Goal: Information Seeking & Learning: Find specific fact

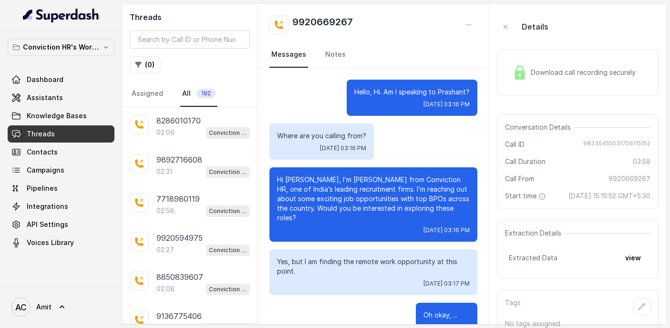
scroll to position [2173, 0]
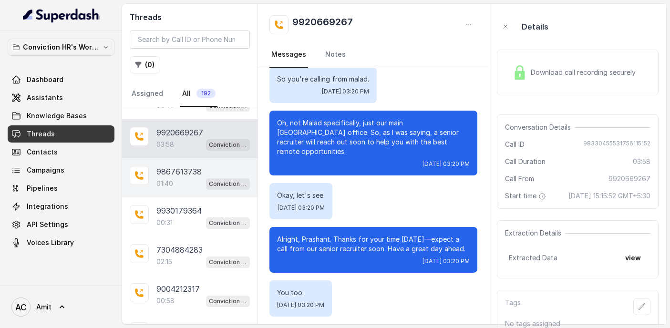
click at [182, 172] on p "9867613738" at bounding box center [178, 171] width 45 height 11
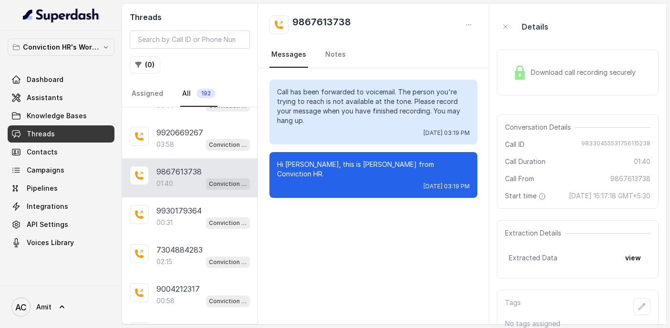
scroll to position [18, 0]
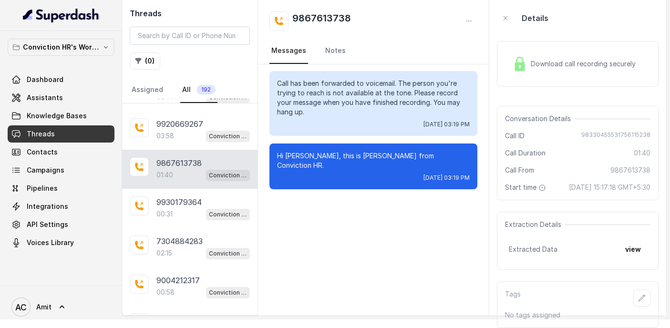
click at [177, 169] on div "01:40 Conviction HR Outbound Assistant" at bounding box center [202, 175] width 93 height 12
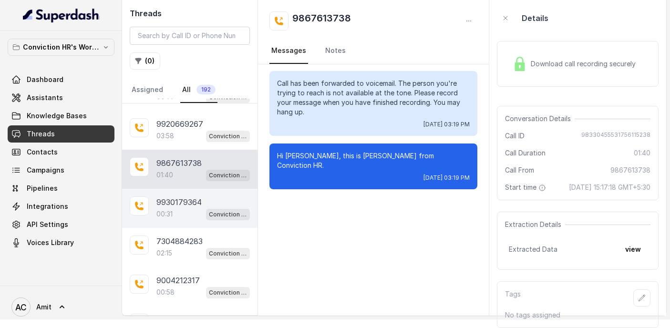
click at [182, 196] on p "9930179364" at bounding box center [178, 201] width 45 height 11
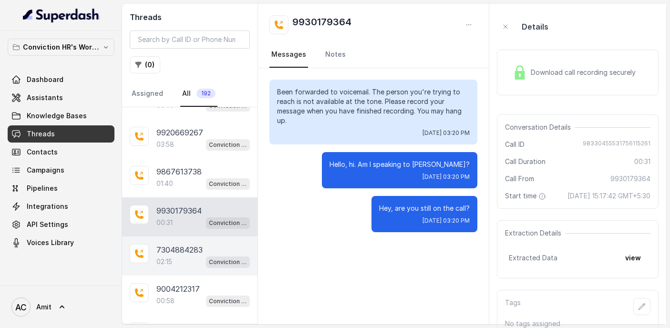
click at [176, 246] on p "7304884283" at bounding box center [179, 249] width 46 height 11
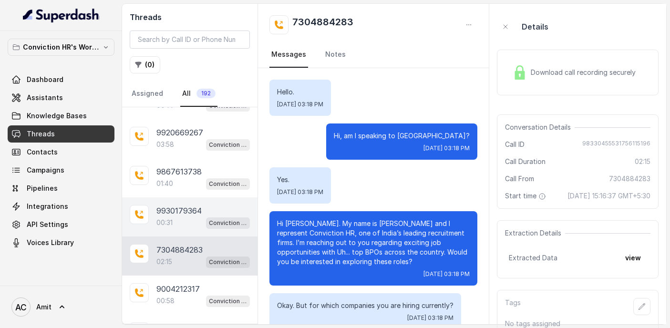
click at [179, 210] on p "9930179364" at bounding box center [178, 210] width 45 height 11
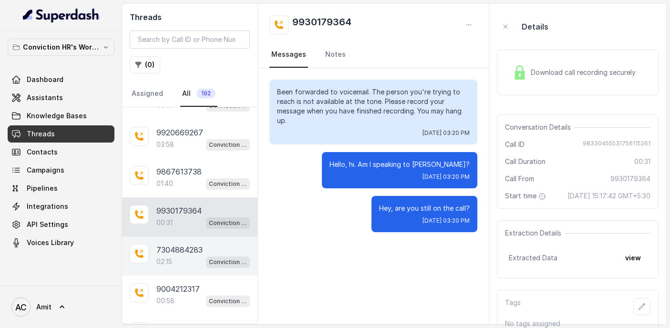
click at [177, 248] on p "7304884283" at bounding box center [179, 249] width 46 height 11
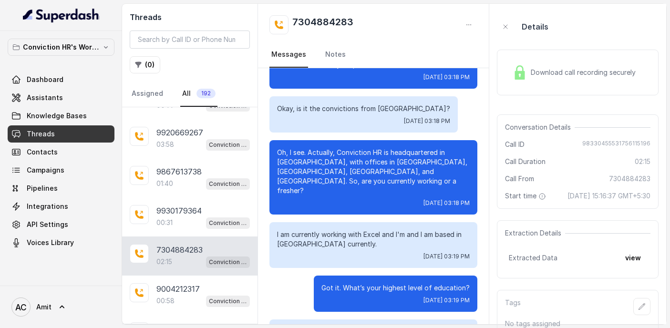
scroll to position [343, 0]
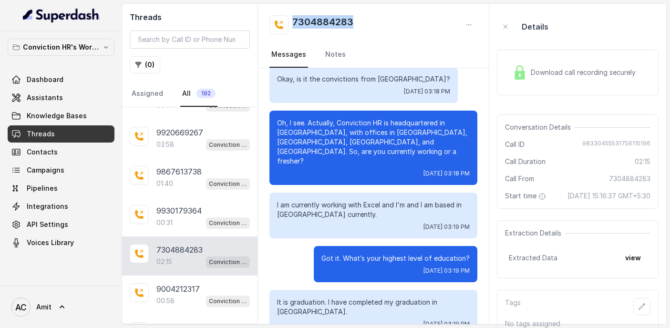
drag, startPoint x: 357, startPoint y: 26, endPoint x: 294, endPoint y: 24, distance: 63.0
click at [294, 24] on div "7304884283" at bounding box center [373, 24] width 208 height 19
copy h2 "7304884283"
click at [588, 17] on div "Details" at bounding box center [578, 26] width 162 height 31
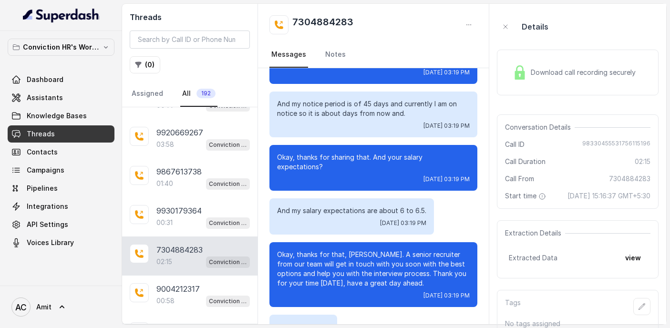
scroll to position [6, 0]
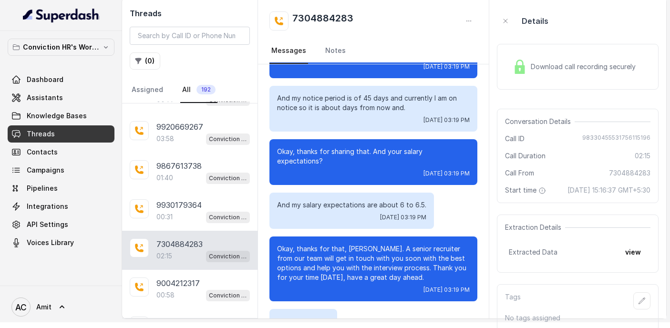
click at [546, 69] on span "Download call recording securely" at bounding box center [585, 67] width 109 height 10
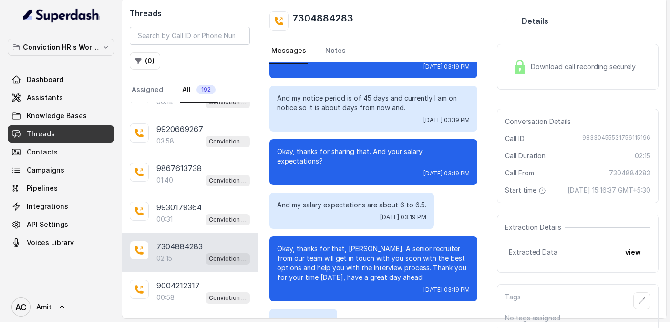
scroll to position [763, 0]
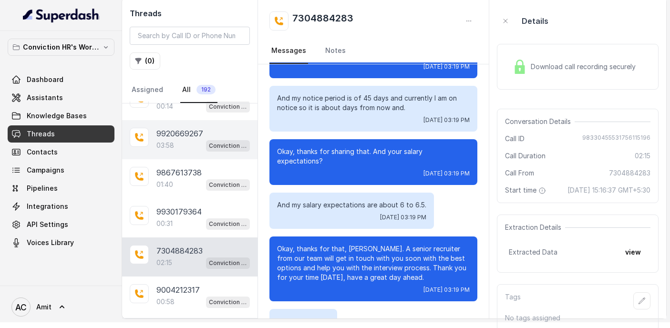
click at [177, 142] on div "03:58 Conviction HR Outbound Assistant" at bounding box center [202, 145] width 93 height 12
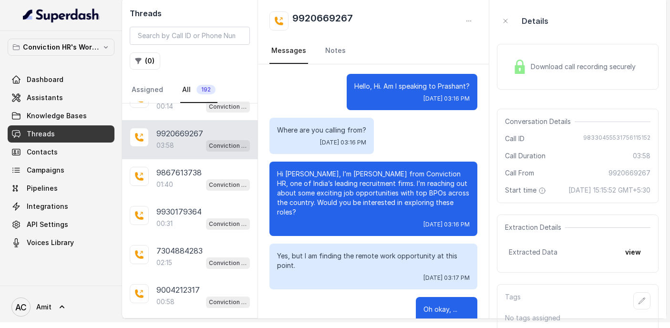
scroll to position [2173, 0]
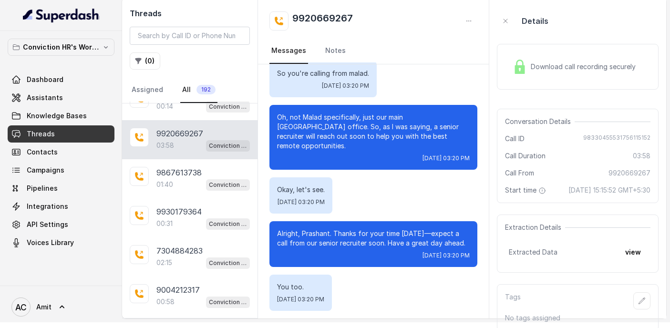
click at [548, 67] on span "Download call recording securely" at bounding box center [585, 67] width 109 height 10
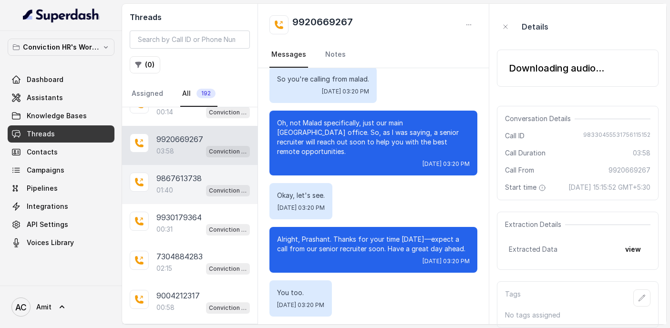
scroll to position [2183, 0]
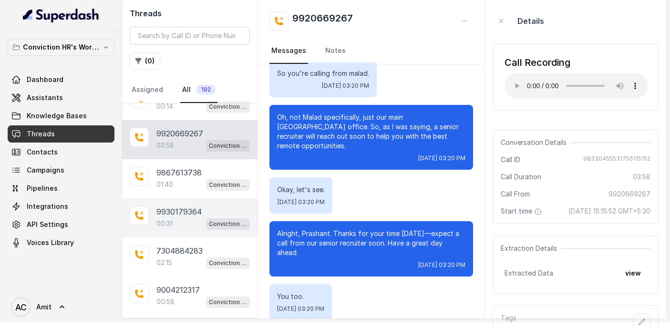
click at [179, 217] on div "00:31 Conviction HR Outbound Assistant" at bounding box center [202, 223] width 93 height 12
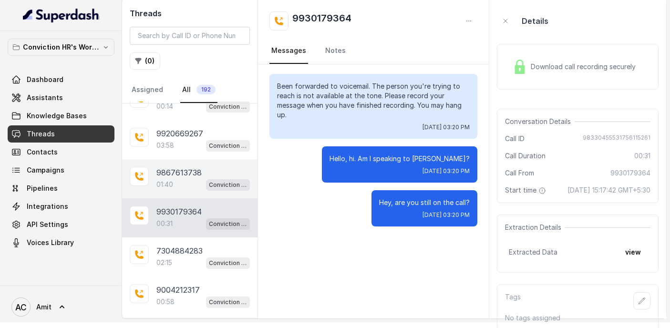
click at [169, 180] on p "01:40" at bounding box center [164, 185] width 17 height 10
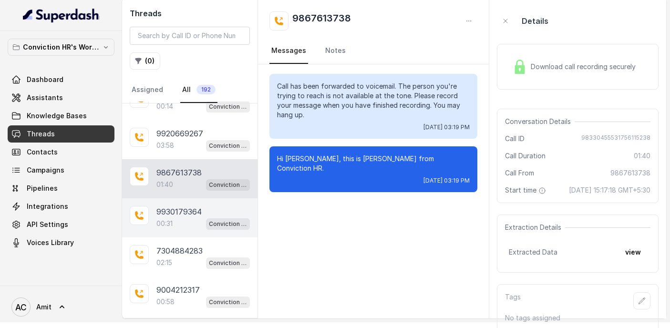
click at [170, 219] on p "00:31" at bounding box center [164, 224] width 16 height 10
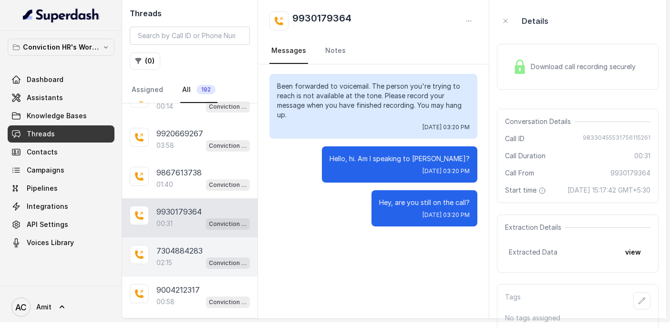
click at [172, 258] on p "02:15" at bounding box center [164, 263] width 16 height 10
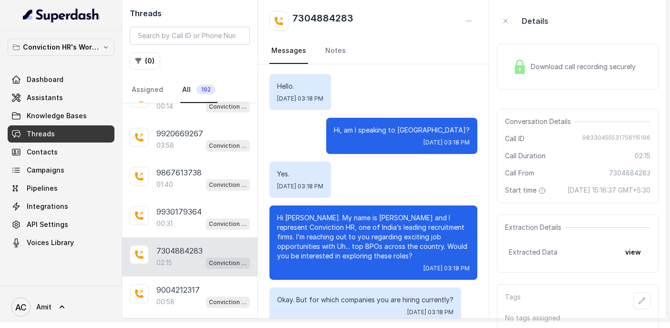
scroll to position [833, 0]
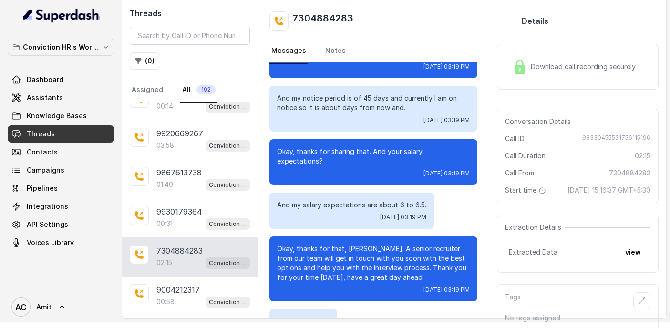
click at [565, 64] on span "Download call recording securely" at bounding box center [585, 67] width 109 height 10
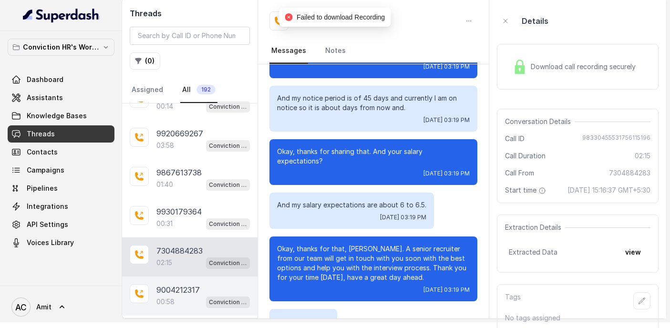
click at [183, 296] on div "00:58 Conviction HR Outbound Assistant" at bounding box center [202, 302] width 93 height 12
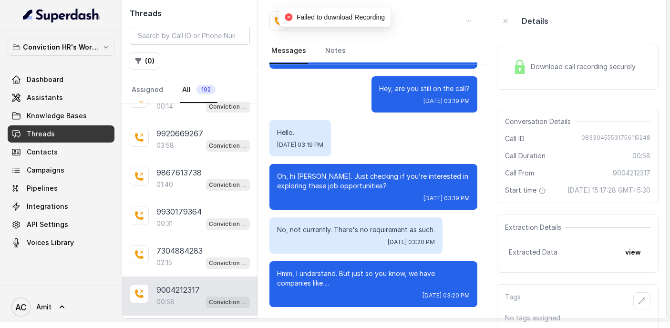
scroll to position [18, 0]
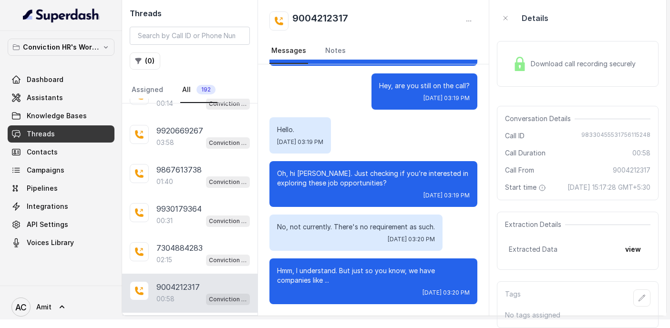
click at [579, 59] on span "Download call recording securely" at bounding box center [585, 64] width 109 height 10
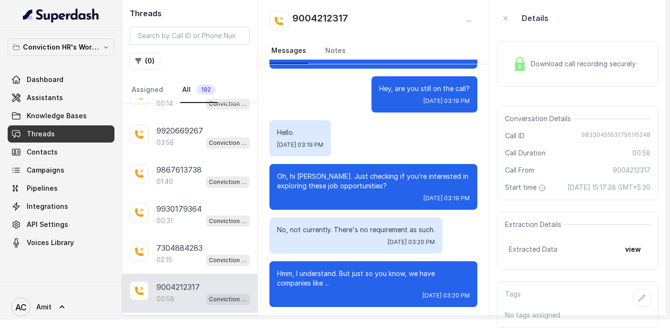
scroll to position [211, 0]
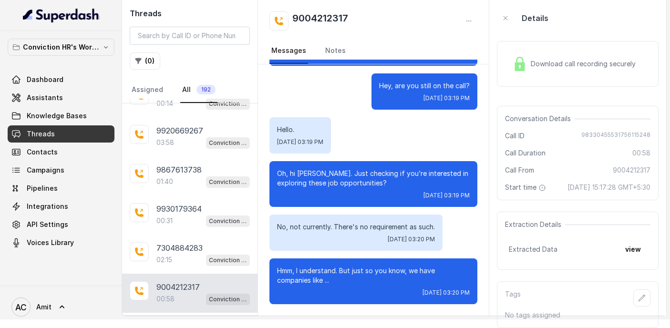
click at [195, 281] on p "9004212317" at bounding box center [177, 286] width 43 height 11
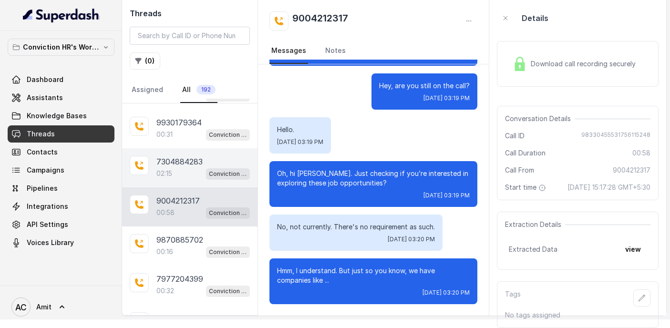
scroll to position [861, 0]
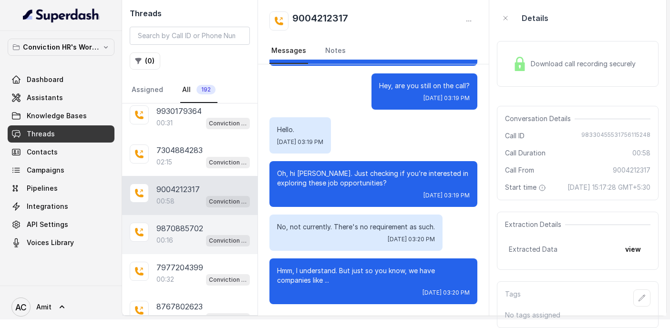
click at [189, 234] on div "00:16 Conviction HR Outbound Assistant" at bounding box center [202, 240] width 93 height 12
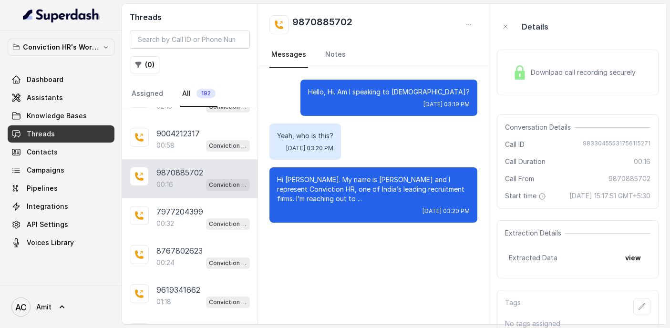
scroll to position [926, 0]
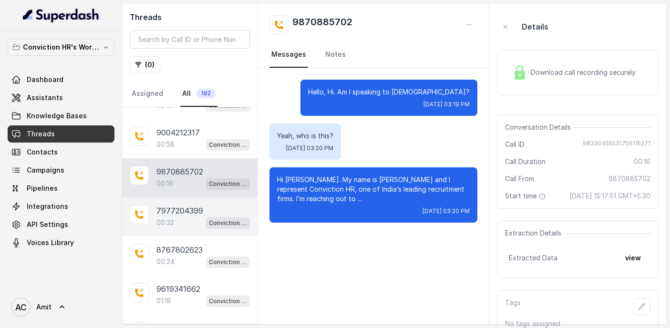
click at [179, 207] on p "7977204399" at bounding box center [179, 210] width 47 height 11
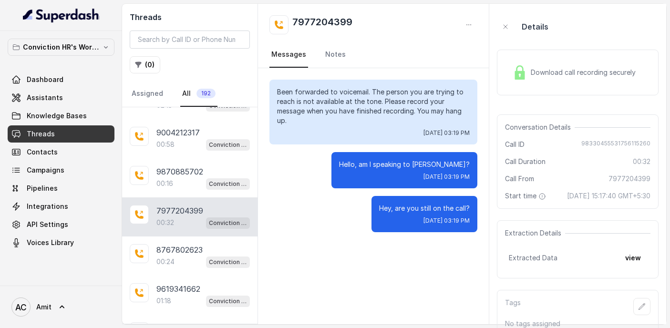
scroll to position [18, 0]
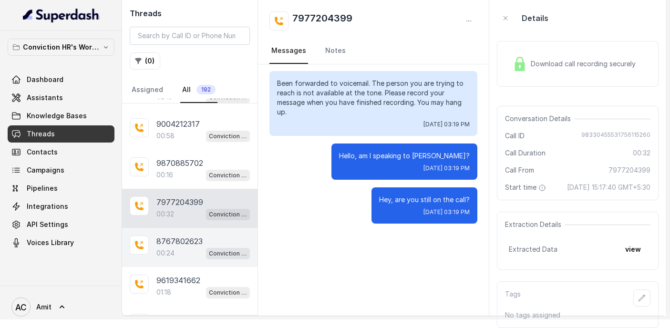
click at [164, 248] on p "00:24" at bounding box center [165, 253] width 18 height 10
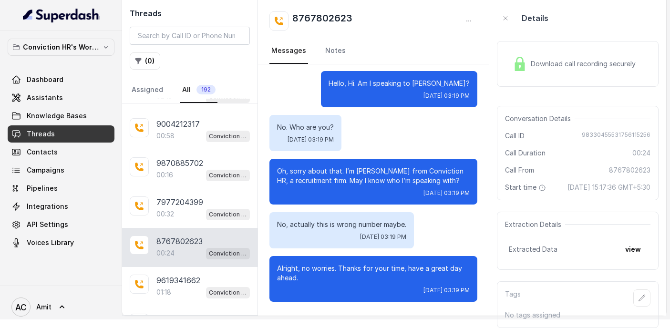
scroll to position [18, 0]
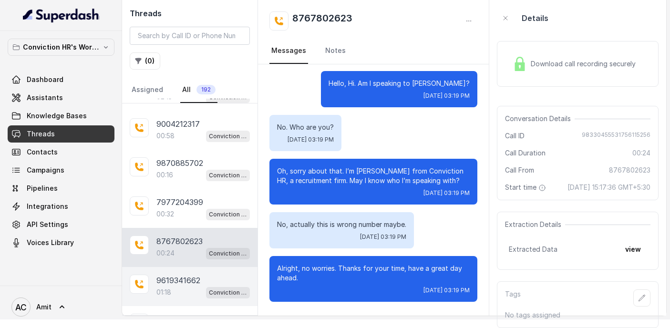
click at [183, 286] on div "01:18 Conviction HR Outbound Assistant" at bounding box center [202, 292] width 93 height 12
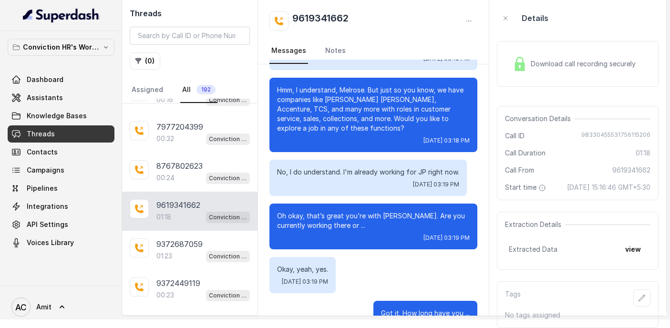
scroll to position [344, 0]
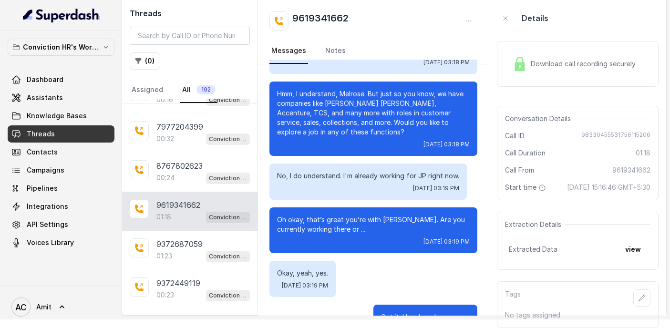
click at [572, 60] on div "Download call recording securely" at bounding box center [574, 64] width 131 height 22
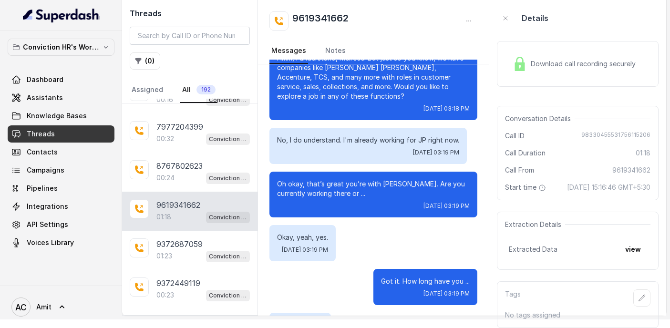
scroll to position [380, 0]
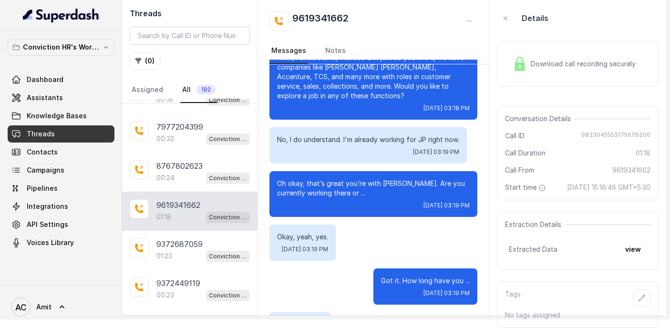
click at [595, 63] on div "Download call recording securely" at bounding box center [574, 64] width 131 height 22
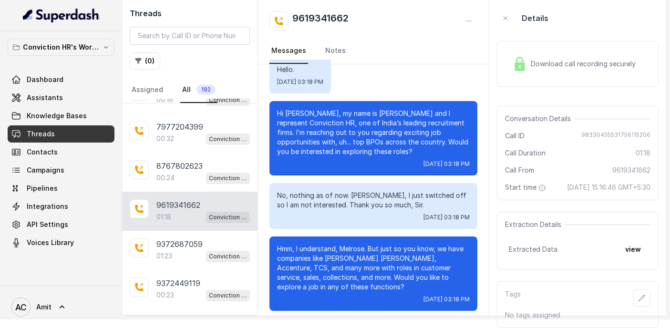
scroll to position [0, 0]
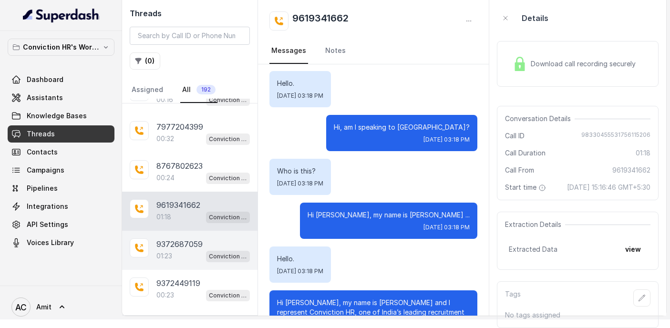
click at [194, 238] on p "9372687059" at bounding box center [179, 243] width 46 height 11
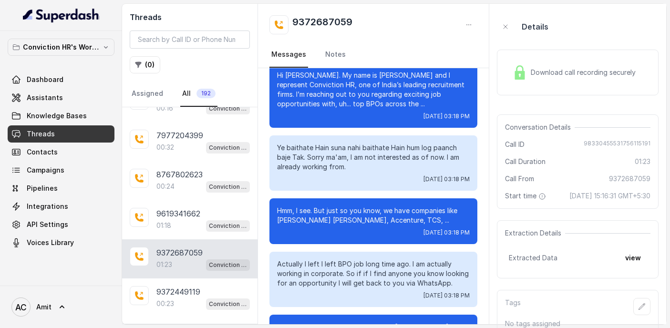
scroll to position [195, 0]
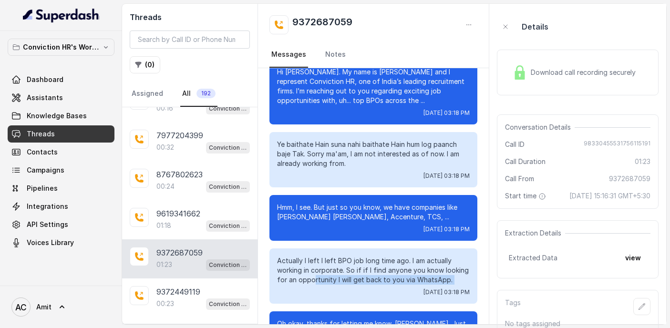
drag, startPoint x: 314, startPoint y: 281, endPoint x: 450, endPoint y: 286, distance: 135.5
click at [450, 286] on div "Actually I left I left BPO job long time ago. I am actually working in corporat…" at bounding box center [373, 275] width 208 height 55
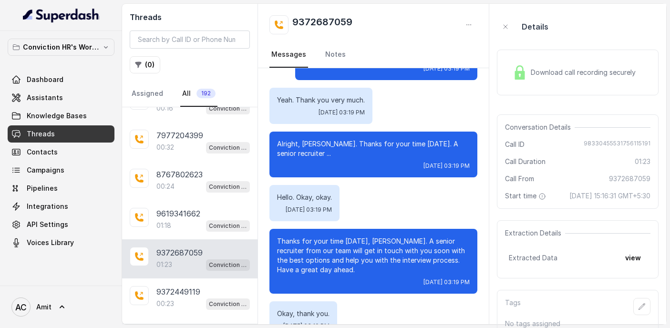
scroll to position [585, 0]
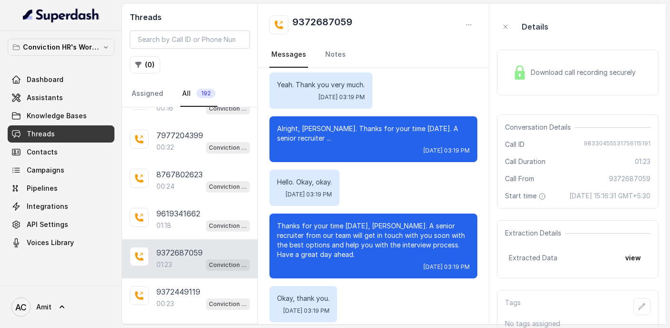
click at [571, 80] on div "Download call recording securely" at bounding box center [574, 72] width 131 height 22
drag, startPoint x: 359, startPoint y: 23, endPoint x: 295, endPoint y: 23, distance: 64.4
click at [295, 23] on div "9372687059" at bounding box center [373, 24] width 208 height 19
copy h2 "9372687059"
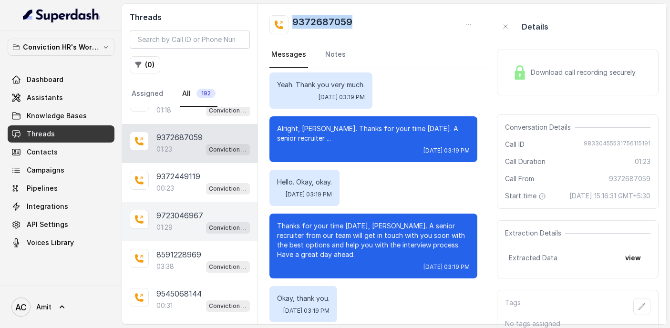
scroll to position [1120, 0]
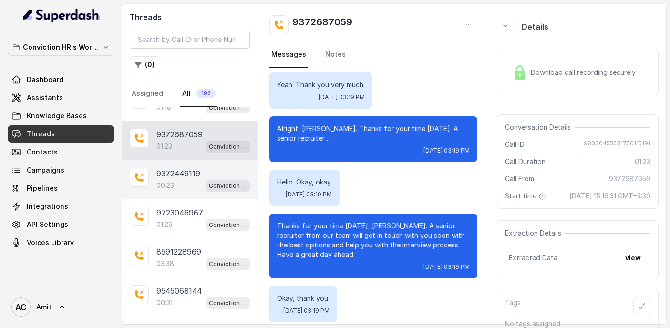
click at [170, 171] on p "9372449119" at bounding box center [178, 173] width 44 height 11
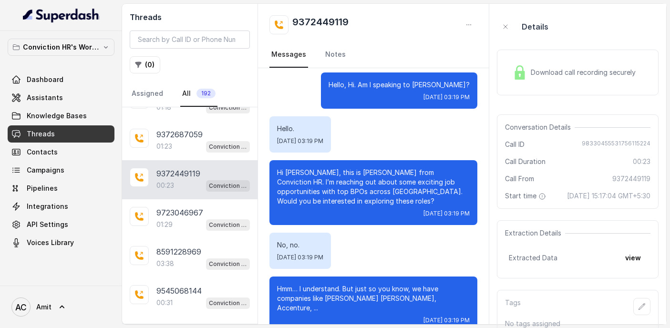
scroll to position [18, 0]
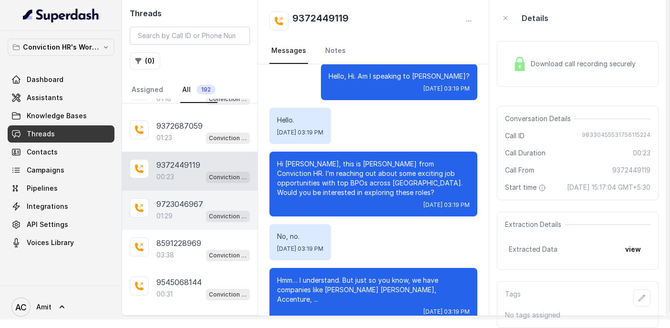
click at [170, 211] on p "01:29" at bounding box center [164, 216] width 16 height 10
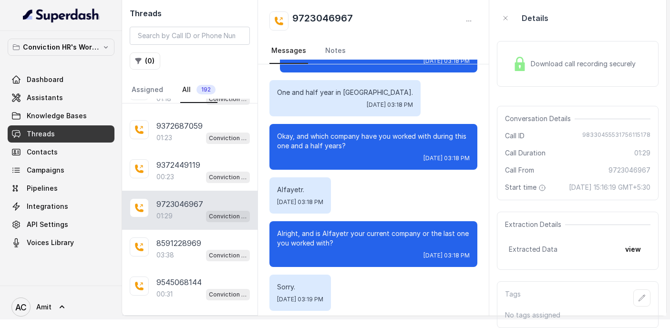
scroll to position [616, 0]
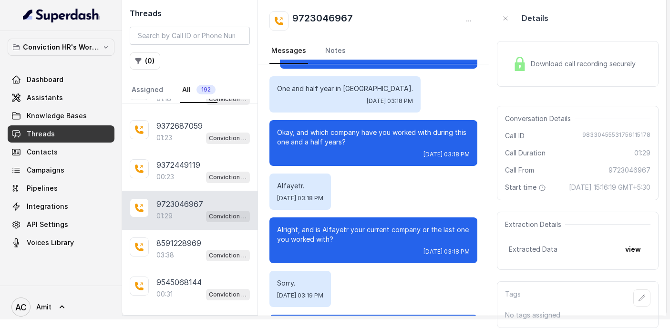
click at [562, 59] on span "Download call recording securely" at bounding box center [585, 64] width 109 height 10
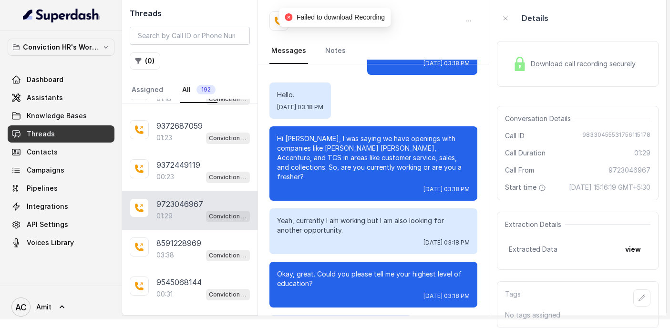
scroll to position [0, 0]
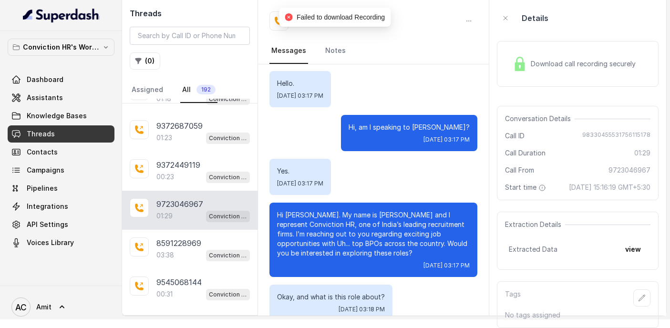
click at [286, 19] on icon "close-circle" at bounding box center [289, 17] width 8 height 8
click at [173, 207] on div "9723046967 01:29 Conviction HR Outbound Assistant" at bounding box center [189, 210] width 135 height 39
click at [389, 42] on nav "Messages Notes" at bounding box center [373, 51] width 208 height 26
click at [339, 18] on h2 "9723046967" at bounding box center [322, 20] width 61 height 19
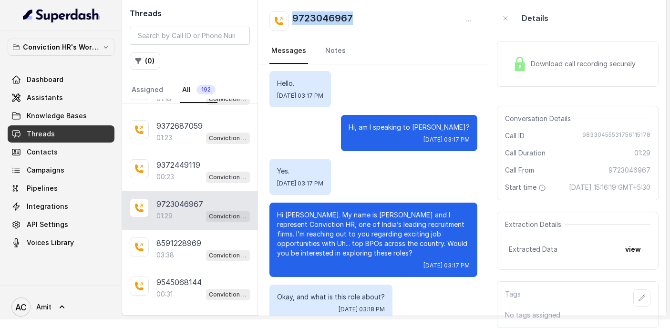
copy h2 "9723046967"
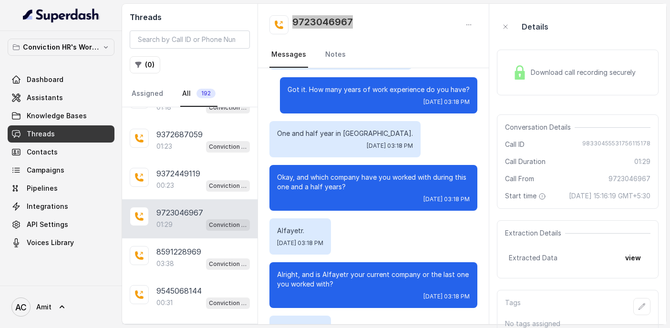
scroll to position [586, 0]
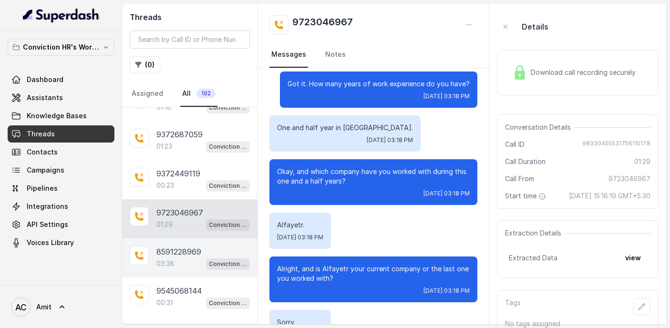
click at [164, 249] on p "8591228969" at bounding box center [178, 251] width 45 height 11
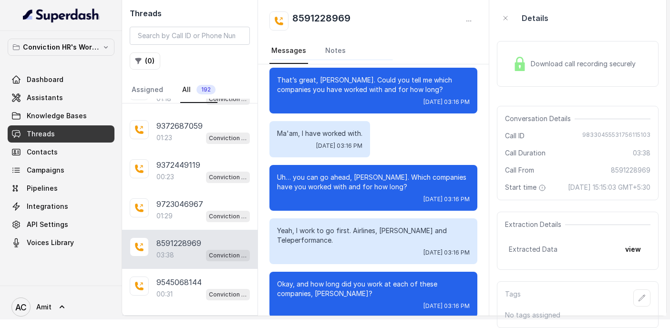
scroll to position [743, 0]
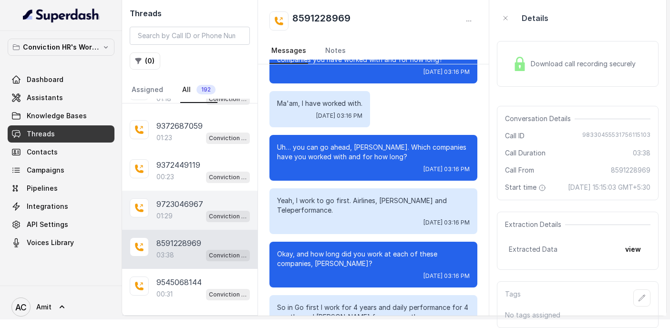
click at [161, 198] on p "9723046967" at bounding box center [179, 203] width 47 height 11
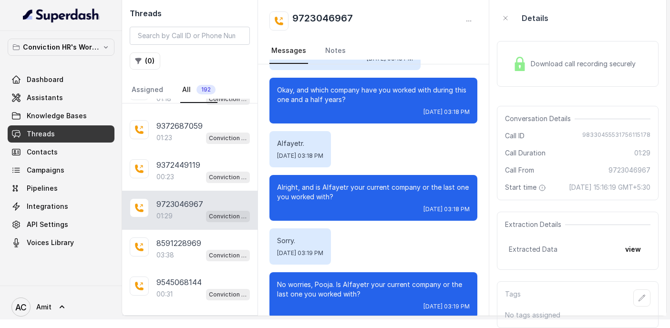
scroll to position [663, 0]
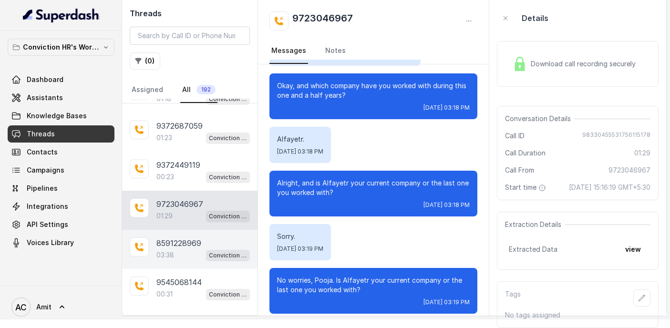
click at [188, 249] on div "03:38 Conviction HR Outbound Assistant" at bounding box center [202, 255] width 93 height 12
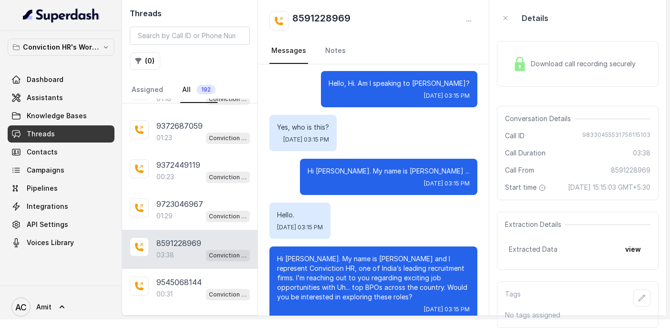
scroll to position [1580, 0]
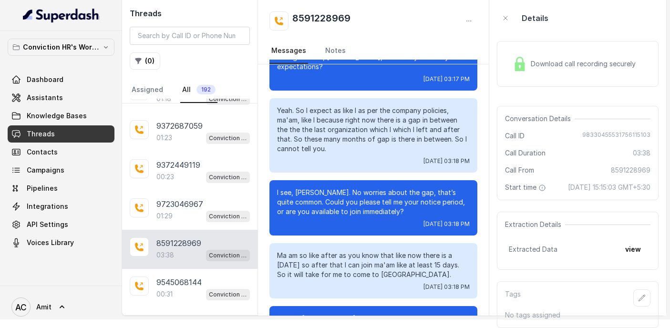
click at [575, 64] on div "Download call recording securely" at bounding box center [574, 64] width 131 height 22
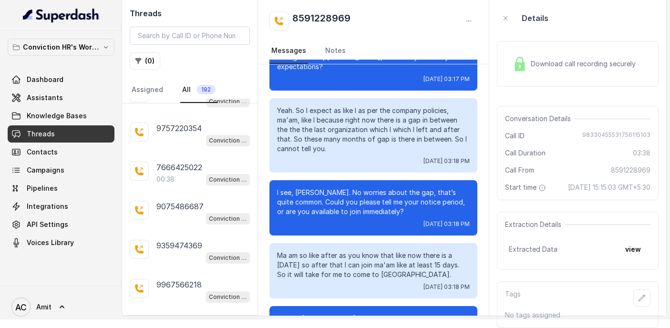
scroll to position [1753, 0]
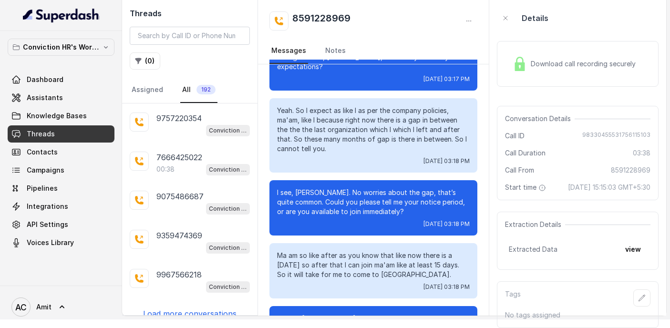
click at [198, 308] on p "Load more conversations" at bounding box center [189, 313] width 93 height 11
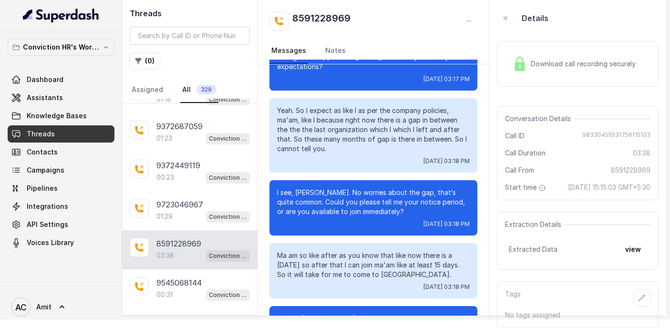
scroll to position [1136, 0]
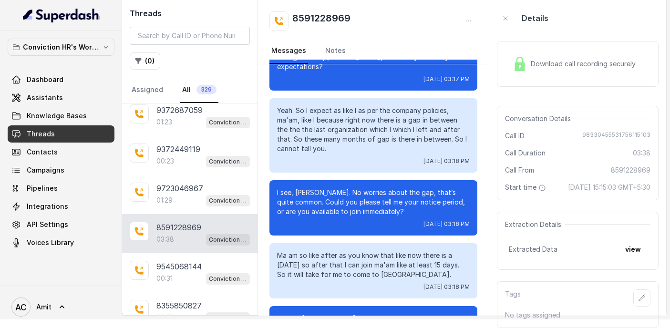
click at [188, 233] on div "03:38 Conviction HR Outbound Assistant" at bounding box center [202, 239] width 93 height 12
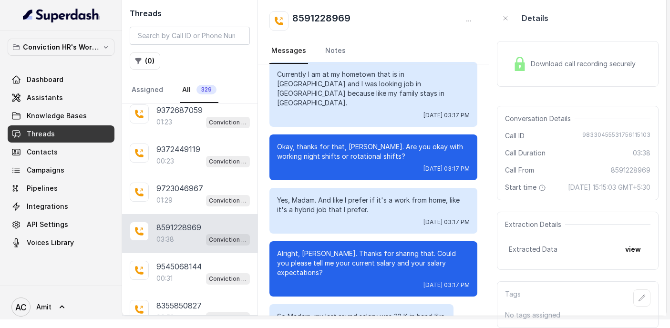
scroll to position [1188, 0]
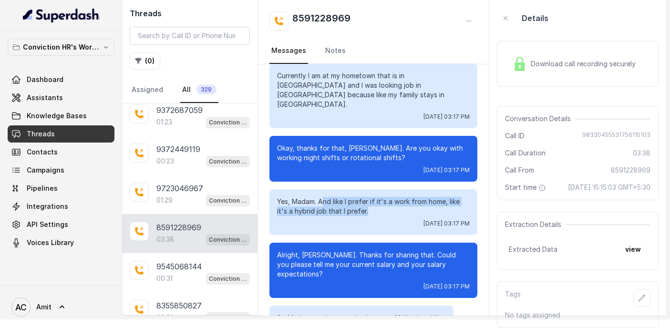
drag, startPoint x: 322, startPoint y: 141, endPoint x: 367, endPoint y: 155, distance: 47.0
click at [367, 197] on p "Yes, Madam. And like I prefer if it's a work from home, like it's a hybrid job …" at bounding box center [373, 206] width 193 height 19
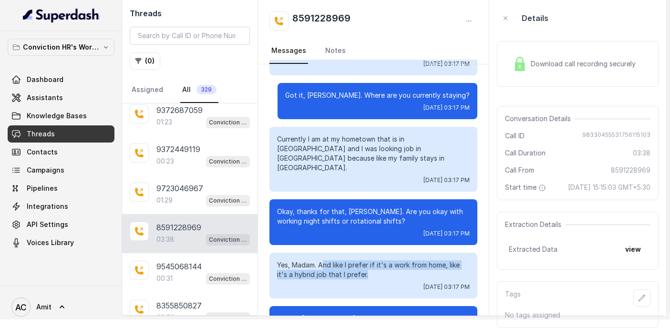
scroll to position [1125, 0]
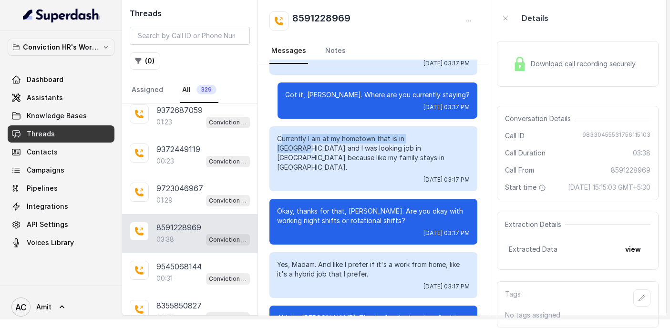
drag, startPoint x: 282, startPoint y: 102, endPoint x: 433, endPoint y: 100, distance: 151.1
click at [434, 134] on p "Currently I am at my hometown that is in [GEOGRAPHIC_DATA] and I was looking jo…" at bounding box center [373, 153] width 193 height 38
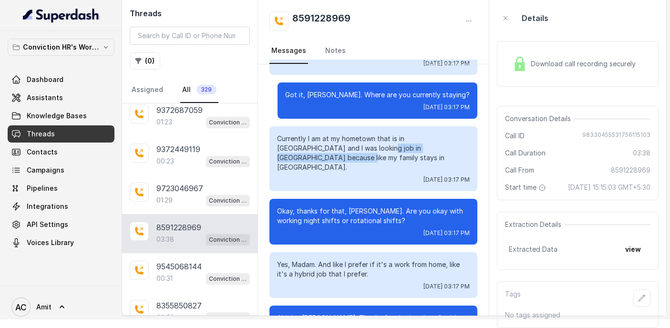
drag, startPoint x: 329, startPoint y: 109, endPoint x: 441, endPoint y: 110, distance: 111.1
click at [441, 134] on p "Currently I am at my hometown that is in [GEOGRAPHIC_DATA] and I was looking jo…" at bounding box center [373, 153] width 193 height 38
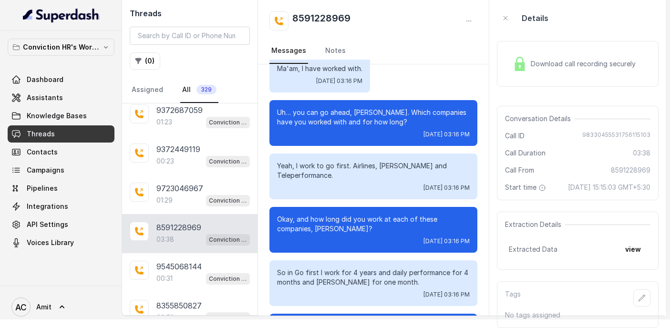
scroll to position [777, 0]
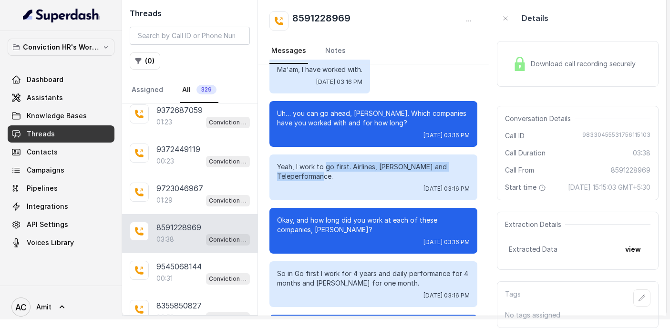
drag, startPoint x: 327, startPoint y: 129, endPoint x: 426, endPoint y: 143, distance: 100.6
click at [426, 162] on p "Yeah, I work to go first. Airlines, [PERSON_NAME] and Teleperformance." at bounding box center [373, 171] width 193 height 19
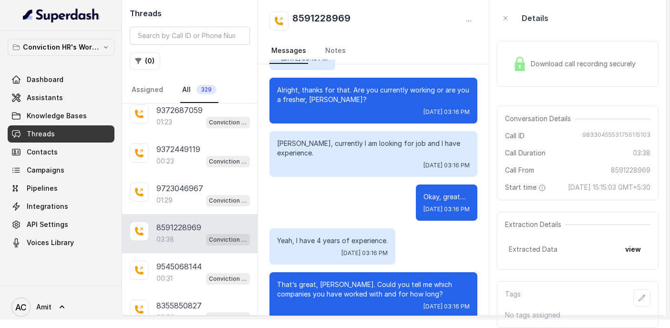
scroll to position [507, 0]
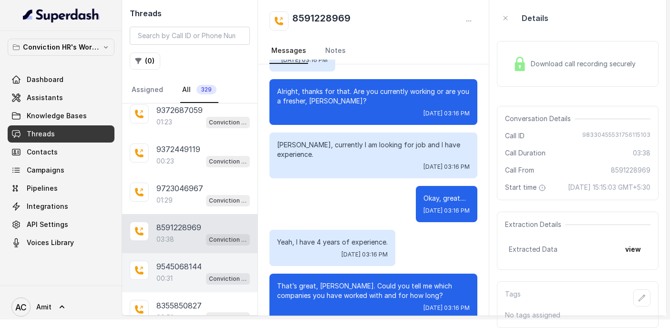
click at [182, 272] on div "00:31 Conviction HR Outbound Assistant" at bounding box center [202, 278] width 93 height 12
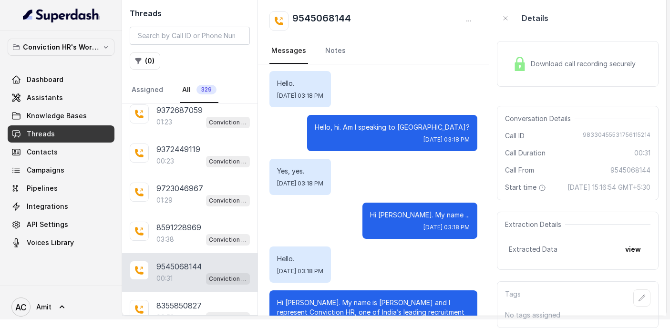
scroll to position [192, 0]
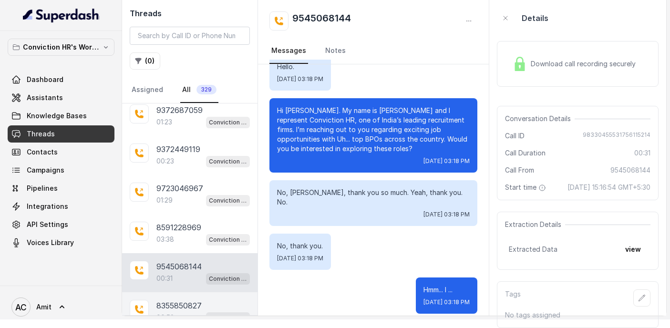
click at [165, 300] on p "8355850827" at bounding box center [178, 305] width 45 height 11
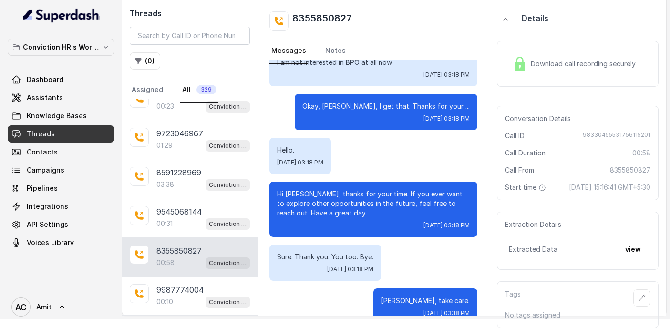
scroll to position [474, 0]
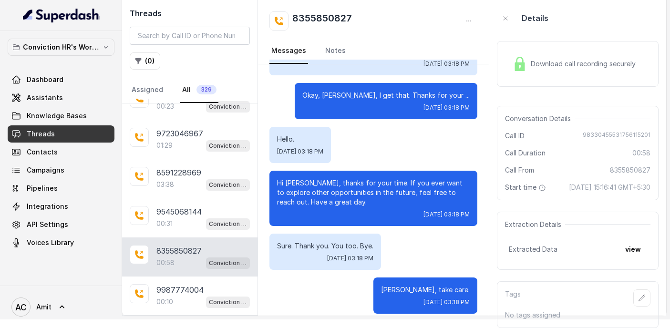
click at [178, 256] on div "00:58 Conviction HR Outbound Assistant" at bounding box center [202, 262] width 93 height 12
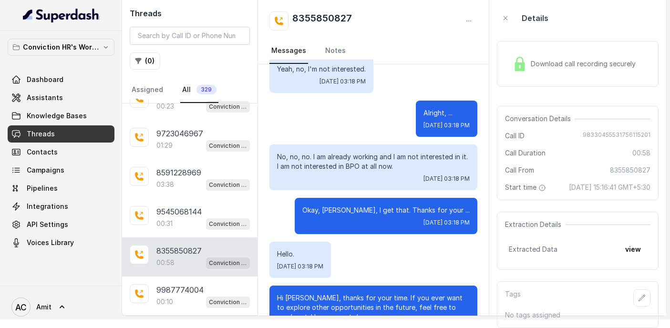
scroll to position [376, 0]
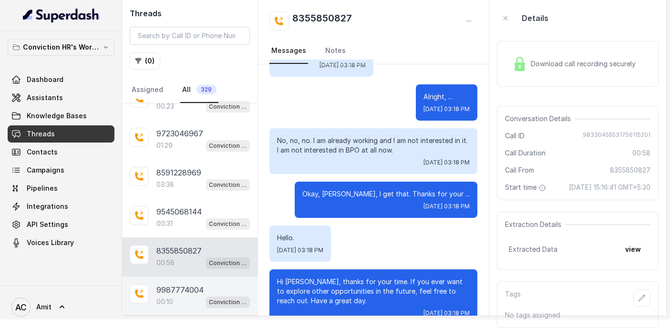
click at [175, 284] on p "9987774004" at bounding box center [179, 289] width 47 height 11
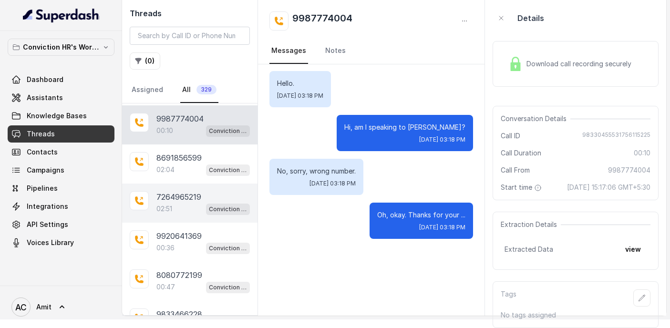
scroll to position [1365, 0]
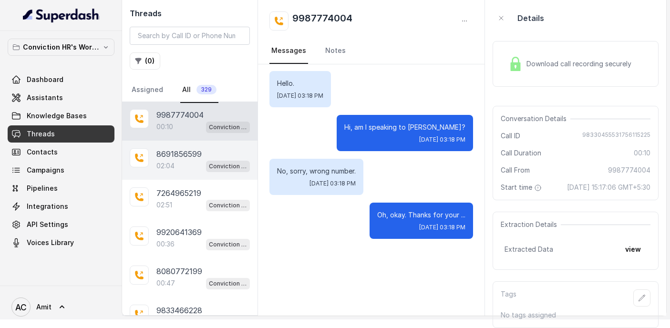
click at [177, 148] on p "8691856599" at bounding box center [178, 153] width 45 height 11
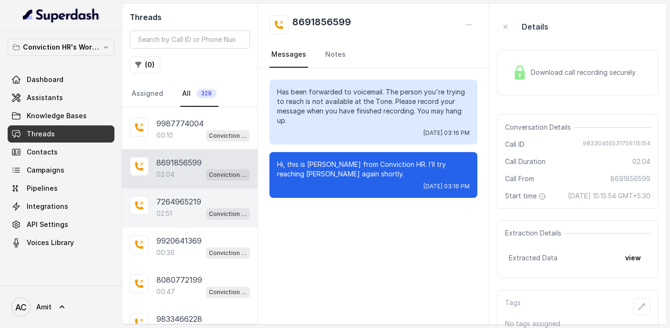
click at [175, 207] on div "02:51 Conviction HR Outbound Assistant" at bounding box center [202, 213] width 93 height 12
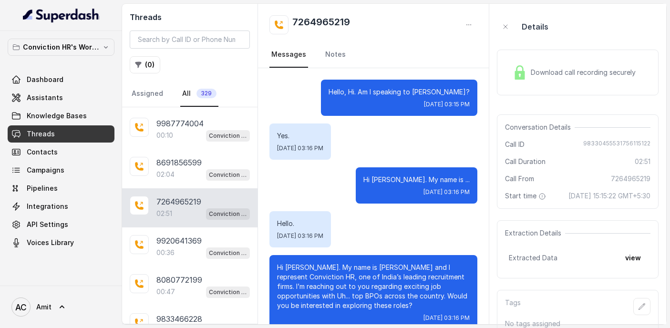
scroll to position [1441, 0]
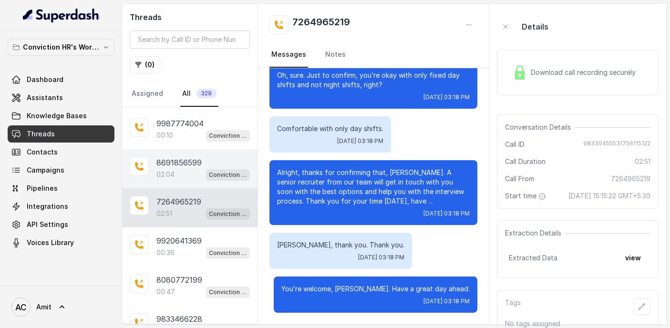
click at [175, 171] on div "02:04 Conviction HR Outbound Assistant" at bounding box center [202, 174] width 93 height 12
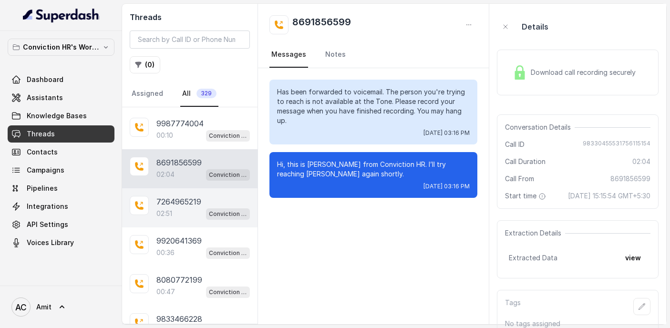
click at [175, 196] on p "7264965219" at bounding box center [178, 201] width 45 height 11
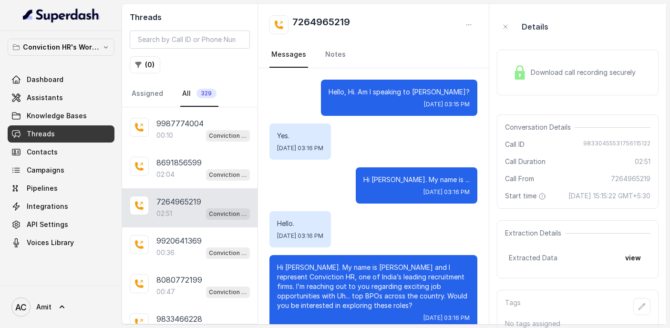
scroll to position [1441, 0]
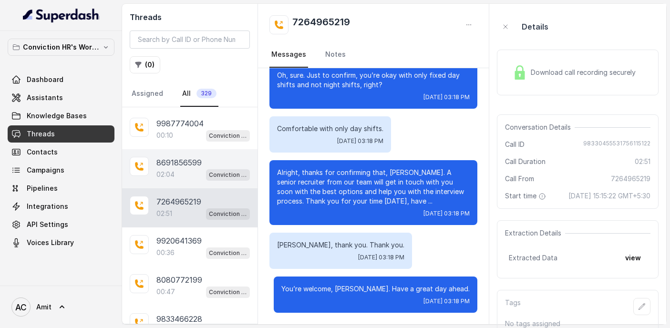
click at [186, 149] on div "8691856599 02:04 Conviction HR Outbound Assistant" at bounding box center [189, 168] width 135 height 39
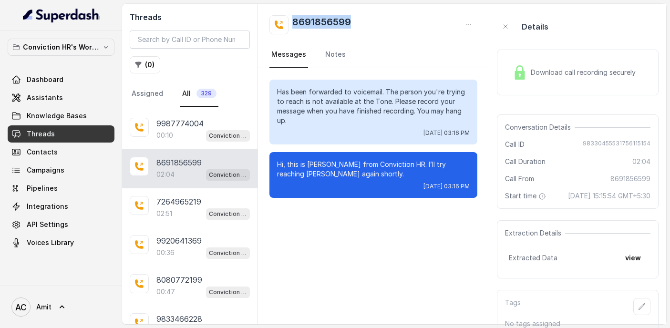
drag, startPoint x: 354, startPoint y: 24, endPoint x: 295, endPoint y: 25, distance: 59.1
click at [295, 25] on div "8691856599" at bounding box center [373, 24] width 208 height 19
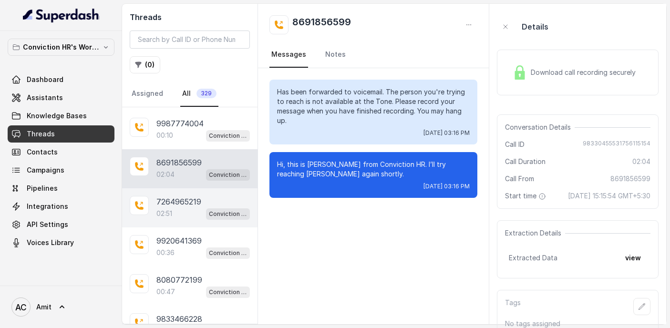
click at [184, 198] on p "7264965219" at bounding box center [178, 201] width 45 height 11
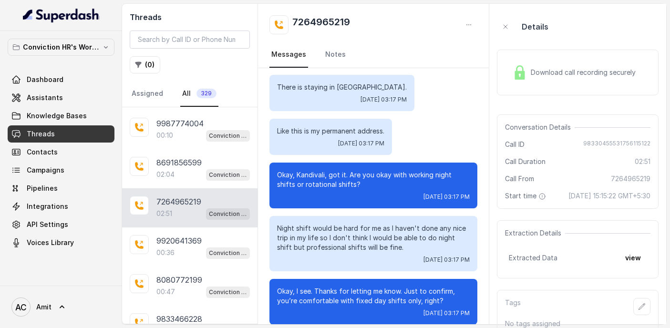
scroll to position [935, 0]
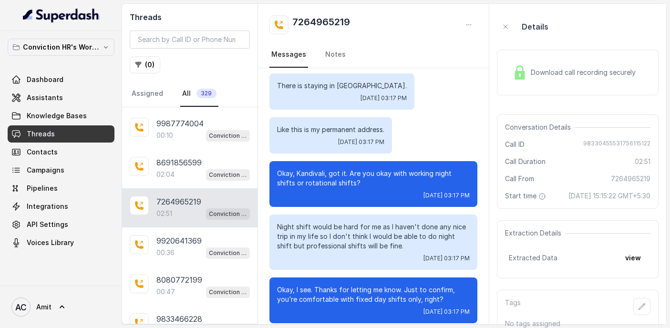
click at [564, 71] on span "Download call recording securely" at bounding box center [585, 73] width 109 height 10
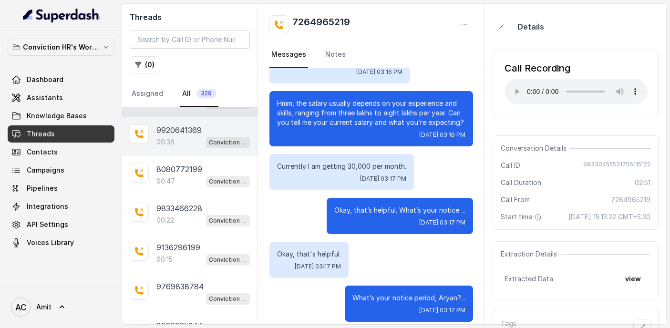
scroll to position [1475, 0]
click at [186, 137] on div "00:36 Conviction HR Outbound Assistant" at bounding box center [202, 143] width 93 height 12
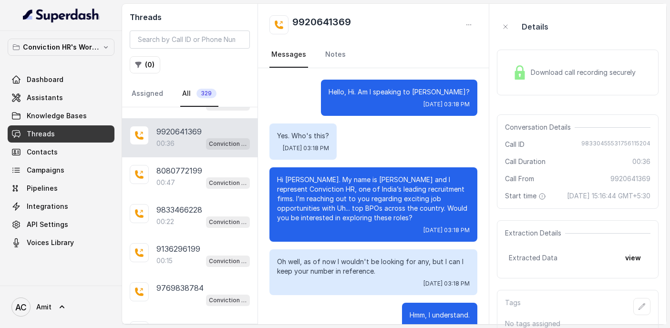
scroll to position [26, 0]
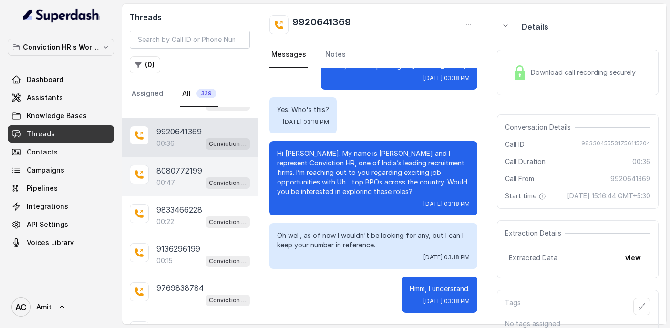
click at [175, 176] on div "00:47 Conviction HR Outbound Assistant" at bounding box center [202, 182] width 93 height 12
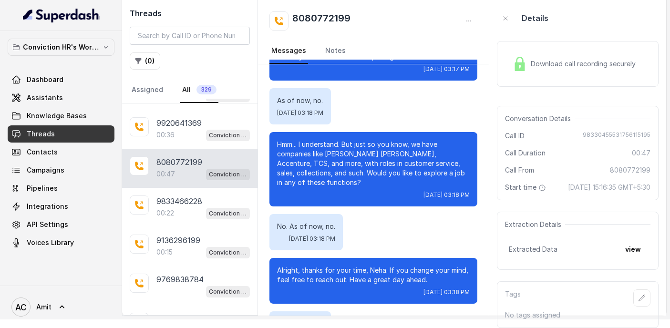
scroll to position [150, 0]
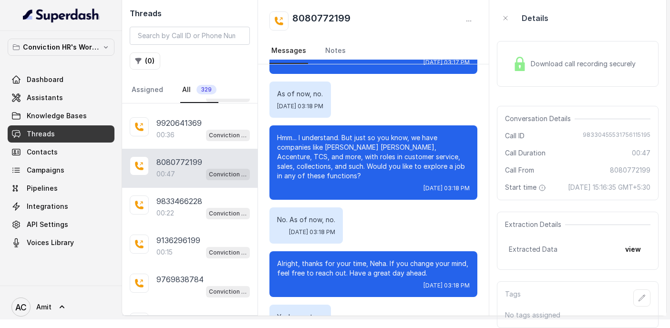
click at [567, 66] on div "Download call recording securely" at bounding box center [578, 64] width 162 height 46
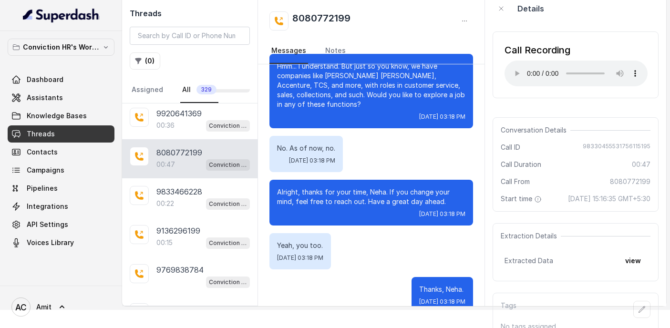
scroll to position [230, 0]
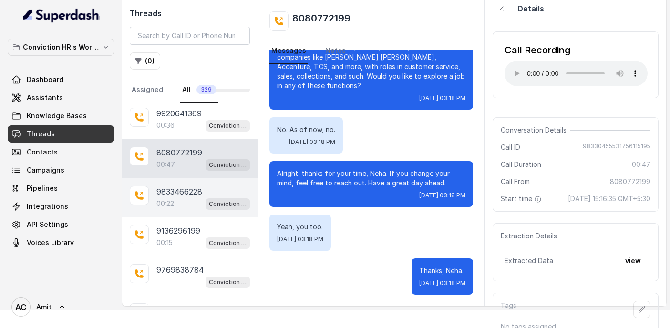
click at [172, 186] on p "9833466228" at bounding box center [179, 191] width 46 height 11
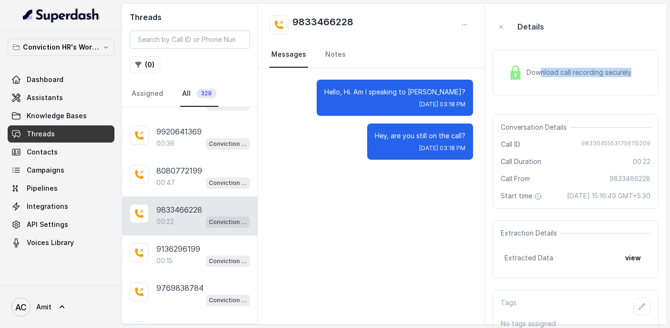
click at [540, 77] on div "Download call recording securely" at bounding box center [569, 72] width 131 height 22
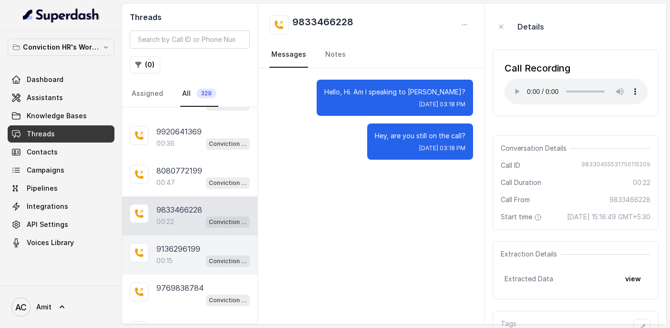
click at [179, 243] on p "9136296199" at bounding box center [178, 248] width 44 height 11
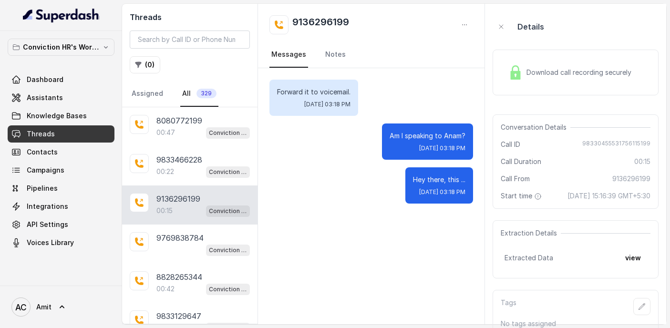
scroll to position [1528, 0]
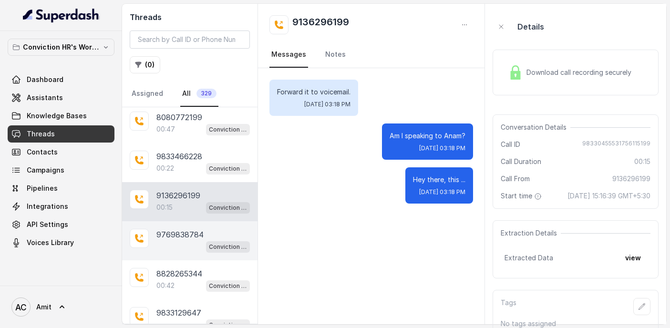
click at [184, 229] on p "9769838784" at bounding box center [179, 234] width 47 height 11
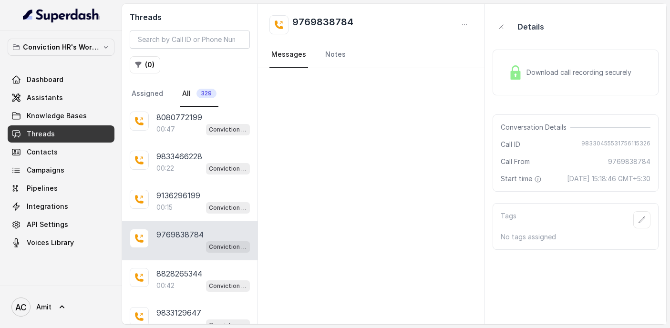
click at [523, 72] on div "Download call recording securely" at bounding box center [569, 72] width 131 height 22
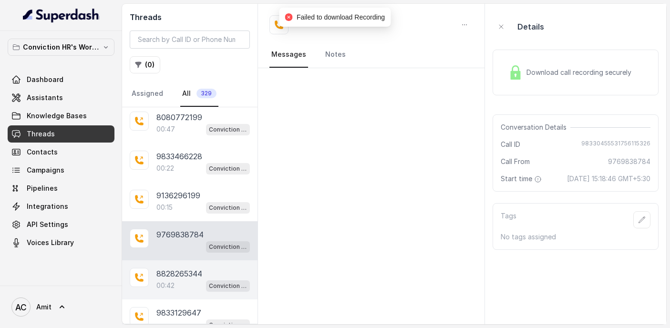
click at [186, 268] on p "8828265344" at bounding box center [179, 273] width 46 height 11
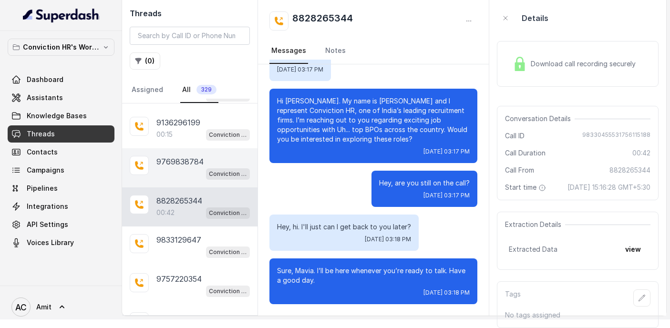
scroll to position [1604, 0]
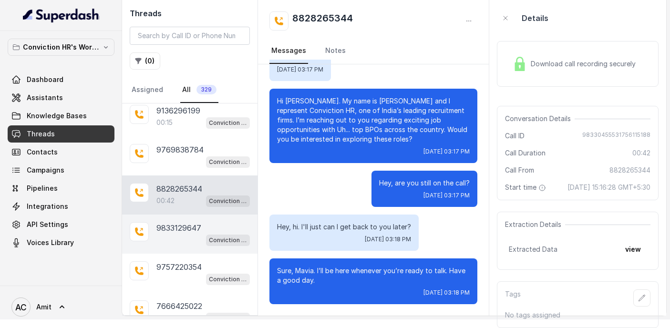
click at [170, 222] on p "9833129647" at bounding box center [178, 227] width 45 height 11
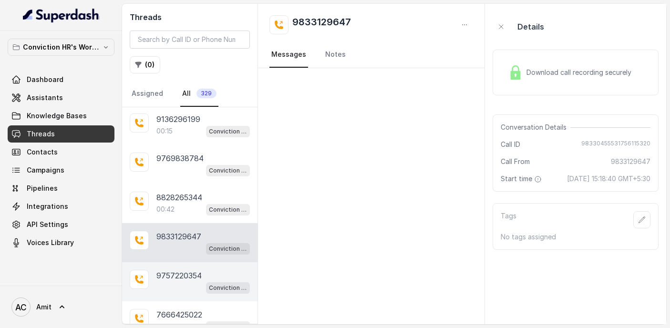
click at [160, 281] on div "Conviction HR Outbound Assistant" at bounding box center [202, 287] width 93 height 12
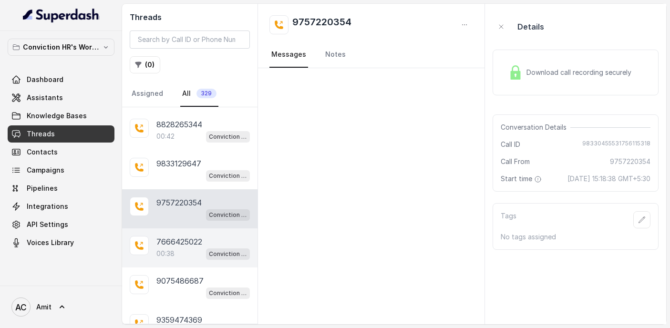
scroll to position [1677, 0]
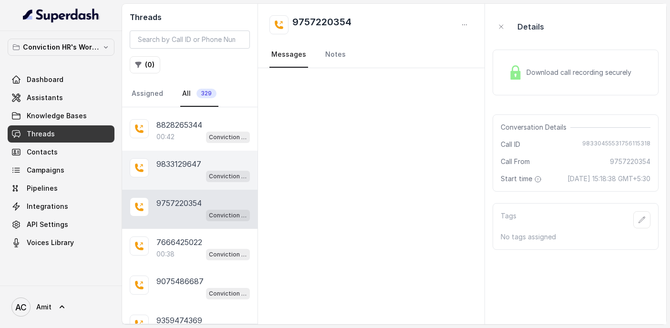
click at [177, 170] on div "Conviction HR Outbound Assistant" at bounding box center [202, 176] width 93 height 12
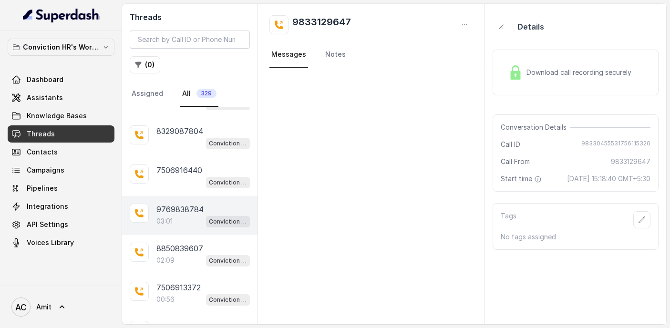
scroll to position [2360, 0]
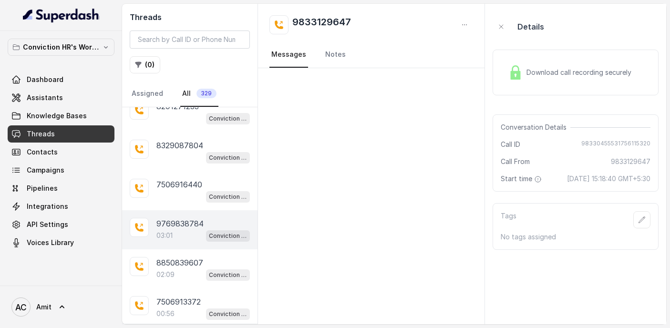
click at [176, 171] on div "7506916440 Conviction HR Outbound Assistant" at bounding box center [189, 190] width 135 height 39
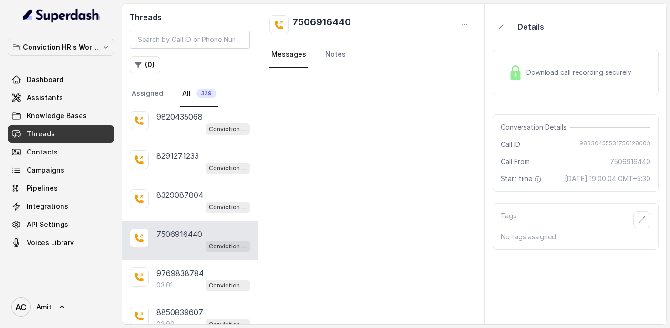
scroll to position [2306, 0]
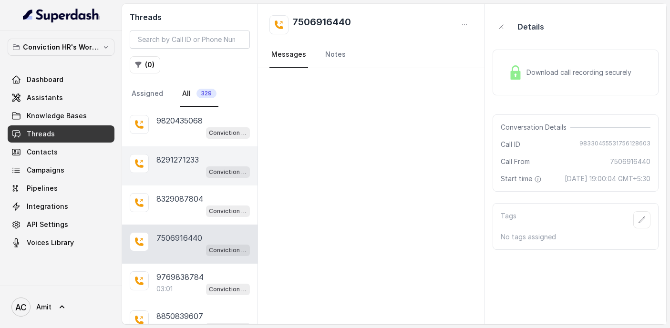
click at [179, 154] on p "8291271233" at bounding box center [177, 159] width 42 height 11
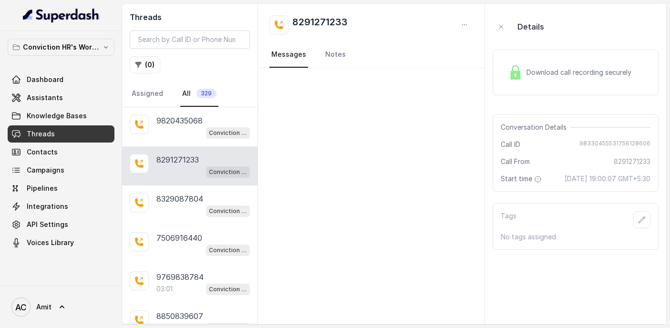
click at [562, 48] on div "Download call recording securely" at bounding box center [575, 72] width 166 height 61
click at [549, 64] on div "Download call recording securely" at bounding box center [569, 72] width 131 height 22
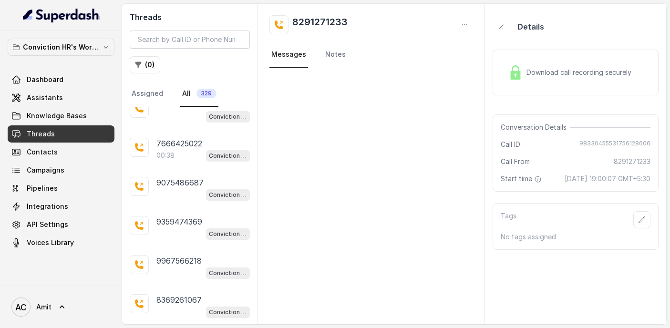
scroll to position [1783, 0]
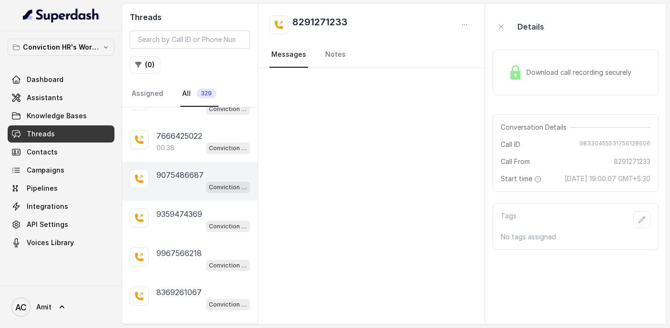
click at [171, 181] on div "Conviction HR Outbound Assistant" at bounding box center [202, 187] width 93 height 12
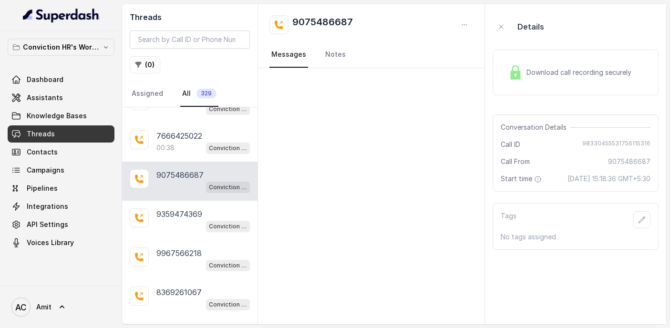
click at [328, 24] on h2 "9075486687" at bounding box center [322, 24] width 61 height 19
copy h2 "9075486687"
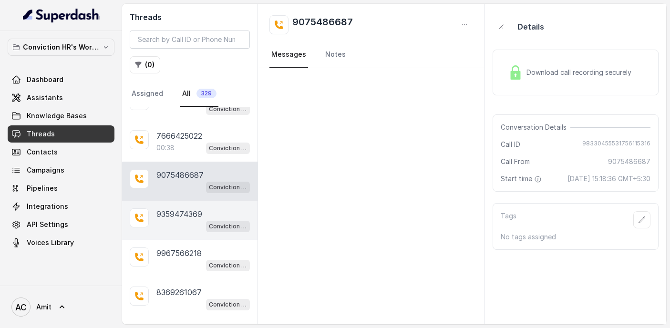
click at [165, 220] on div "Conviction HR Outbound Assistant" at bounding box center [202, 226] width 93 height 12
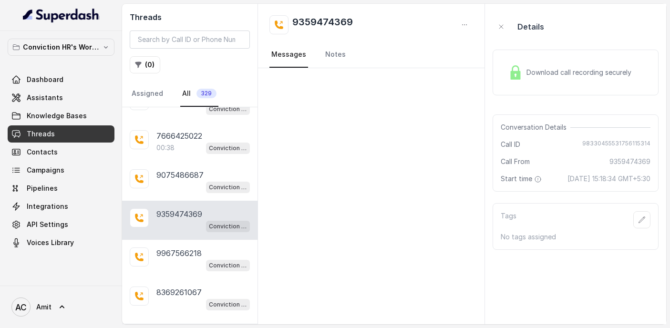
click at [337, 15] on h2 "9359474369" at bounding box center [322, 24] width 61 height 19
copy h2 "9359474369"
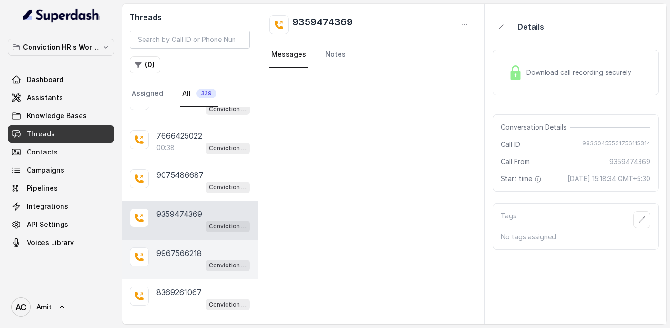
click at [175, 247] on p "9967566218" at bounding box center [178, 252] width 45 height 11
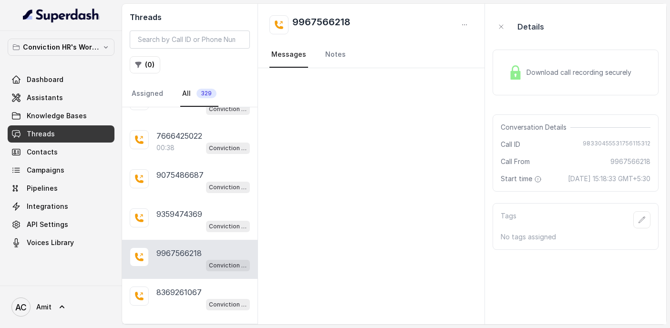
click at [319, 26] on h2 "9967566218" at bounding box center [321, 24] width 58 height 19
copy h2 "9967566218"
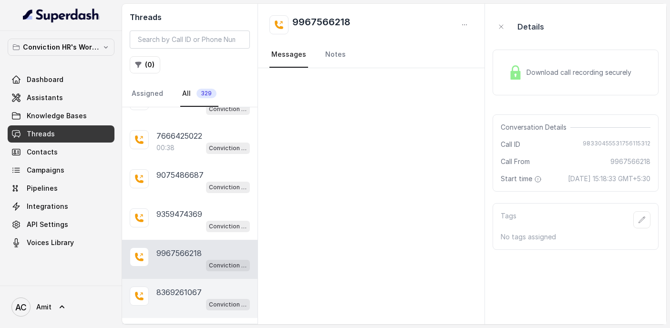
click at [171, 287] on p "8369261067" at bounding box center [178, 292] width 45 height 11
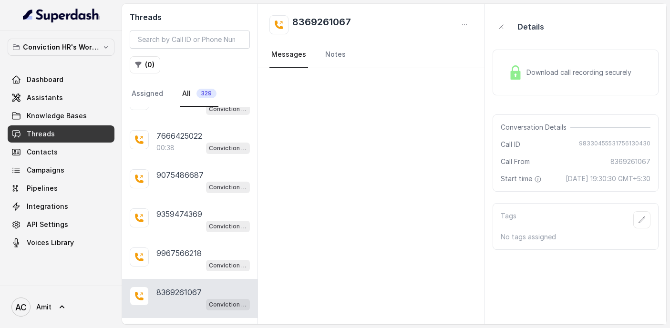
click at [320, 22] on h2 "8369261067" at bounding box center [321, 24] width 59 height 19
copy h2 "8369261067"
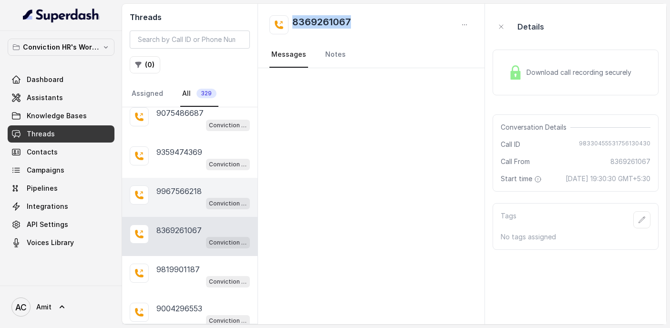
scroll to position [1863, 0]
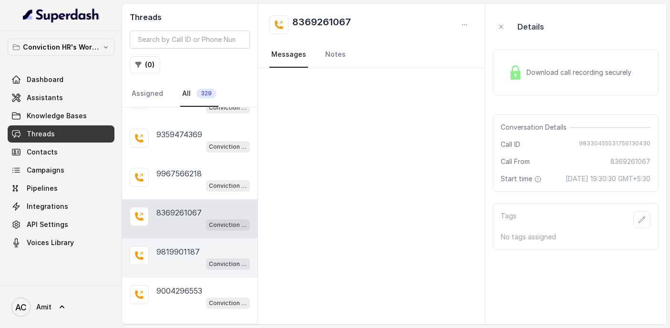
click at [166, 246] on p "9819901187" at bounding box center [177, 251] width 43 height 11
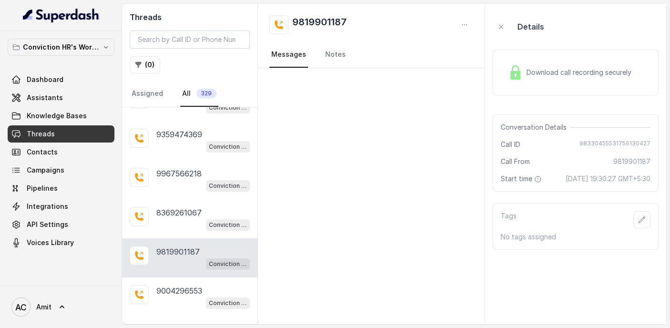
click at [320, 17] on h2 "9819901187" at bounding box center [319, 24] width 54 height 19
copy h2 "9819901187"
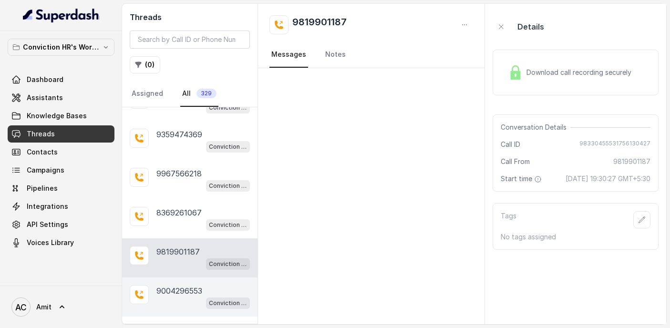
click at [168, 285] on p "9004296553" at bounding box center [179, 290] width 46 height 11
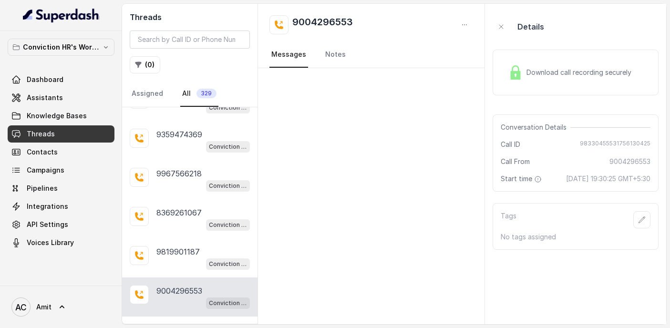
click at [345, 21] on h2 "9004296553" at bounding box center [322, 24] width 61 height 19
copy h2 "9004296553"
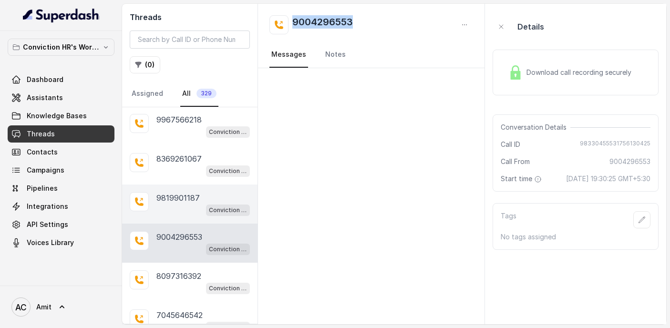
scroll to position [1922, 0]
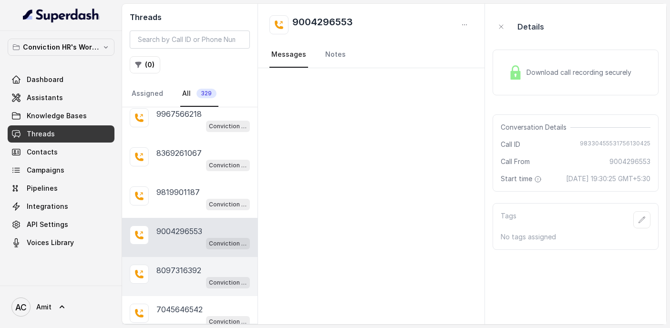
click at [173, 257] on div "8097316392 Conviction HR Outbound Assistant" at bounding box center [189, 276] width 135 height 39
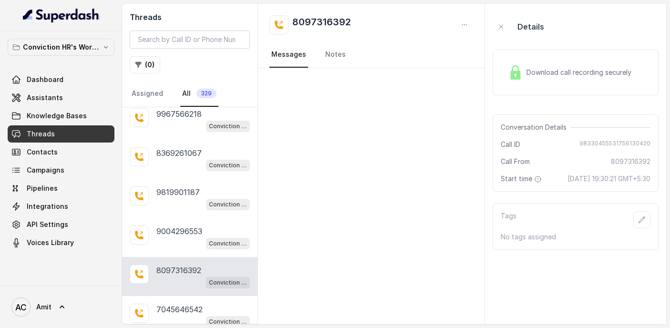
click at [320, 19] on h2 "8097316392" at bounding box center [321, 24] width 59 height 19
copy h2 "8097316392"
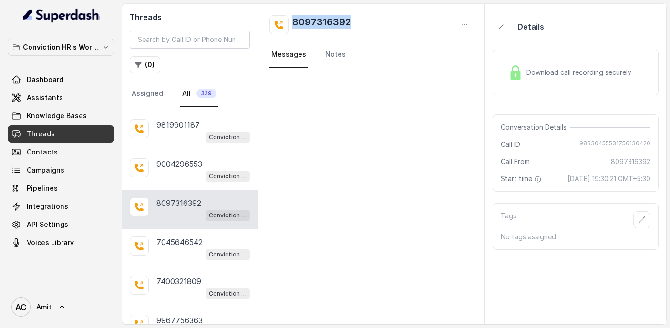
scroll to position [2012, 0]
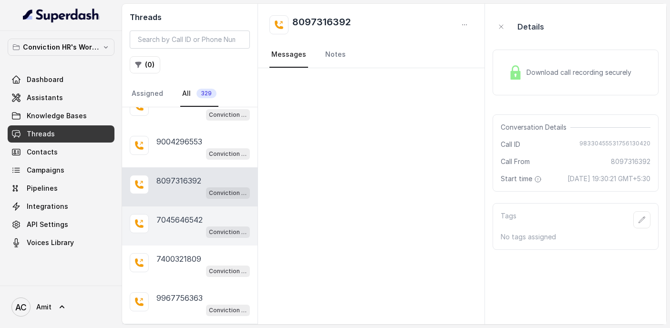
click at [199, 214] on p "7045646542" at bounding box center [179, 219] width 46 height 11
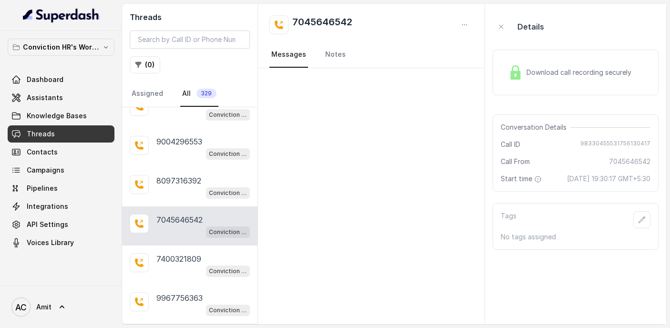
click at [329, 13] on div "7045646542 Messages Notes" at bounding box center [371, 36] width 226 height 64
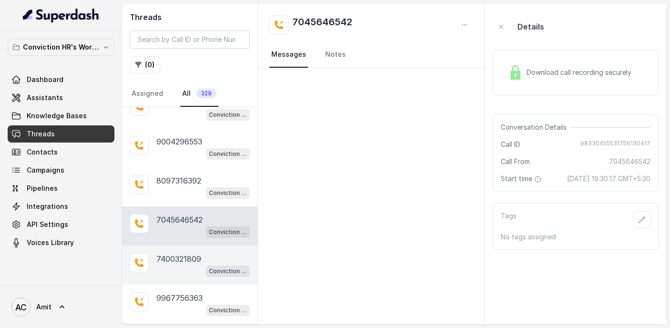
click at [184, 253] on p "7400321809" at bounding box center [178, 258] width 45 height 11
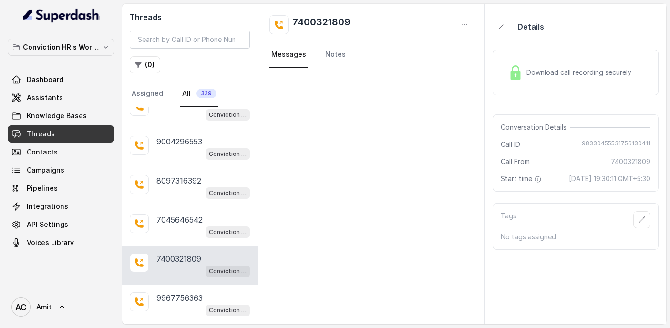
click at [337, 17] on h2 "7400321809" at bounding box center [321, 24] width 58 height 19
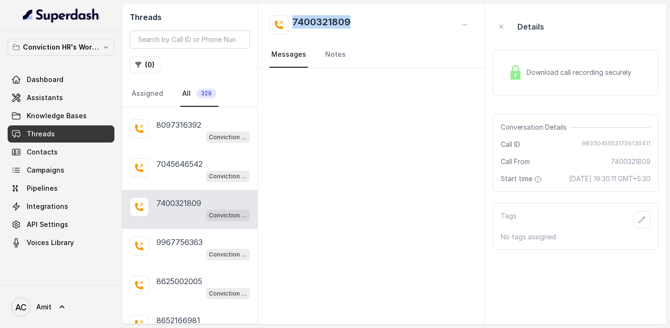
scroll to position [2081, 0]
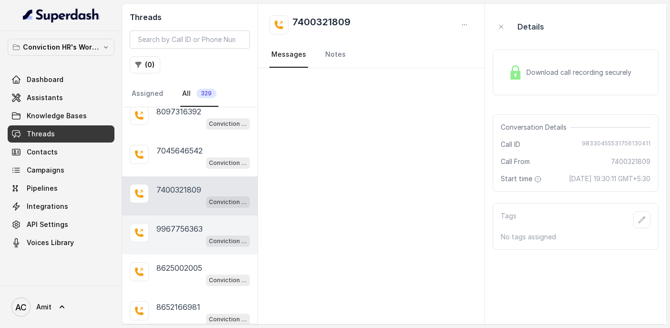
click at [181, 223] on p "9967756363" at bounding box center [179, 228] width 46 height 11
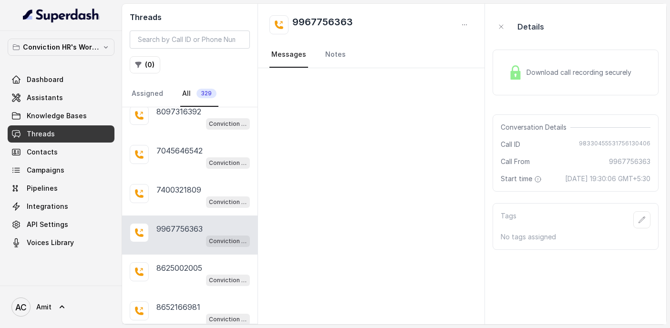
click at [318, 25] on h2 "9967756363" at bounding box center [322, 24] width 61 height 19
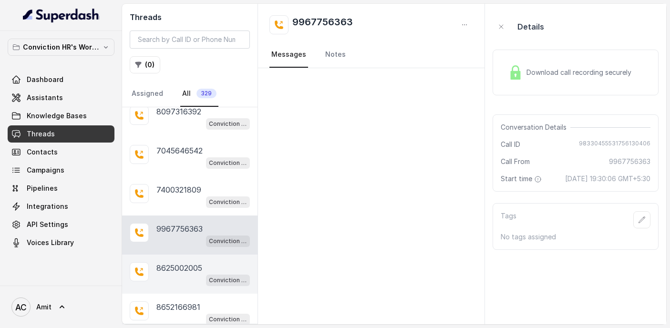
click at [195, 262] on p "8625002005" at bounding box center [179, 267] width 46 height 11
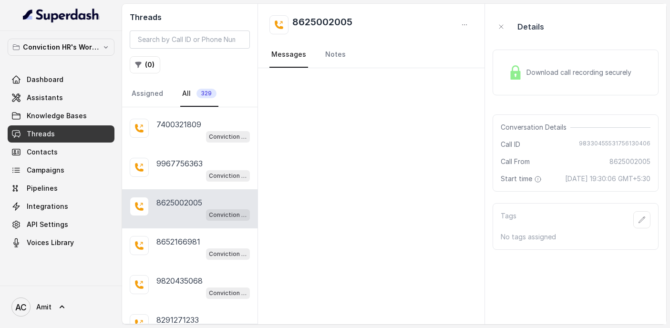
scroll to position [2142, 0]
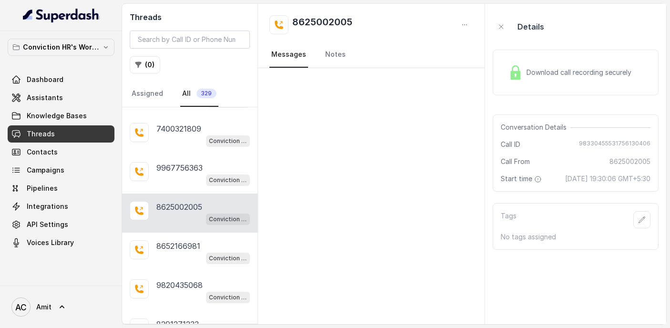
click at [318, 20] on h2 "8625002005" at bounding box center [322, 24] width 60 height 19
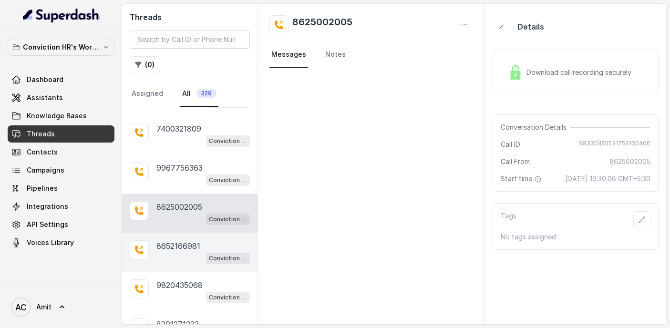
click at [189, 240] on p "8652166981" at bounding box center [178, 245] width 44 height 11
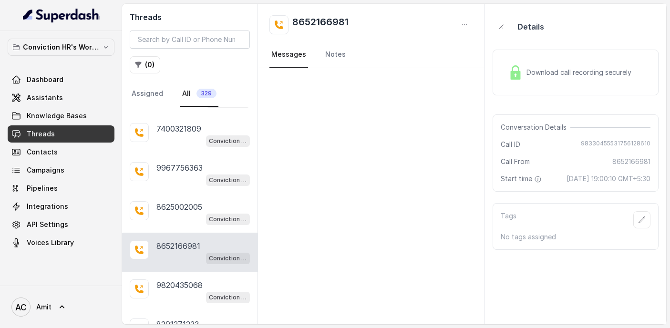
click at [337, 25] on h2 "8652166981" at bounding box center [320, 24] width 56 height 19
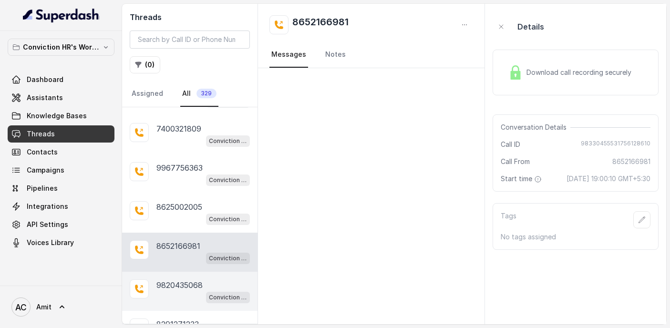
click at [167, 279] on p "9820435068" at bounding box center [179, 284] width 46 height 11
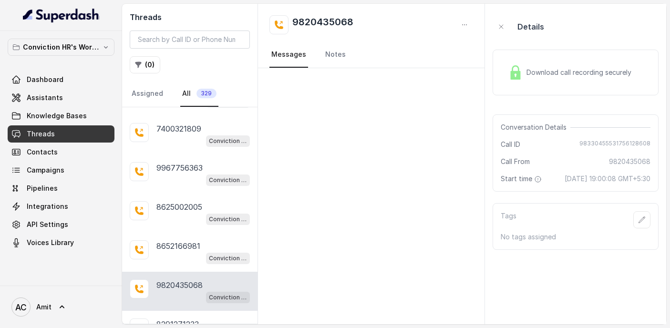
click at [332, 23] on h2 "9820435068" at bounding box center [322, 24] width 61 height 19
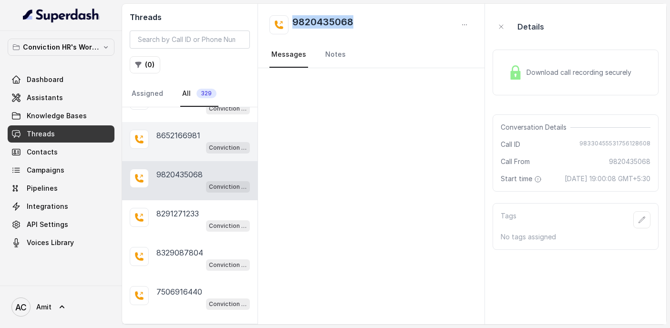
scroll to position [2254, 0]
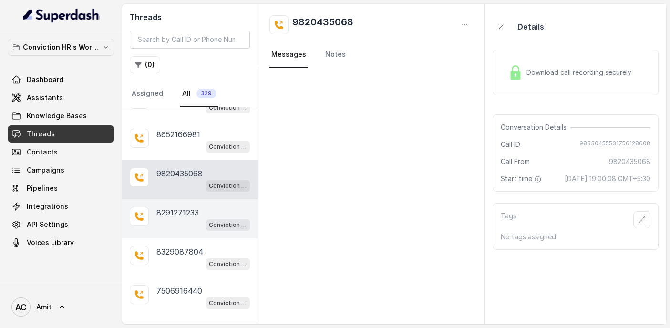
click at [182, 218] on div "Conviction HR Outbound Assistant" at bounding box center [202, 224] width 93 height 12
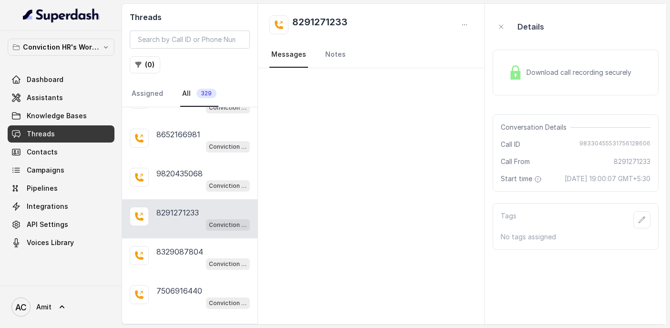
click at [331, 17] on h2 "8291271233" at bounding box center [319, 24] width 55 height 19
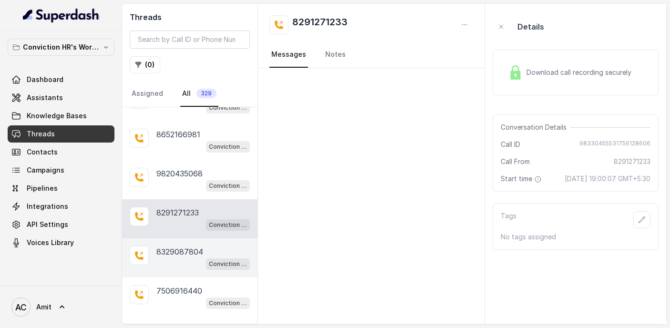
click at [176, 246] on p "8329087804" at bounding box center [179, 251] width 47 height 11
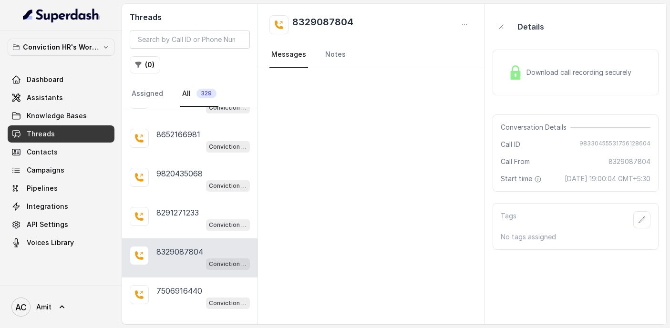
click at [334, 30] on h2 "8329087804" at bounding box center [322, 24] width 61 height 19
click at [337, 22] on h2 "8329087804" at bounding box center [322, 24] width 61 height 19
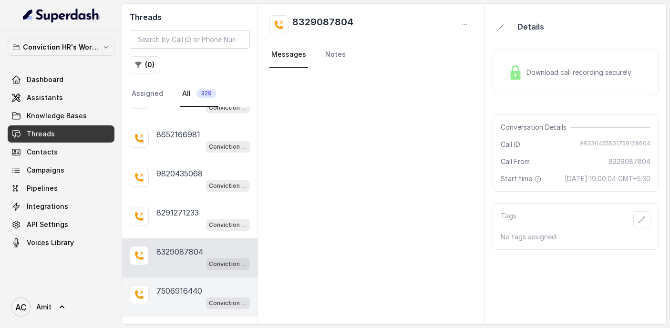
click at [180, 285] on p "7506916440" at bounding box center [179, 290] width 46 height 11
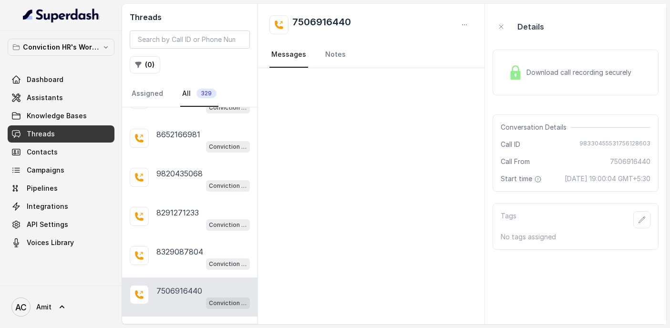
click at [318, 17] on h2 "7506916440" at bounding box center [321, 24] width 59 height 19
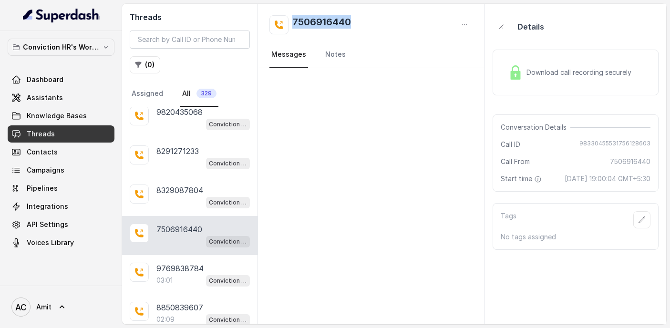
scroll to position [2342, 0]
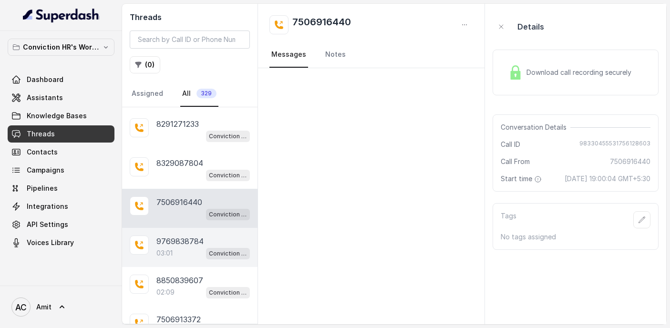
click at [177, 236] on p "9769838784" at bounding box center [179, 241] width 47 height 11
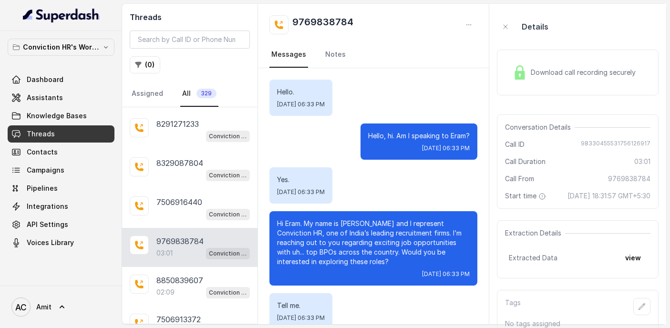
scroll to position [1485, 0]
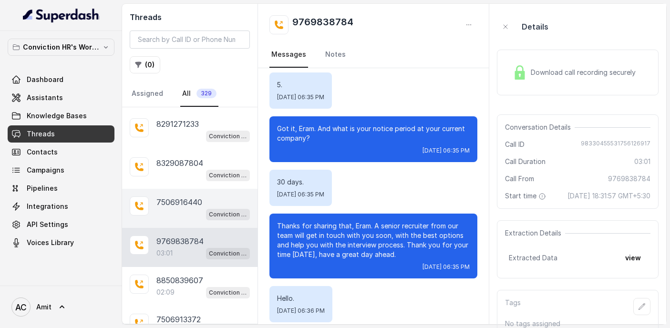
click at [185, 208] on div "Conviction HR Outbound Assistant" at bounding box center [202, 214] width 93 height 12
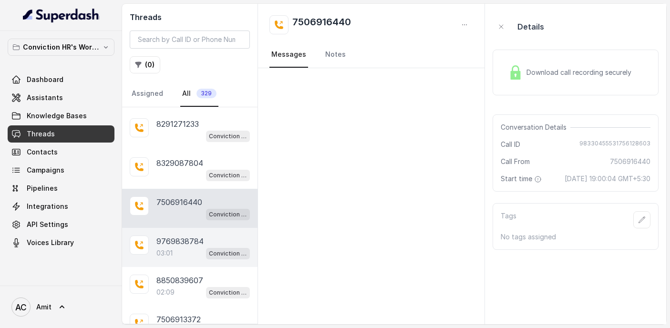
click at [175, 246] on div "9769838784 03:01 Conviction HR Outbound Assistant" at bounding box center [189, 247] width 135 height 39
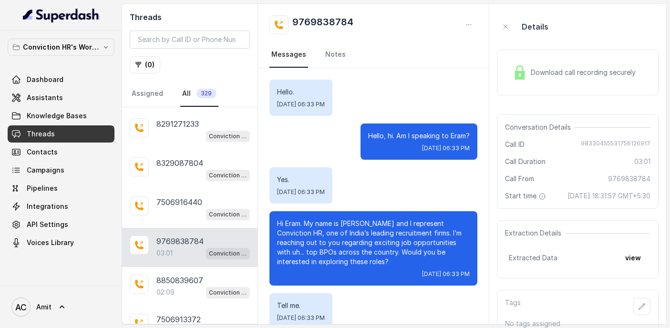
scroll to position [1485, 0]
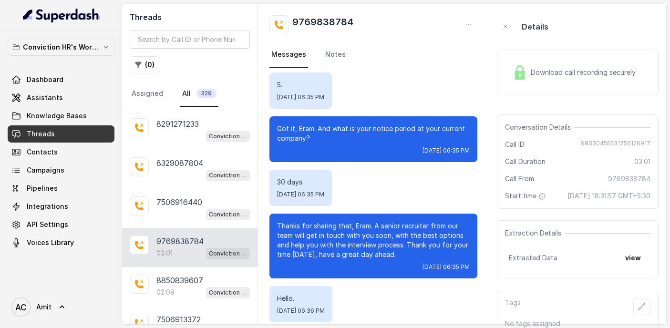
click at [180, 247] on div "03:01 Conviction HR Outbound Assistant" at bounding box center [202, 253] width 93 height 12
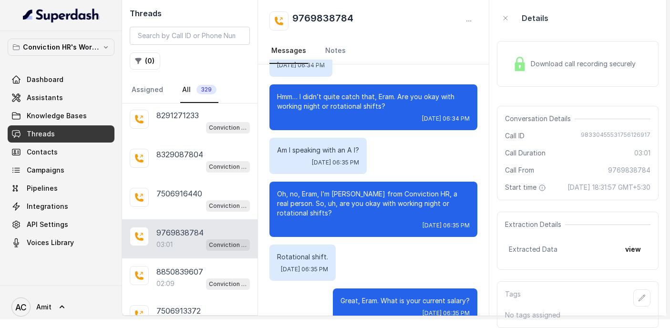
scroll to position [1104, 0]
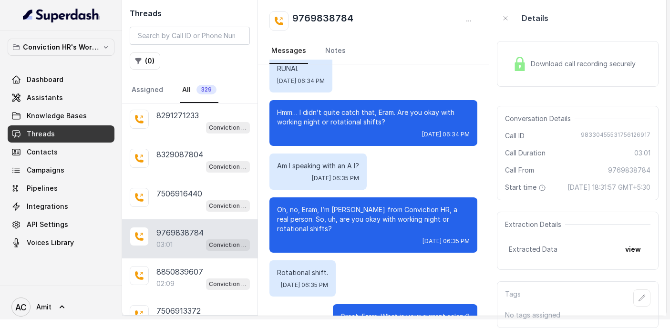
click at [533, 71] on div "Download call recording securely" at bounding box center [578, 64] width 162 height 46
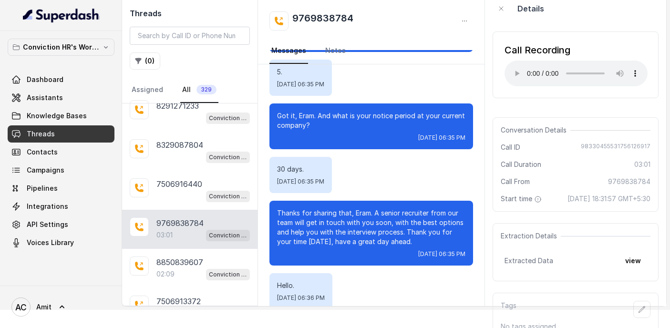
scroll to position [1481, 0]
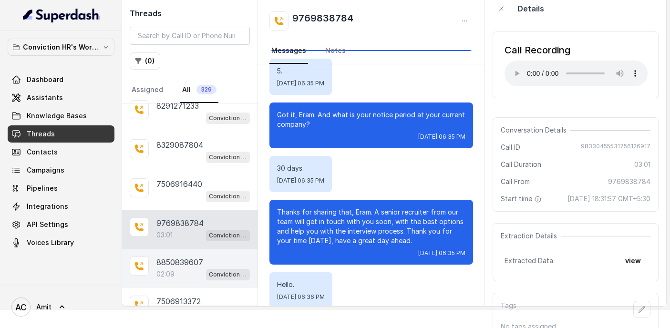
click at [193, 249] on div "8850839607 02:09 Conviction HR Outbound Assistant" at bounding box center [189, 268] width 135 height 39
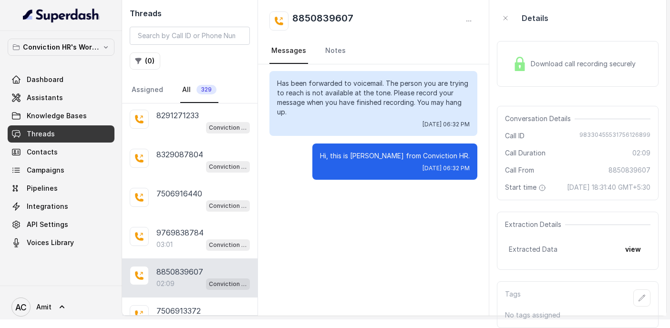
click at [157, 266] on p "8850839607" at bounding box center [179, 271] width 47 height 11
click at [164, 277] on div "02:09 Conviction HR Outbound Assistant" at bounding box center [202, 283] width 93 height 12
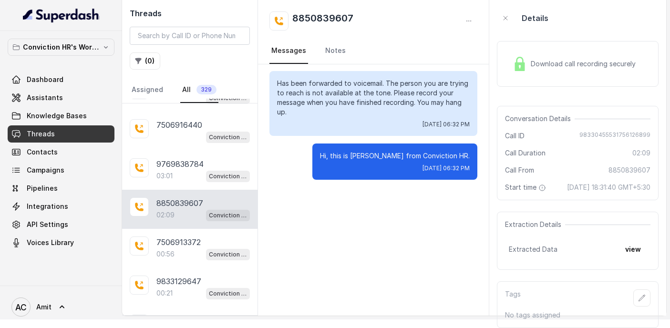
scroll to position [2411, 0]
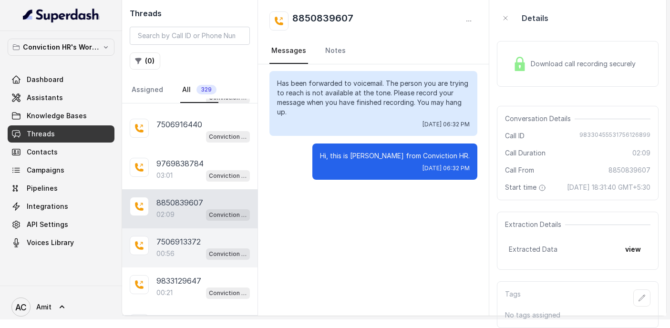
click at [171, 236] on p "7506913372" at bounding box center [178, 241] width 44 height 11
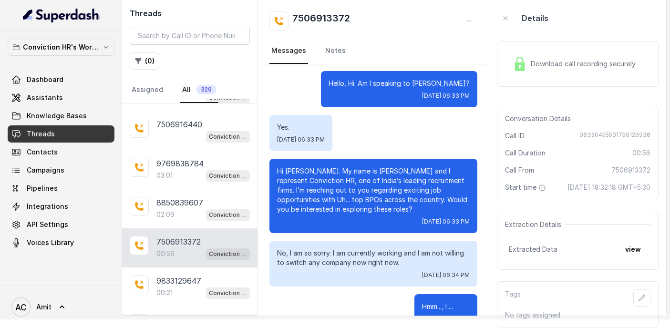
scroll to position [328, 0]
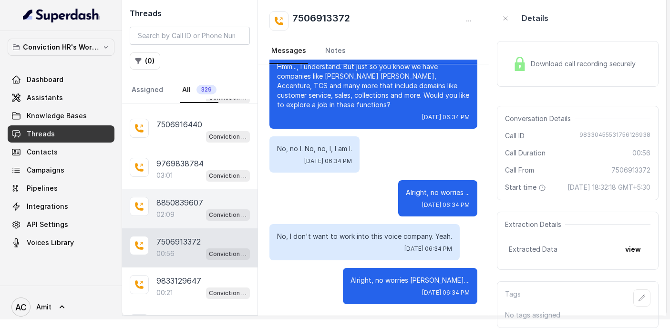
click at [176, 208] on div "02:09 Conviction HR Outbound Assistant" at bounding box center [202, 214] width 93 height 12
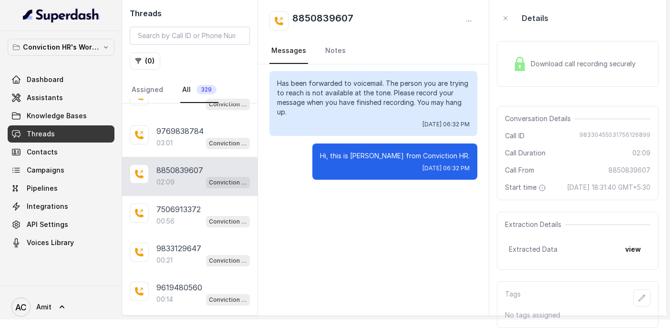
scroll to position [2445, 0]
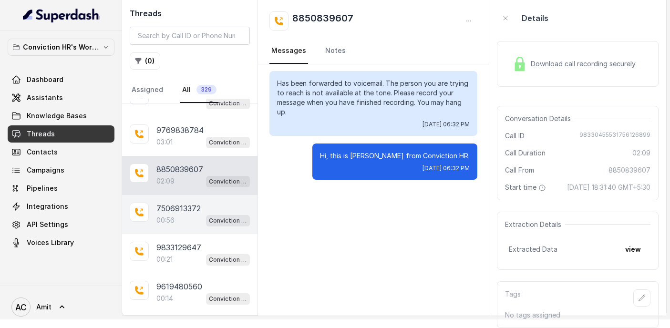
click at [175, 214] on div "00:56 Conviction HR Outbound Assistant" at bounding box center [202, 220] width 93 height 12
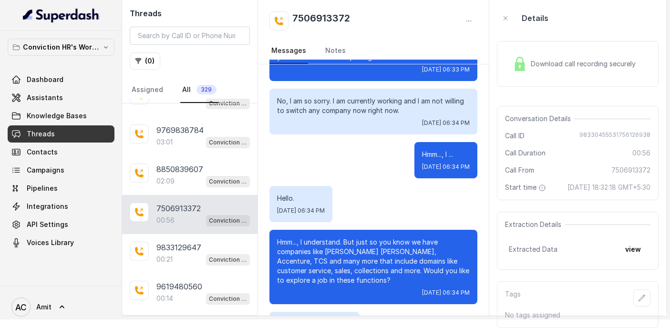
scroll to position [204, 0]
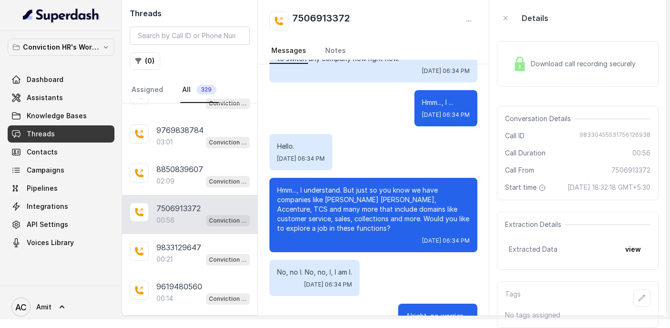
click at [562, 59] on span "Download call recording securely" at bounding box center [585, 64] width 109 height 10
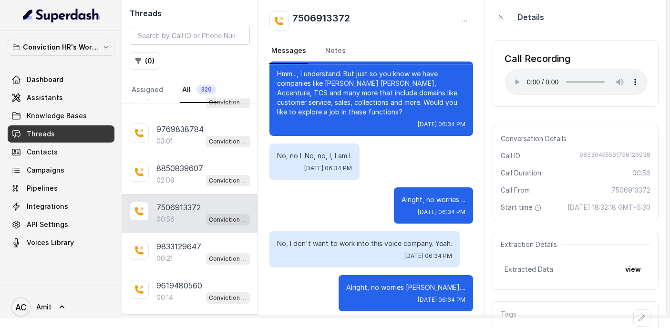
scroll to position [328, 0]
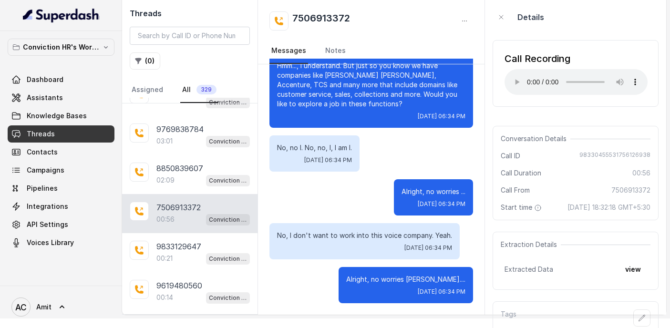
click at [448, 18] on div "7506913372" at bounding box center [370, 20] width 203 height 19
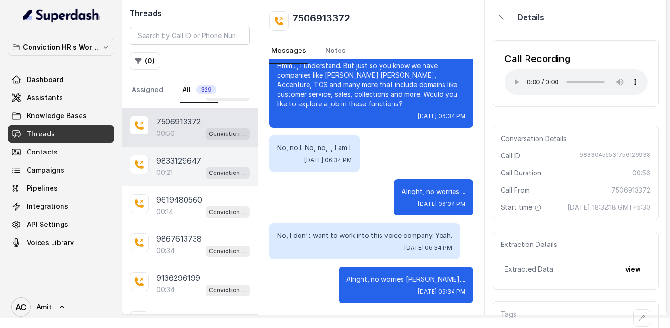
scroll to position [2504, 0]
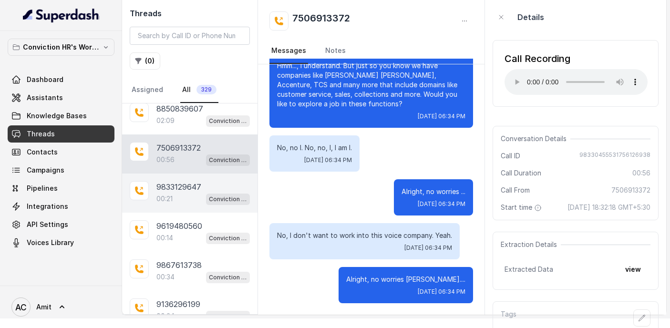
click at [167, 181] on p "9833129647" at bounding box center [178, 186] width 45 height 11
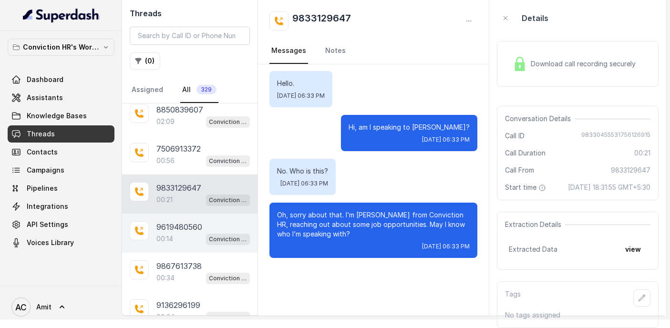
click at [171, 221] on p "9619480560" at bounding box center [179, 226] width 46 height 11
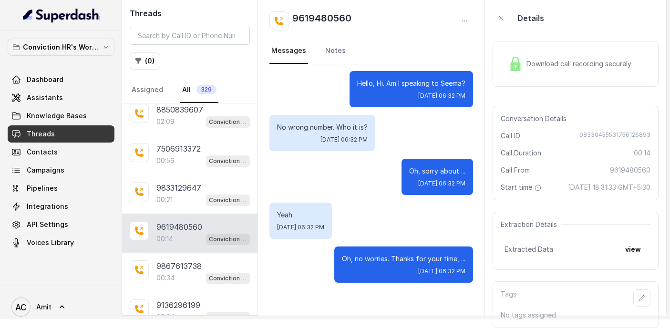
scroll to position [14, 0]
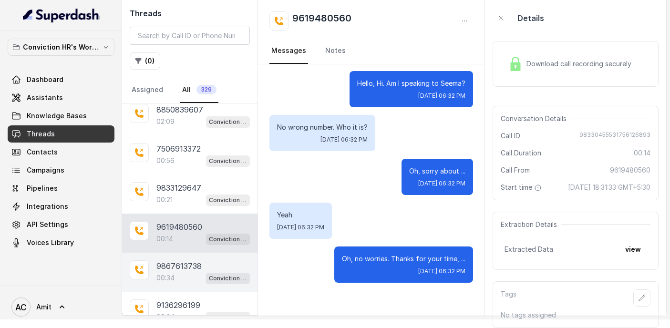
click at [174, 260] on p "9867613738" at bounding box center [178, 265] width 45 height 11
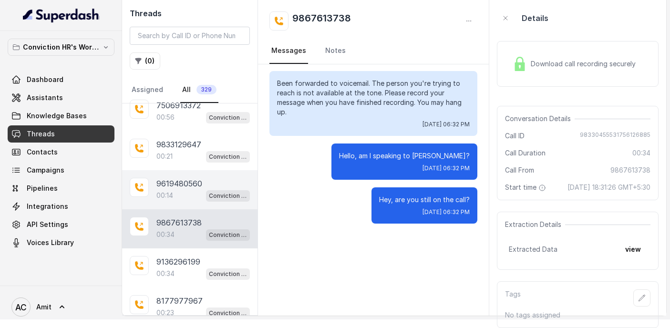
scroll to position [2549, 0]
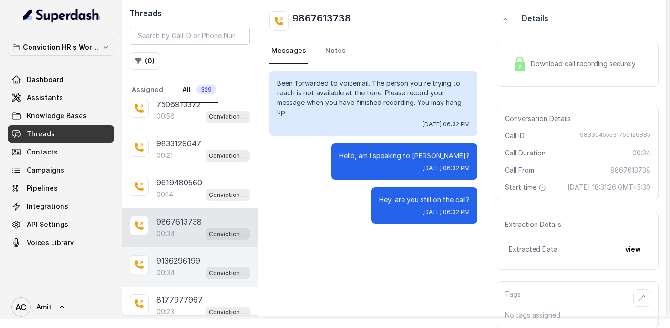
click at [174, 255] on p "9136296199" at bounding box center [178, 260] width 44 height 11
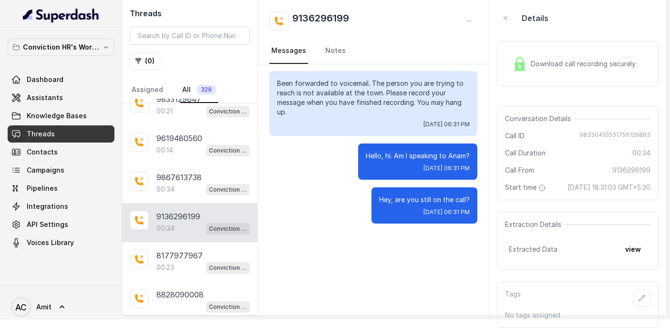
scroll to position [2613, 0]
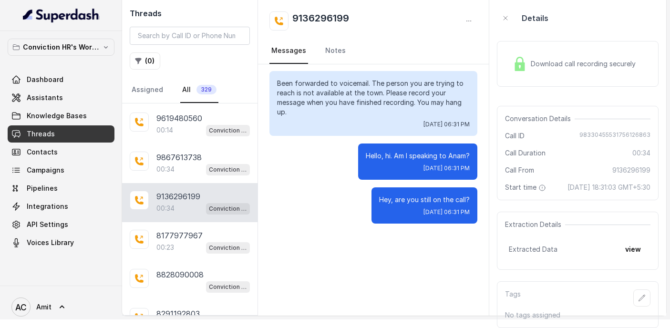
click at [174, 236] on div "8177977967 00:23 Conviction HR Outbound Assistant" at bounding box center [189, 241] width 135 height 39
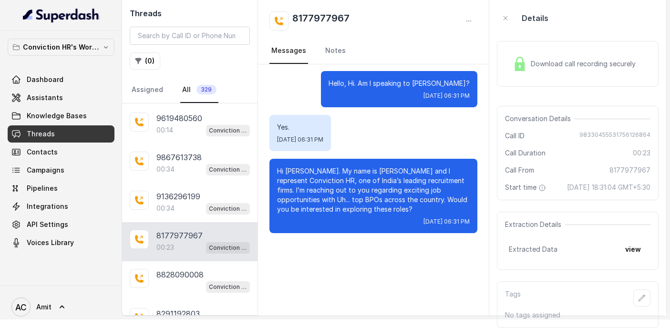
scroll to position [18, 0]
click at [568, 59] on span "Download call recording securely" at bounding box center [585, 64] width 109 height 10
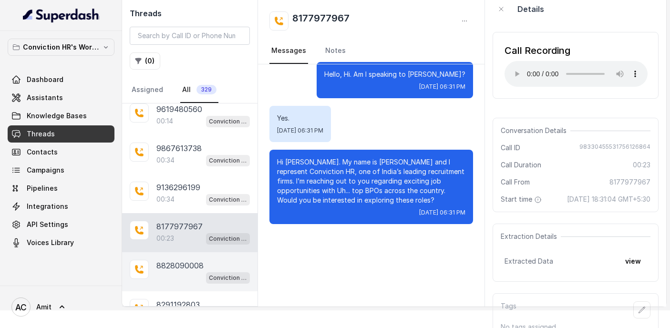
click at [189, 260] on p "8828090008" at bounding box center [179, 265] width 47 height 11
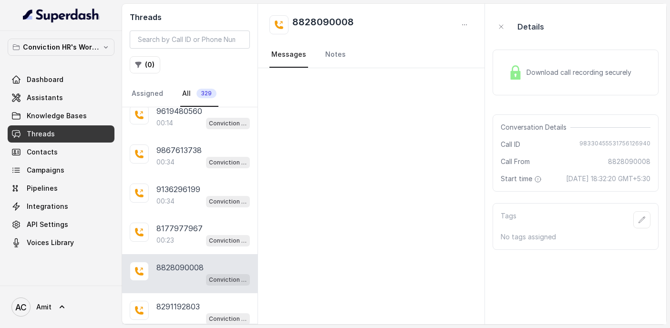
scroll to position [2626, 0]
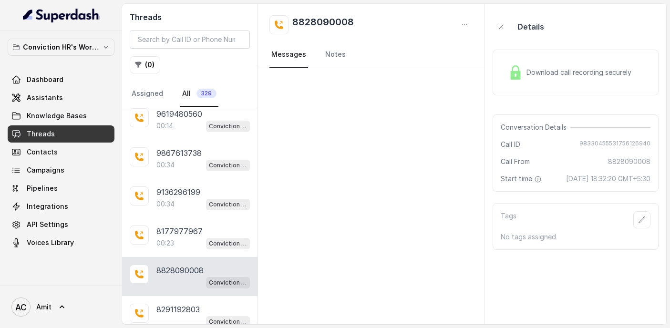
click at [177, 276] on div "Conviction HR Outbound Assistant" at bounding box center [202, 282] width 93 height 12
click at [180, 265] on p "8828090008" at bounding box center [179, 270] width 47 height 11
click at [180, 304] on p "8291192803" at bounding box center [177, 309] width 43 height 11
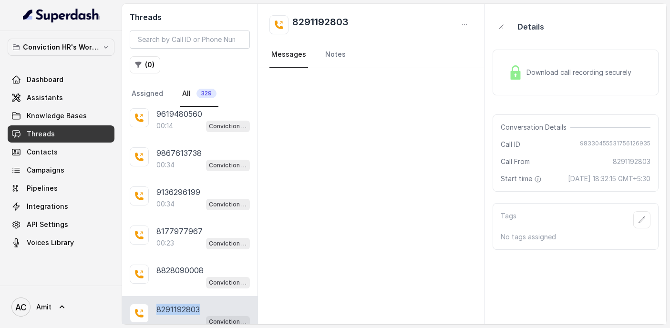
click at [180, 304] on p "8291192803" at bounding box center [177, 309] width 43 height 11
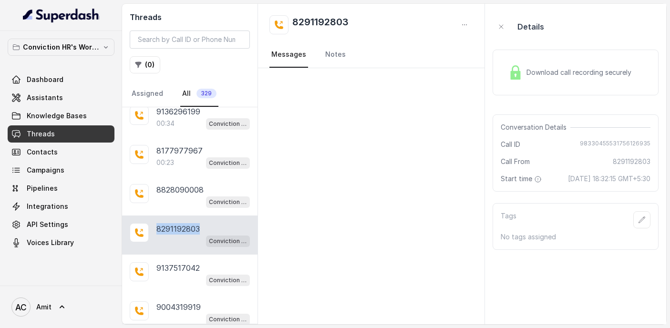
scroll to position [2733, 0]
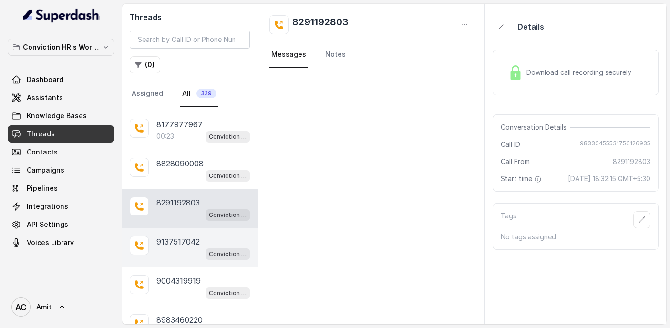
click at [177, 236] on p "9137517042" at bounding box center [177, 241] width 43 height 11
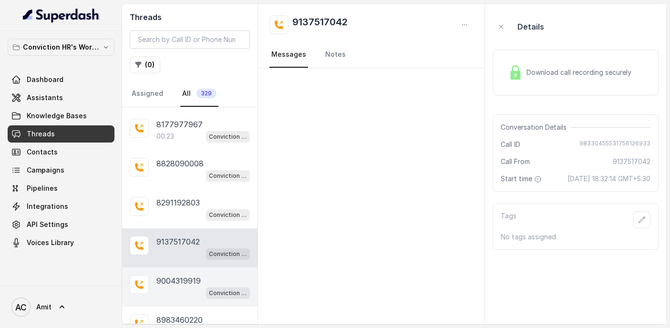
click at [179, 275] on p "9004319919" at bounding box center [178, 280] width 44 height 11
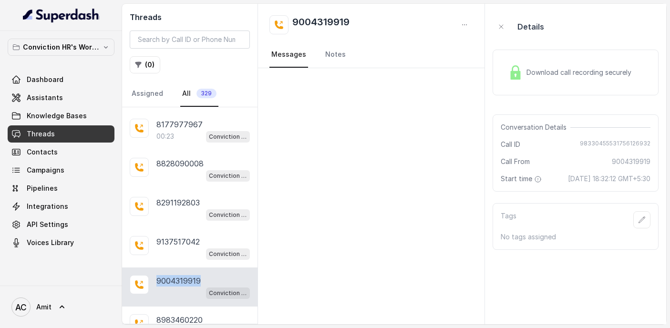
click at [179, 275] on p "9004319919" at bounding box center [178, 280] width 44 height 11
click at [189, 314] on p "8983460220" at bounding box center [179, 319] width 46 height 11
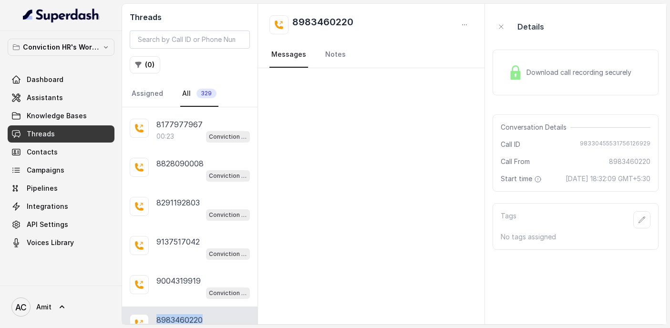
click at [189, 314] on p "8983460220" at bounding box center [179, 319] width 46 height 11
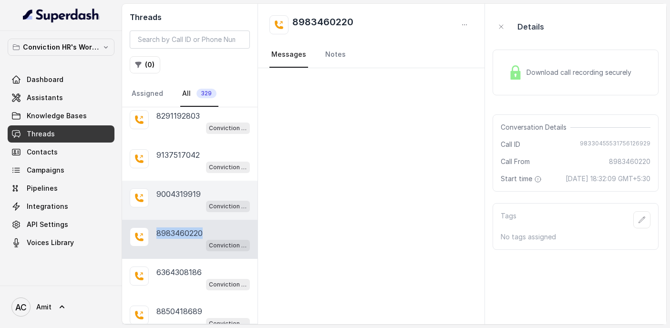
scroll to position [2861, 0]
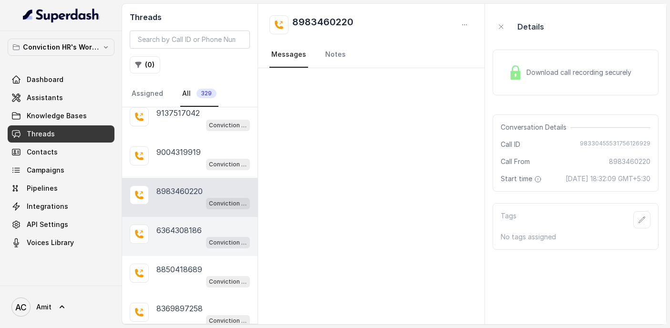
click at [181, 225] on p "6364308186" at bounding box center [178, 230] width 45 height 11
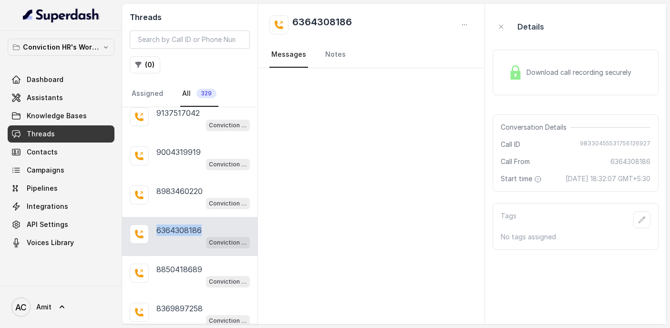
click at [181, 225] on p "6364308186" at bounding box center [178, 230] width 45 height 11
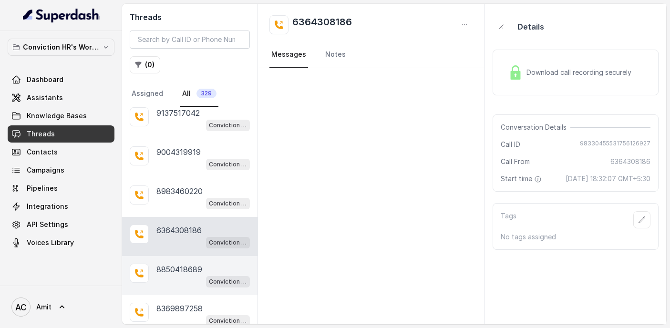
click at [169, 264] on p "8850418689" at bounding box center [179, 269] width 46 height 11
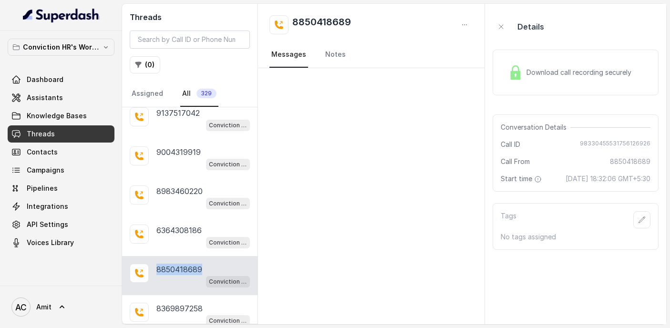
click at [169, 264] on p "8850418689" at bounding box center [179, 269] width 46 height 11
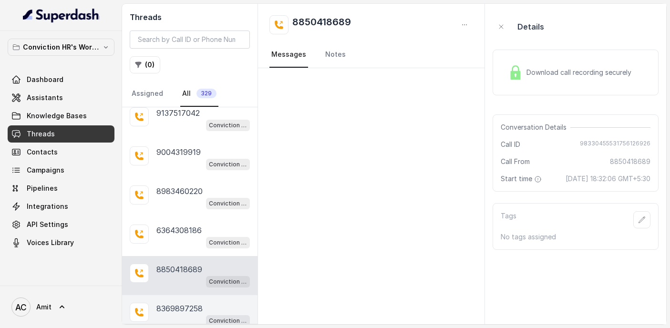
click at [174, 303] on p "8369897258" at bounding box center [179, 308] width 46 height 11
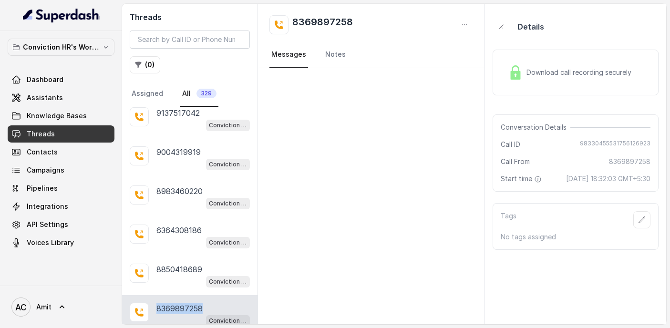
click at [174, 303] on p "8369897258" at bounding box center [179, 308] width 46 height 11
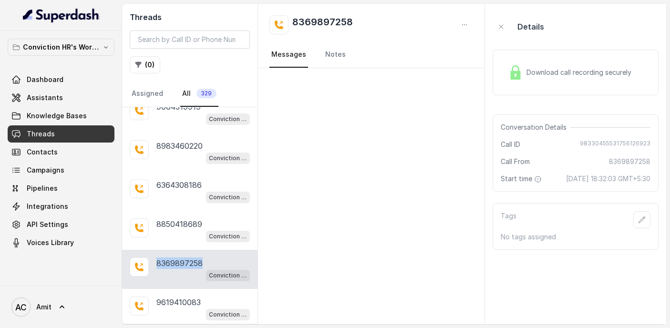
scroll to position [2915, 0]
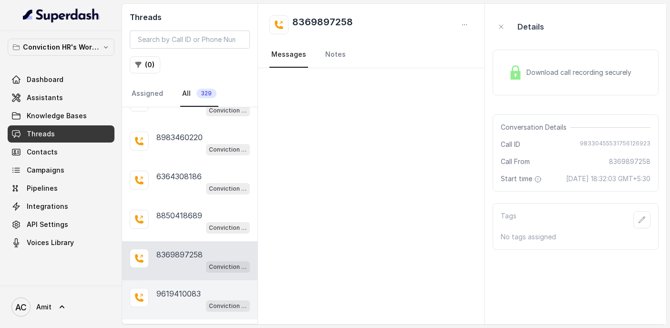
click at [169, 288] on p "9619410083" at bounding box center [178, 293] width 44 height 11
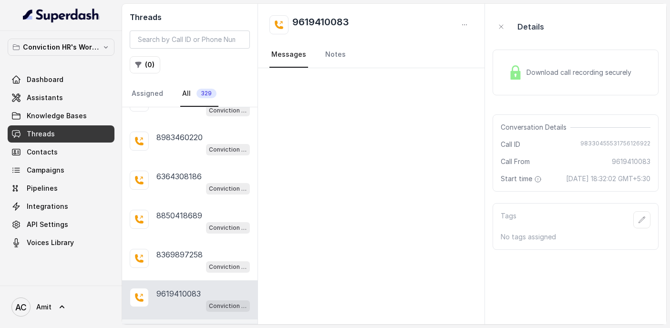
click at [173, 327] on p "9137053138" at bounding box center [177, 332] width 43 height 11
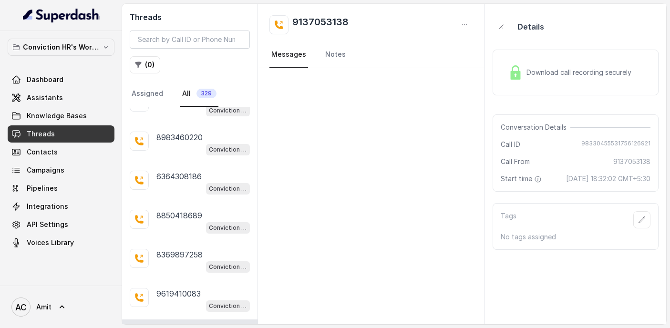
click at [173, 327] on p "9137053138" at bounding box center [177, 332] width 43 height 11
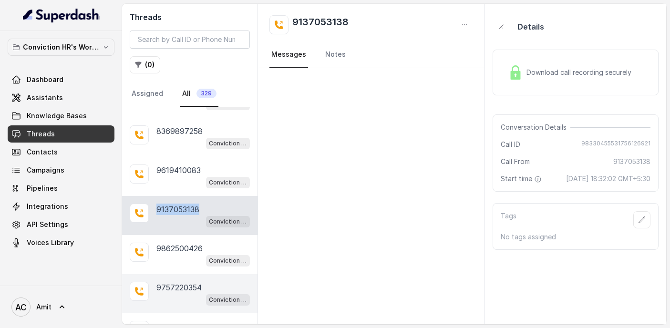
scroll to position [3091, 0]
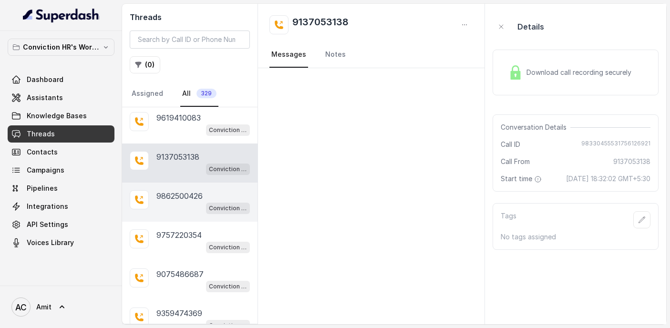
click at [182, 190] on p "9862500426" at bounding box center [179, 195] width 46 height 11
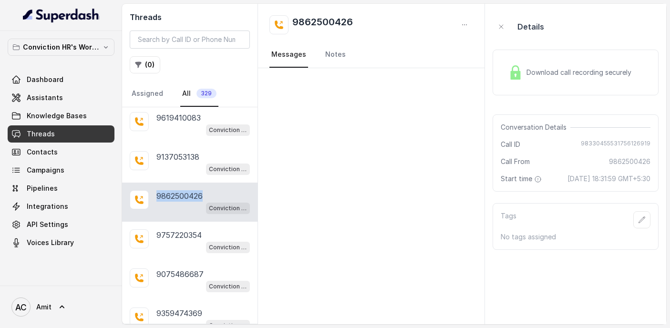
click at [182, 190] on p "9862500426" at bounding box center [179, 195] width 46 height 11
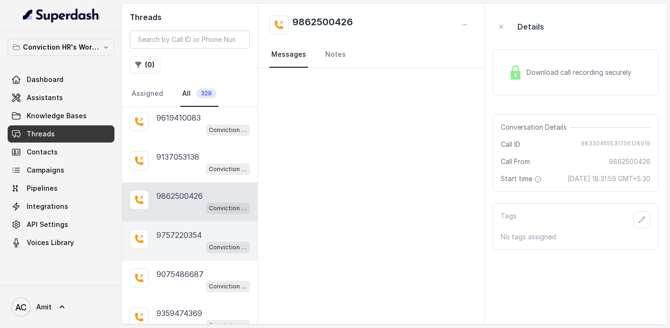
click at [187, 229] on p "9757220354" at bounding box center [178, 234] width 45 height 11
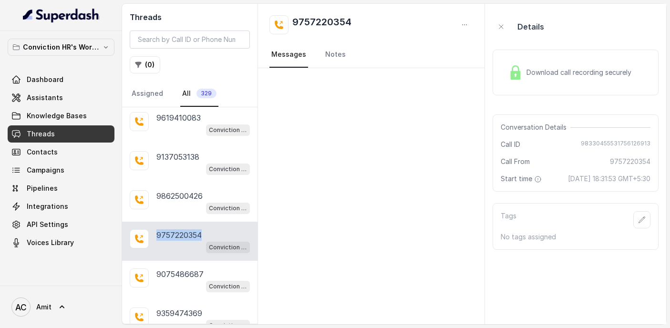
click at [187, 229] on p "9757220354" at bounding box center [178, 234] width 45 height 11
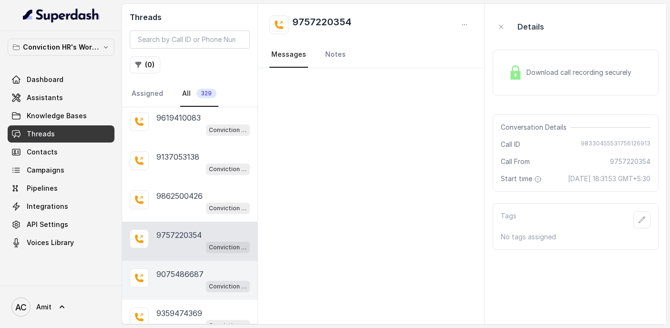
click at [172, 268] on p "9075486687" at bounding box center [179, 273] width 47 height 11
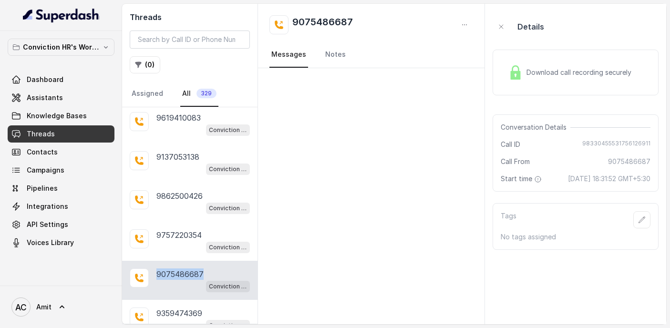
click at [172, 268] on p "9075486687" at bounding box center [179, 273] width 47 height 11
click at [187, 307] on p "9359474369" at bounding box center [179, 312] width 46 height 11
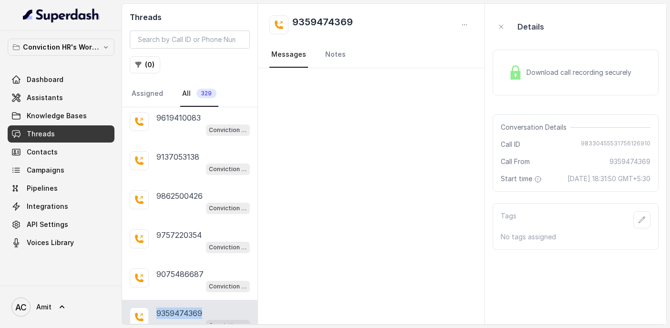
click at [187, 307] on p "9359474369" at bounding box center [179, 312] width 46 height 11
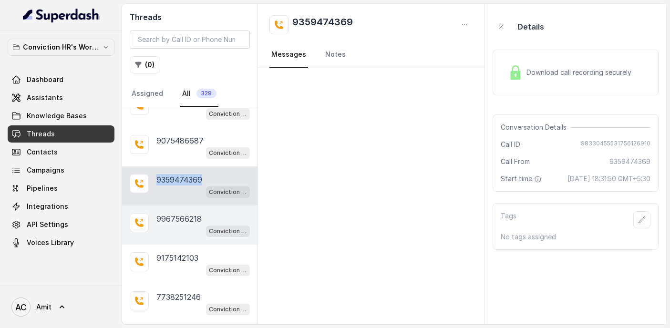
scroll to position [3203, 0]
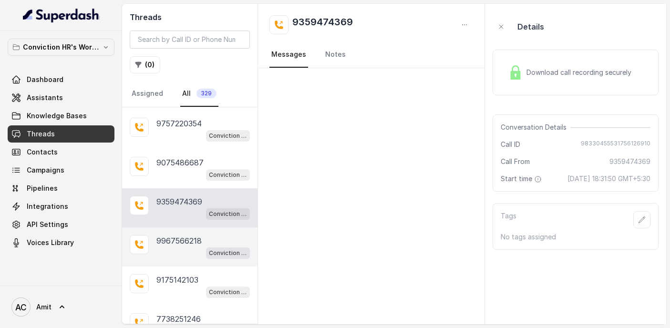
click at [175, 235] on p "9967566218" at bounding box center [178, 240] width 45 height 11
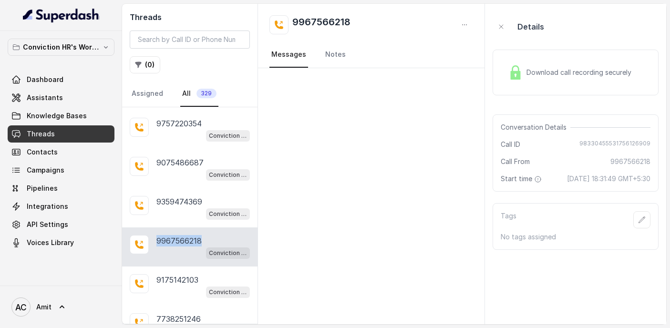
click at [175, 235] on p "9967566218" at bounding box center [178, 240] width 45 height 11
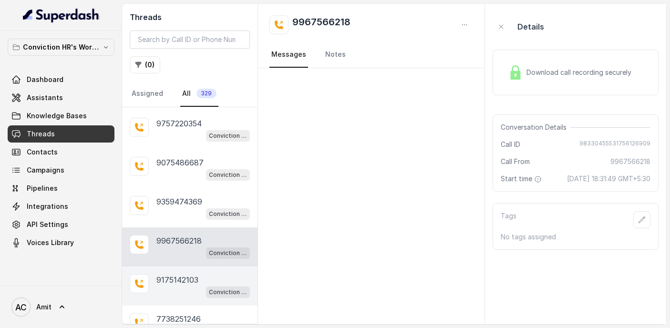
click at [183, 274] on p "9175142103" at bounding box center [177, 279] width 42 height 11
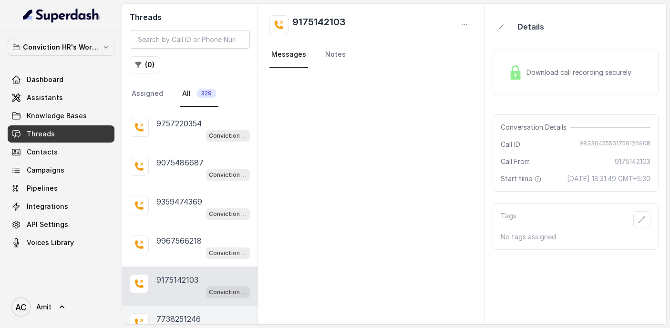
click at [176, 313] on p "7738251246" at bounding box center [178, 318] width 44 height 11
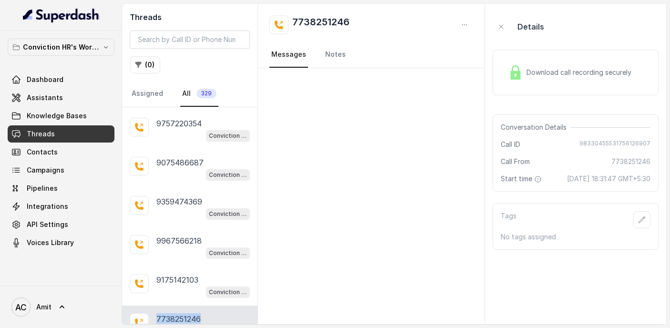
click at [176, 313] on p "7738251246" at bounding box center [178, 318] width 44 height 11
click at [324, 290] on div at bounding box center [371, 196] width 226 height 256
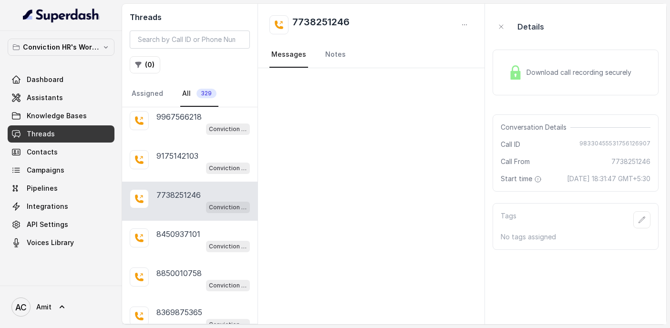
scroll to position [3354, 0]
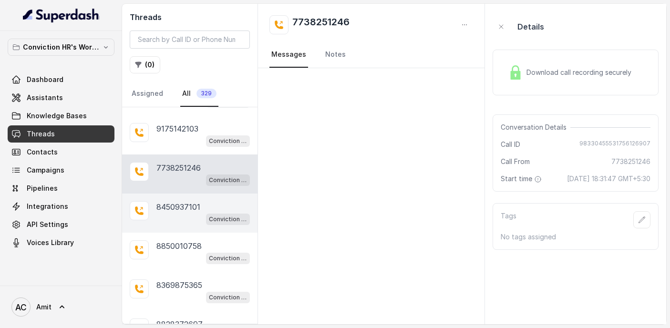
click at [184, 201] on p "8450937101" at bounding box center [178, 206] width 44 height 11
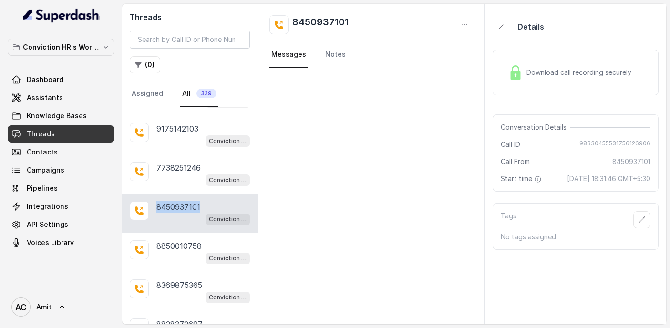
click at [184, 201] on p "8450937101" at bounding box center [178, 206] width 44 height 11
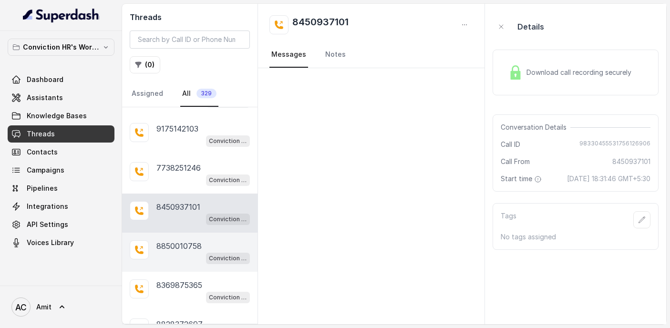
click at [179, 240] on p "8850010758" at bounding box center [178, 245] width 45 height 11
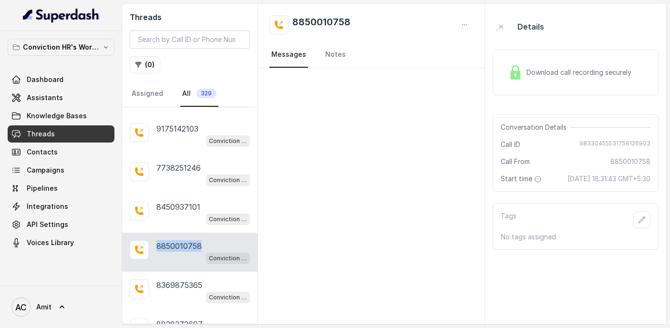
click at [179, 240] on p "8850010758" at bounding box center [178, 245] width 45 height 11
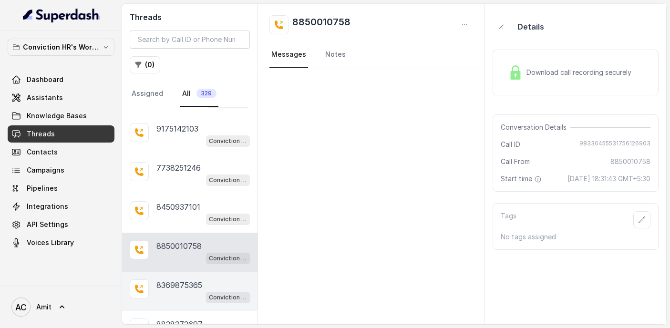
click at [179, 279] on p "8369875365" at bounding box center [179, 284] width 46 height 11
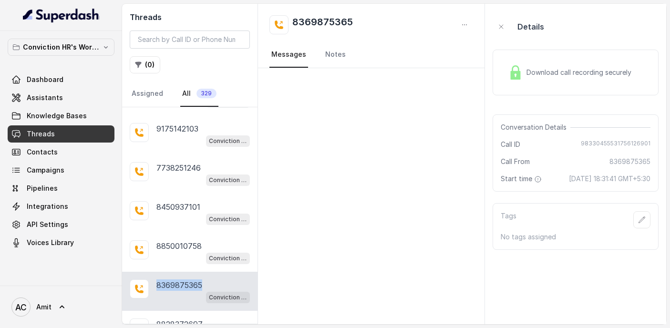
click at [179, 279] on p "8369875365" at bounding box center [179, 284] width 46 height 11
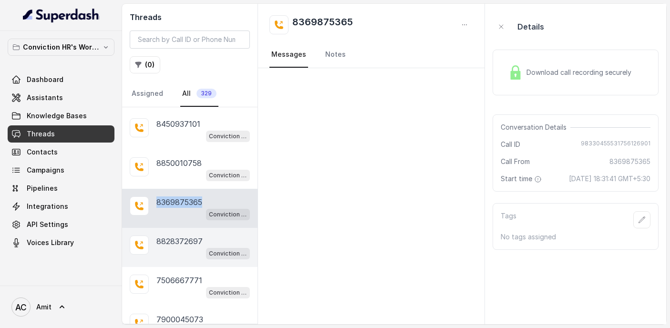
scroll to position [3441, 0]
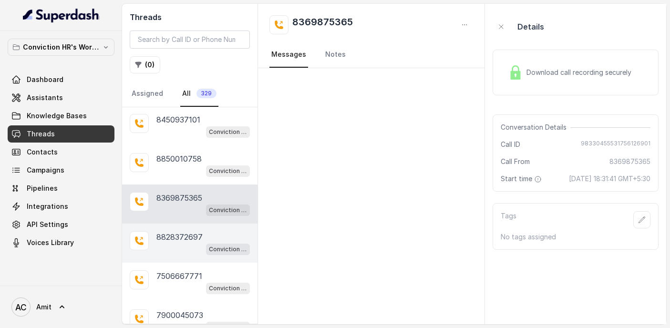
click at [182, 231] on p "8828372697" at bounding box center [179, 236] width 46 height 11
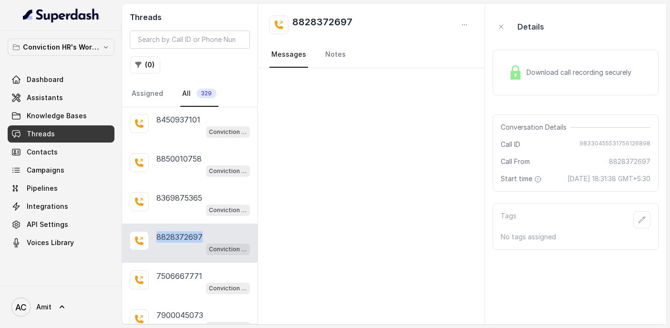
click at [182, 231] on p "8828372697" at bounding box center [179, 236] width 46 height 11
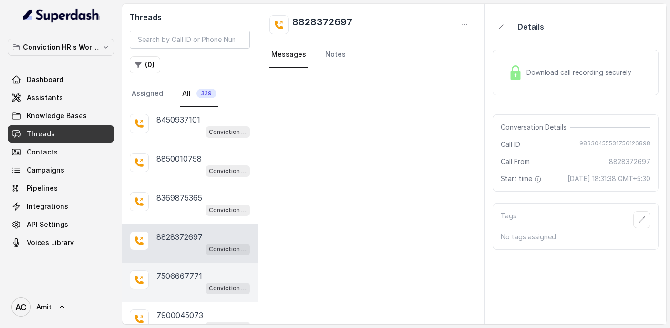
click at [186, 270] on p "7506667771" at bounding box center [179, 275] width 46 height 11
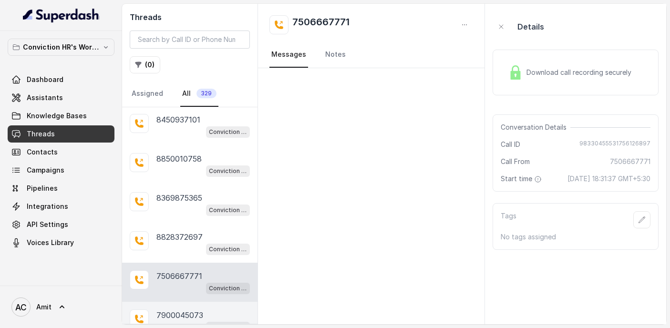
click at [175, 309] on p "7900045073" at bounding box center [179, 314] width 47 height 11
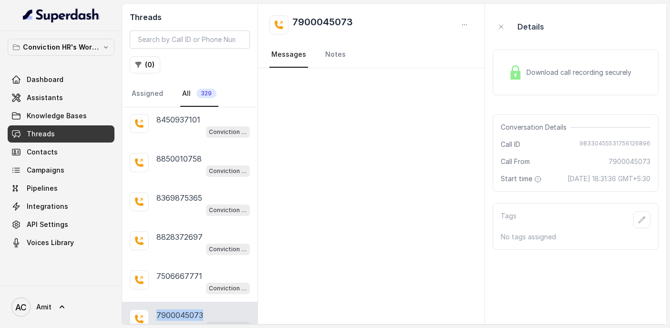
click at [175, 309] on p "7900045073" at bounding box center [179, 314] width 47 height 11
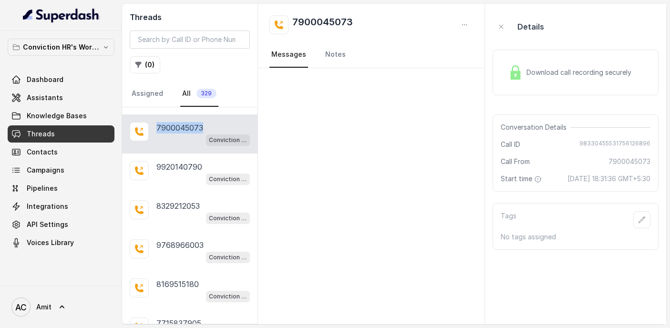
scroll to position [3622, 0]
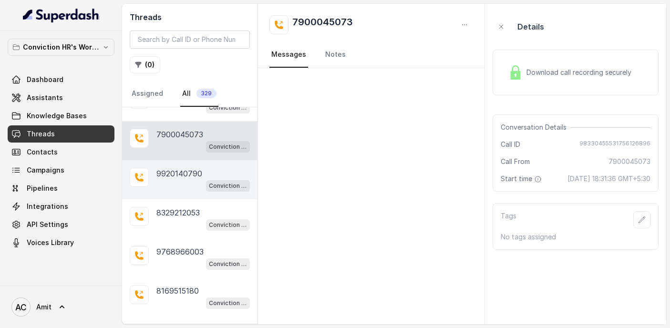
click at [188, 168] on p "9920140790" at bounding box center [179, 173] width 46 height 11
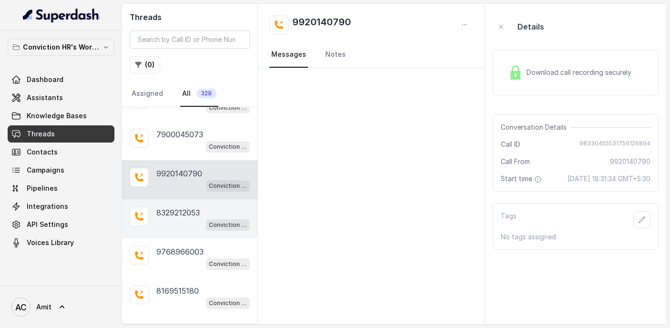
click at [188, 207] on p "8329212053" at bounding box center [177, 212] width 43 height 11
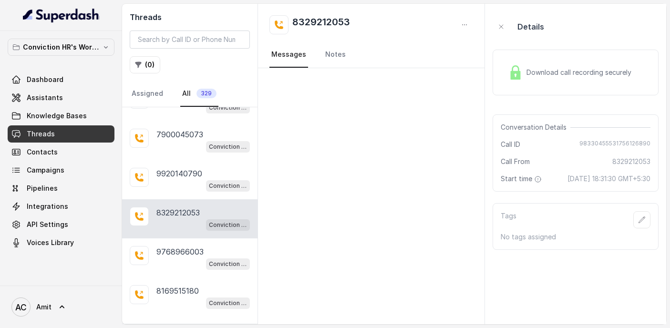
click at [188, 207] on p "8329212053" at bounding box center [177, 212] width 43 height 11
click at [177, 207] on p "8329212053" at bounding box center [177, 212] width 43 height 11
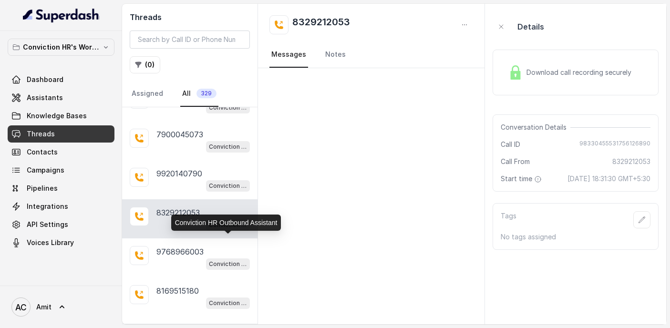
click at [190, 230] on div "Conviction HR Outbound Assistant" at bounding box center [226, 223] width 110 height 16
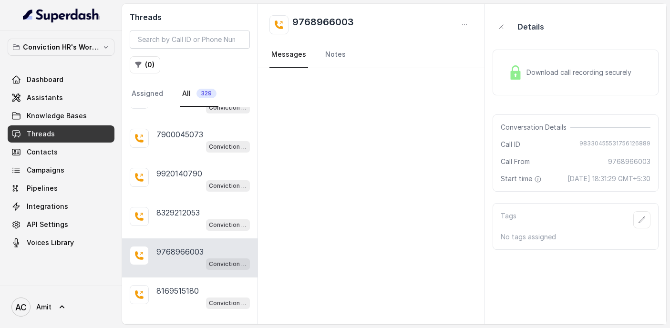
click at [163, 246] on p "9768966003" at bounding box center [179, 251] width 47 height 11
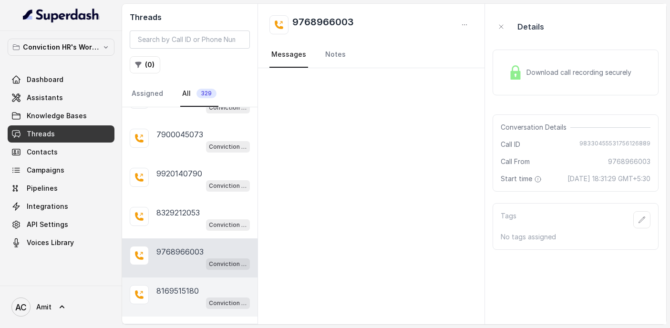
click at [181, 285] on p "8169515180" at bounding box center [177, 290] width 42 height 11
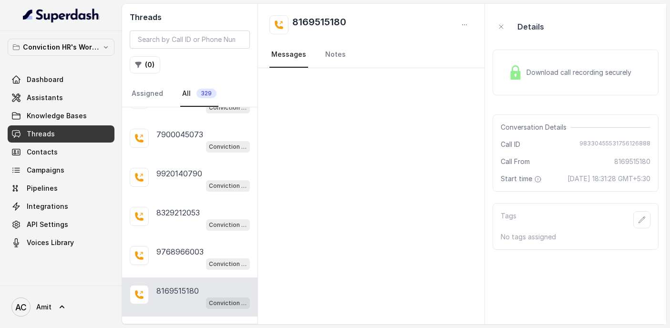
click at [179, 285] on p "8169515180" at bounding box center [177, 290] width 42 height 11
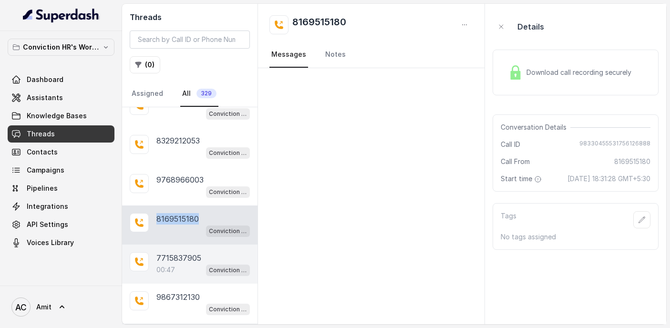
scroll to position [3696, 0]
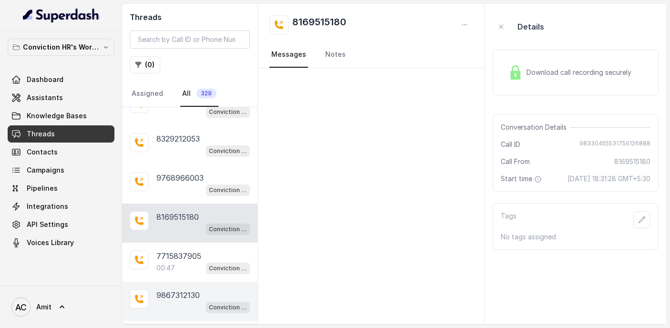
click at [179, 289] on p "9867312130" at bounding box center [177, 294] width 43 height 11
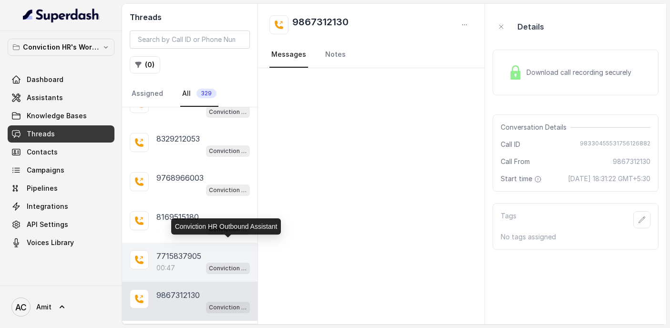
click at [170, 250] on p "7715837905" at bounding box center [178, 255] width 45 height 11
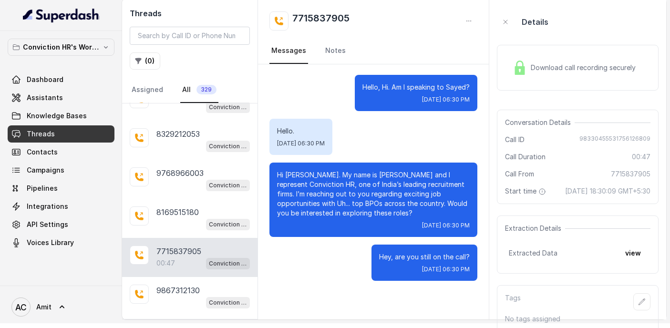
scroll to position [5, 0]
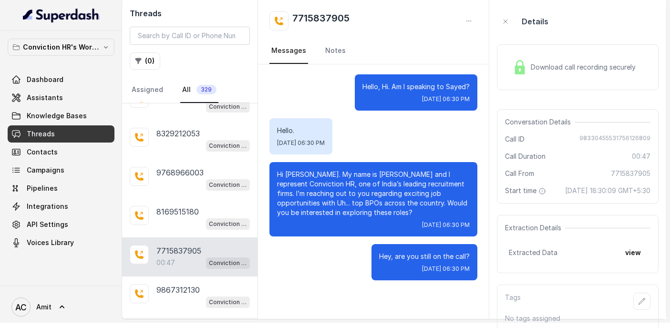
click at [195, 323] on p "Load more conversations" at bounding box center [189, 328] width 93 height 11
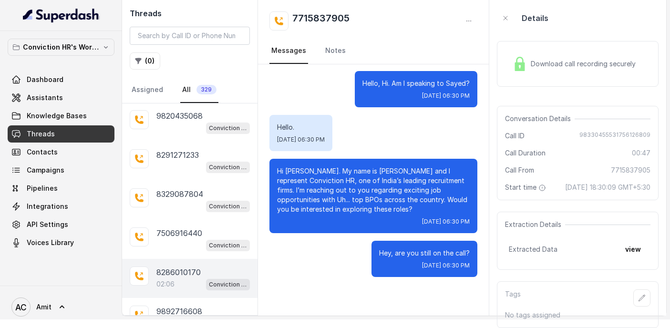
scroll to position [5179, 0]
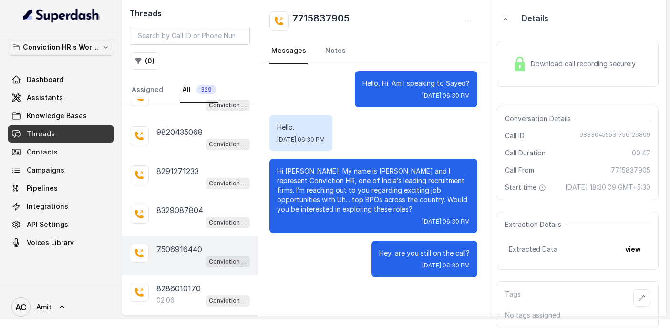
click at [179, 244] on p "7506916440" at bounding box center [179, 249] width 46 height 11
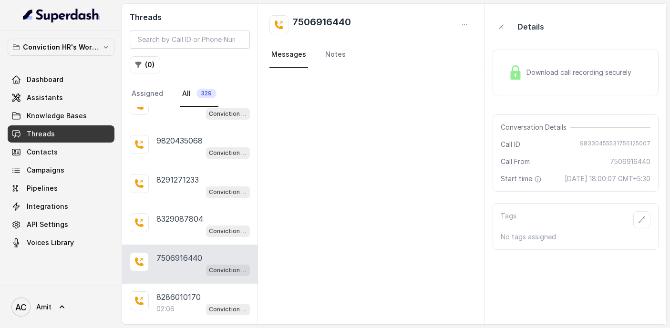
click at [179, 208] on div "8329087804 Conviction HR Outbound Assistant" at bounding box center [189, 224] width 135 height 39
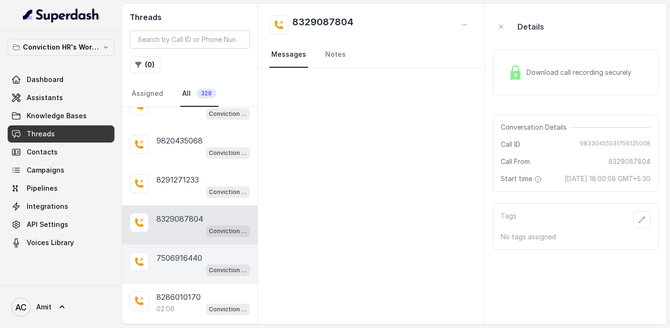
click at [177, 252] on p "7506916440" at bounding box center [179, 257] width 46 height 11
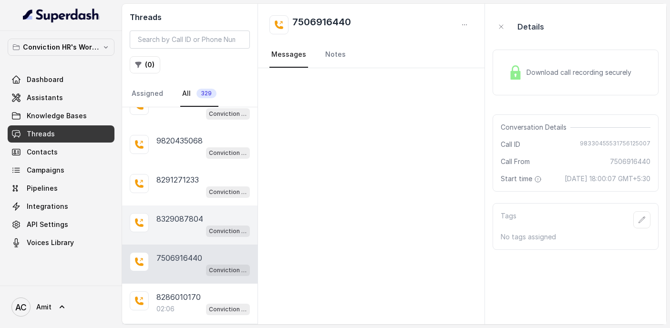
click at [181, 213] on p "8329087804" at bounding box center [179, 218] width 47 height 11
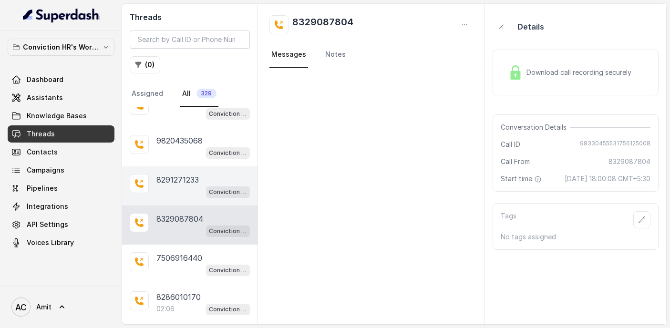
click at [179, 174] on p "8291271233" at bounding box center [177, 179] width 42 height 11
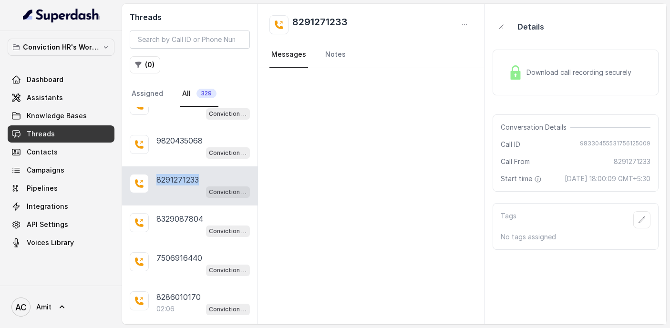
click at [179, 174] on p "8291271233" at bounding box center [177, 179] width 42 height 11
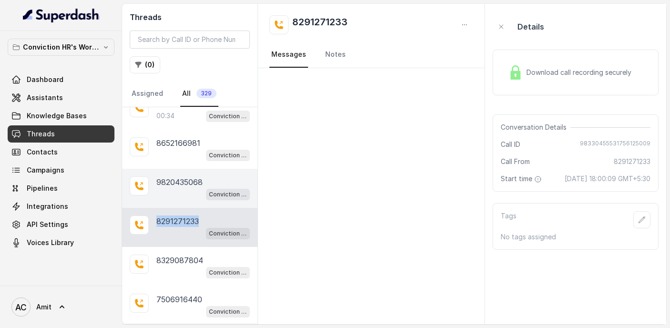
scroll to position [5136, 0]
click at [184, 178] on p "9820435068" at bounding box center [179, 183] width 46 height 11
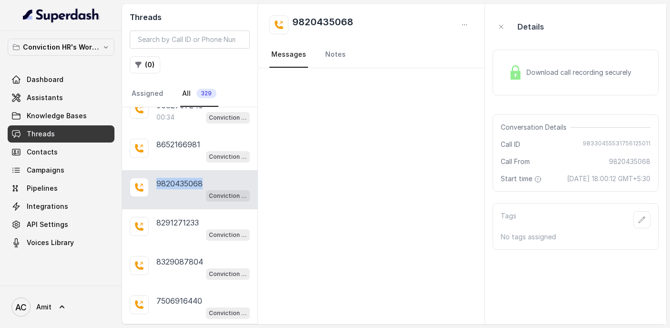
click at [184, 178] on p "9820435068" at bounding box center [179, 183] width 46 height 11
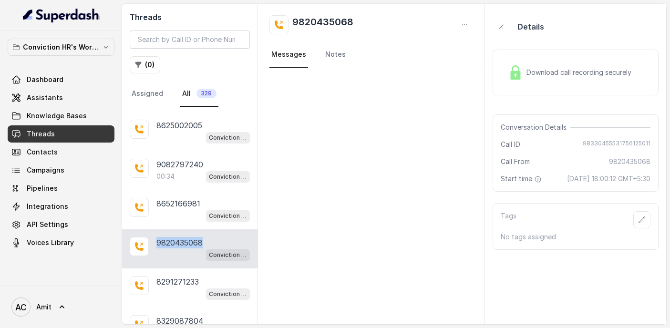
scroll to position [5074, 0]
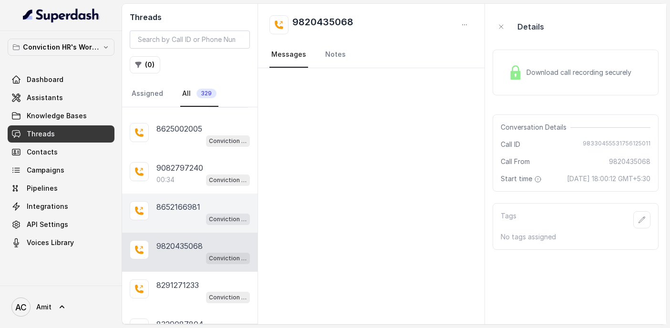
click at [186, 201] on p "8652166981" at bounding box center [178, 206] width 44 height 11
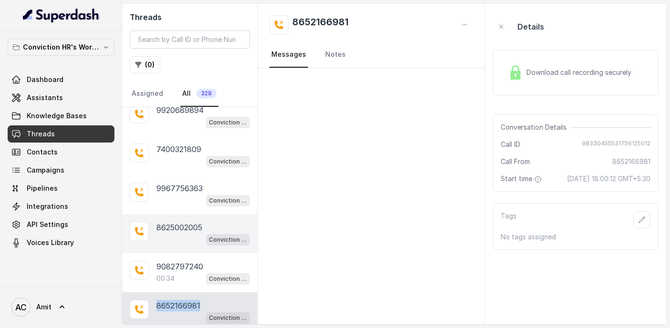
scroll to position [4972, 0]
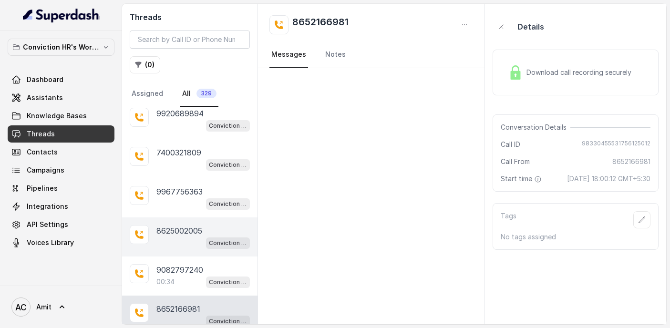
click at [183, 225] on p "8625002005" at bounding box center [179, 230] width 46 height 11
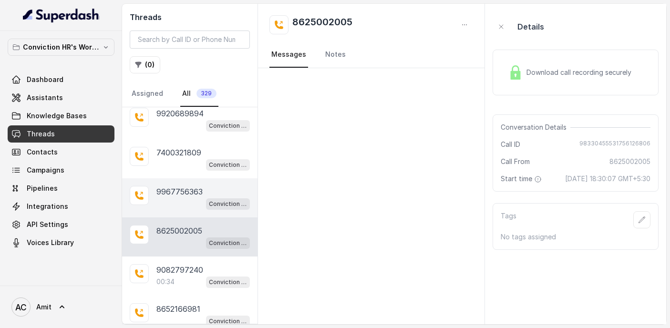
click at [180, 186] on p "9967756363" at bounding box center [179, 191] width 46 height 11
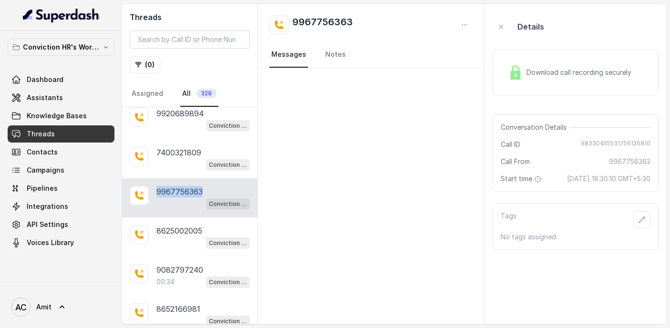
click at [180, 186] on p "9967756363" at bounding box center [179, 191] width 46 height 11
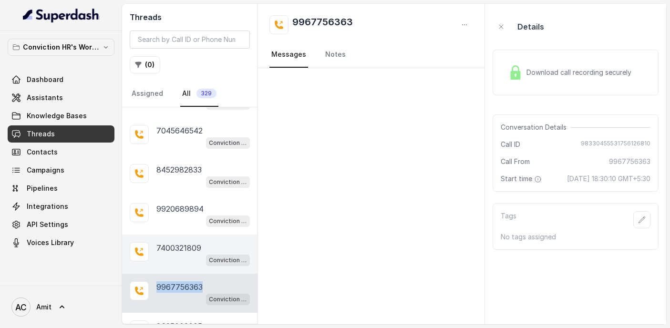
scroll to position [4872, 0]
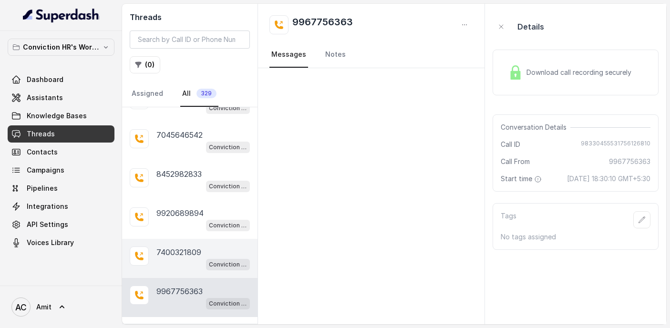
click at [185, 246] on p "7400321809" at bounding box center [178, 251] width 45 height 11
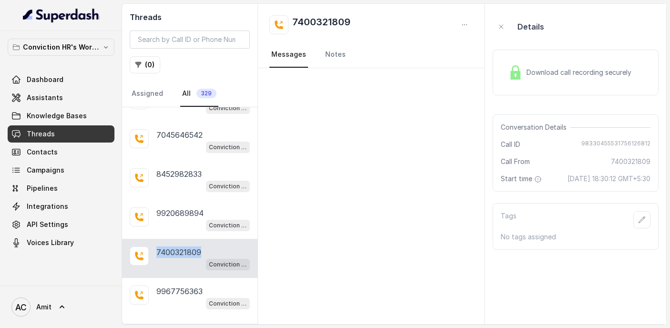
click at [185, 246] on p "7400321809" at bounding box center [178, 251] width 45 height 11
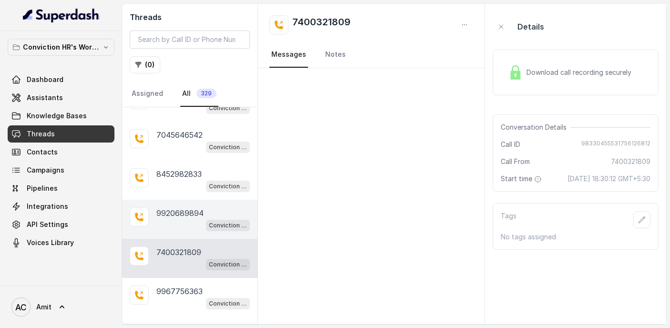
click at [175, 219] on div "Conviction HR Outbound Assistant" at bounding box center [202, 225] width 93 height 12
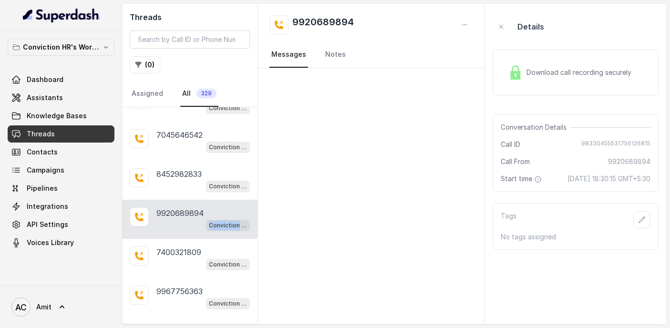
click at [175, 219] on div "Conviction HR Outbound Assistant" at bounding box center [202, 225] width 93 height 12
click at [181, 207] on p "9920689894" at bounding box center [179, 212] width 47 height 11
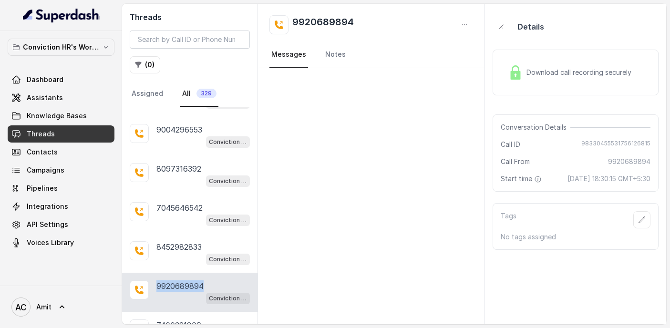
scroll to position [4781, 0]
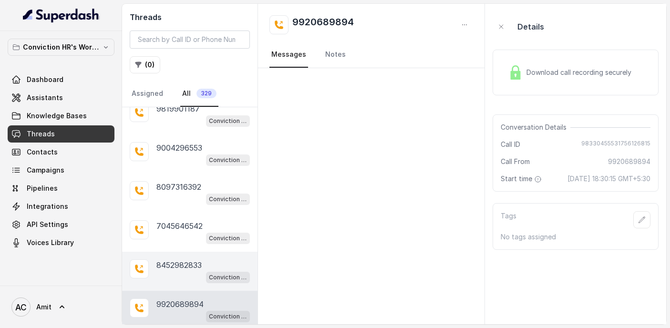
click at [184, 259] on p "8452982833" at bounding box center [178, 264] width 45 height 11
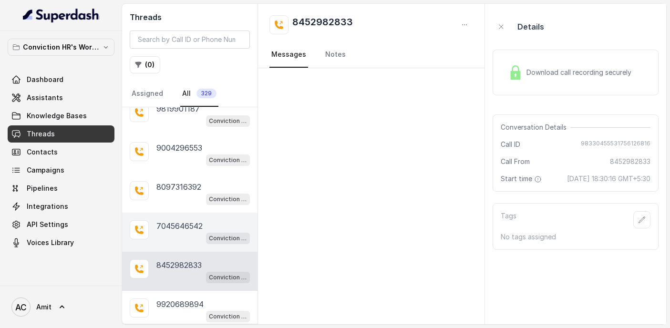
click at [192, 220] on p "7045646542" at bounding box center [179, 225] width 46 height 11
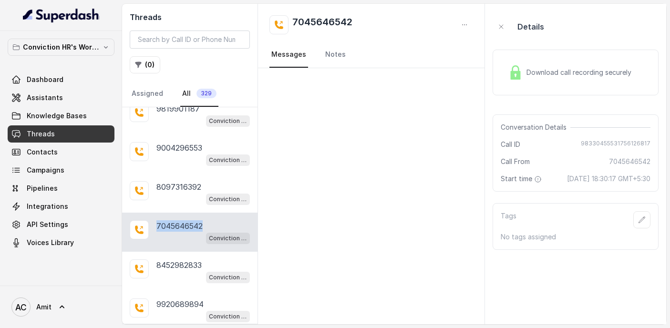
click at [192, 220] on p "7045646542" at bounding box center [179, 225] width 46 height 11
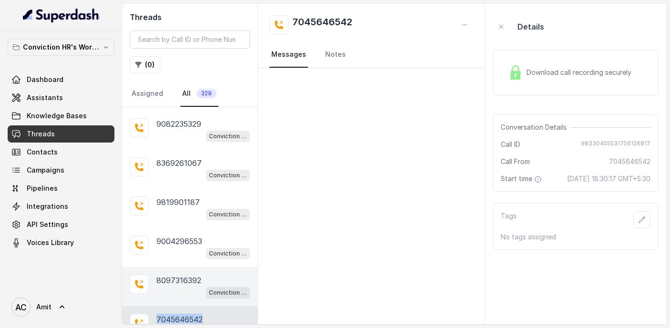
scroll to position [4685, 0]
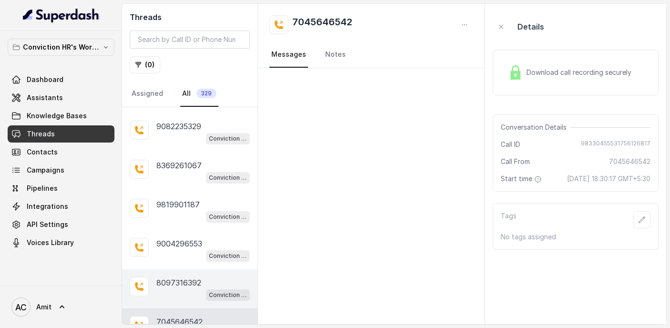
click at [186, 277] on p "8097316392" at bounding box center [178, 282] width 45 height 11
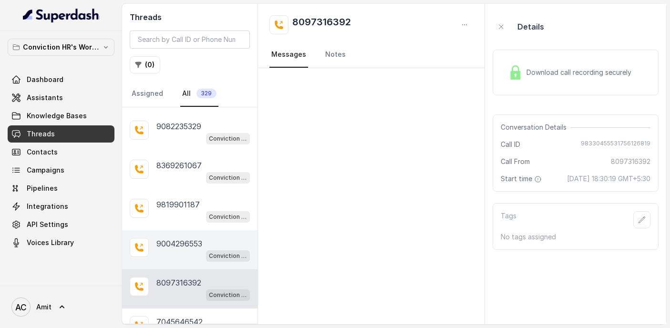
click at [180, 238] on p "9004296553" at bounding box center [179, 243] width 46 height 11
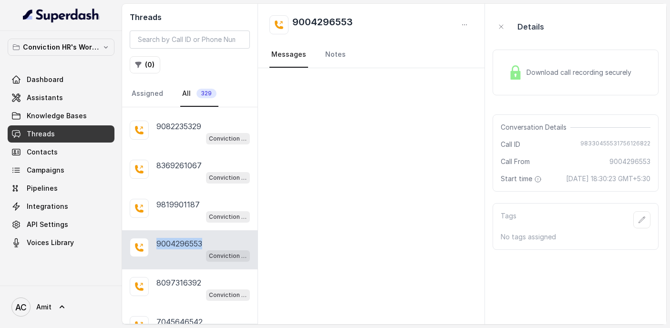
click at [180, 238] on p "9004296553" at bounding box center [179, 243] width 46 height 11
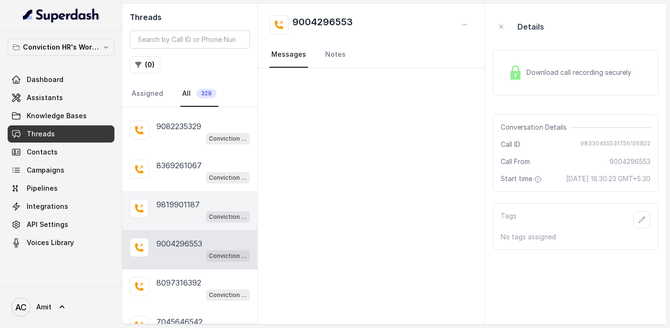
click at [180, 199] on p "9819901187" at bounding box center [177, 204] width 43 height 11
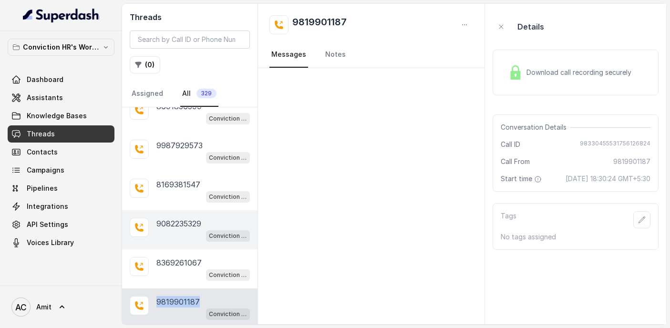
scroll to position [4583, 0]
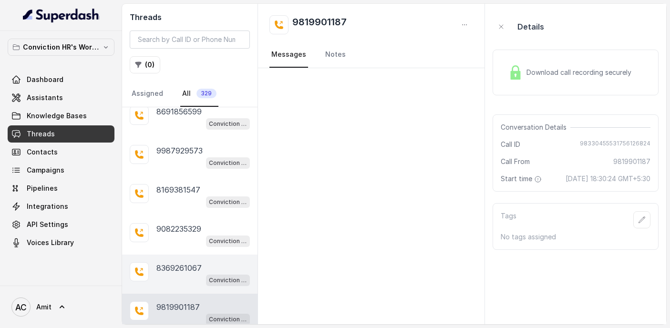
click at [186, 262] on p "8369261067" at bounding box center [178, 267] width 45 height 11
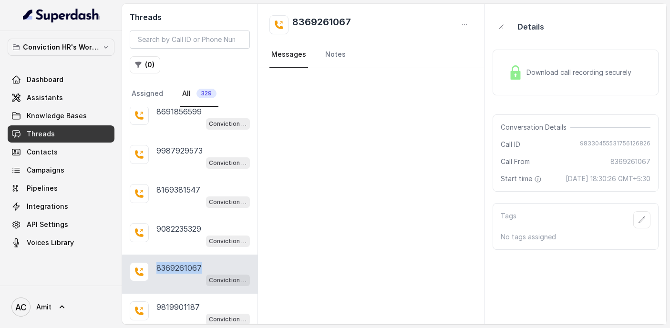
click at [186, 262] on p "8369261067" at bounding box center [178, 267] width 45 height 11
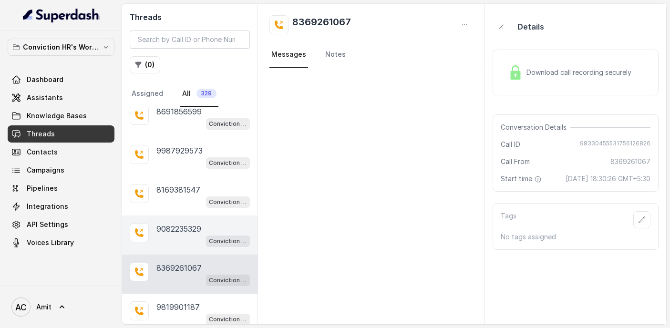
click at [184, 223] on p "9082235329" at bounding box center [178, 228] width 45 height 11
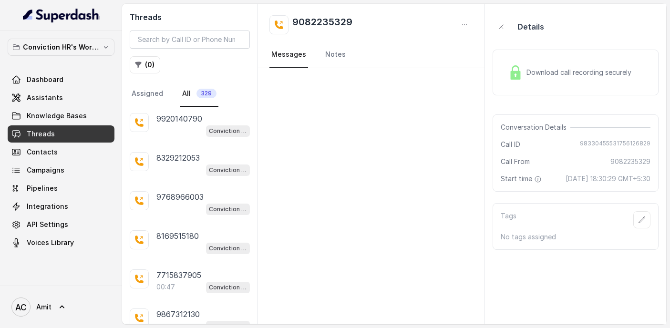
scroll to position [3709, 0]
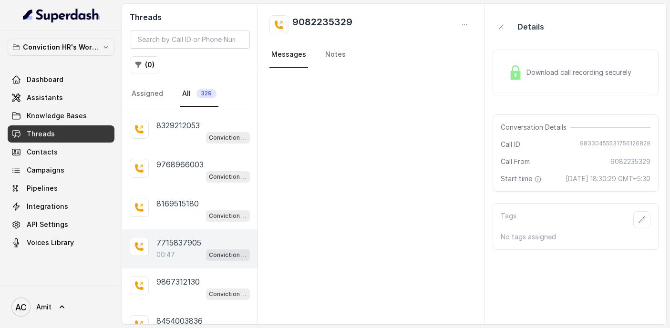
click at [184, 237] on p "7715837905" at bounding box center [178, 242] width 45 height 11
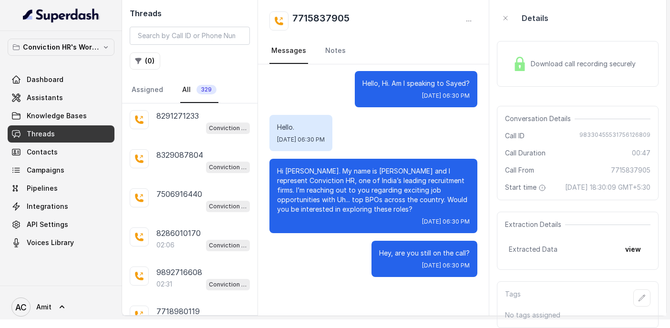
scroll to position [5228, 0]
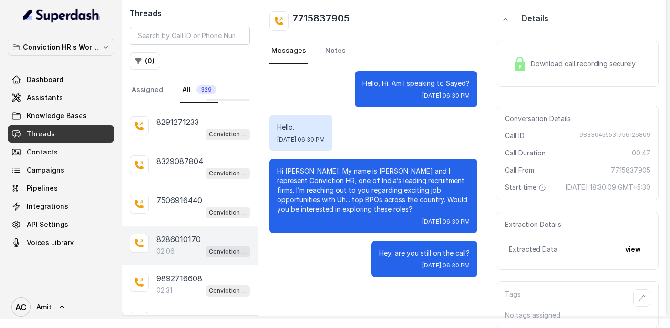
click at [186, 226] on div "8286010170 02:06 Conviction HR Outbound Assistant" at bounding box center [189, 245] width 135 height 39
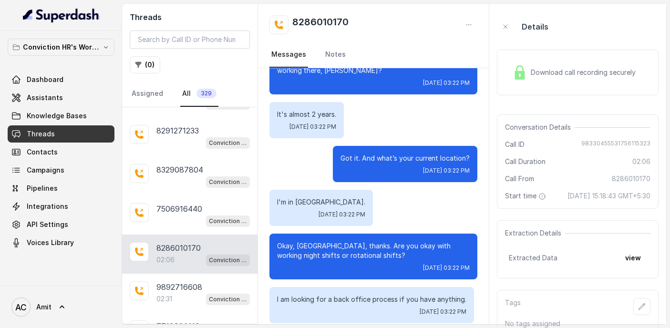
scroll to position [406, 0]
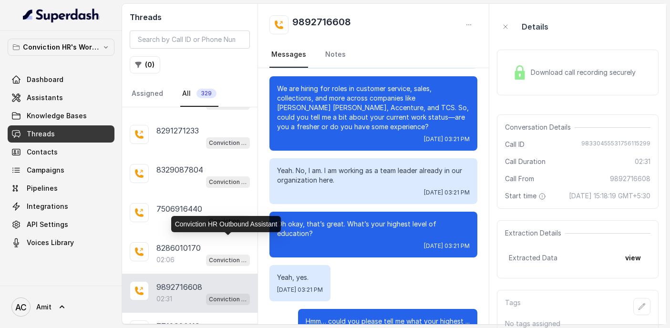
scroll to position [5283, 0]
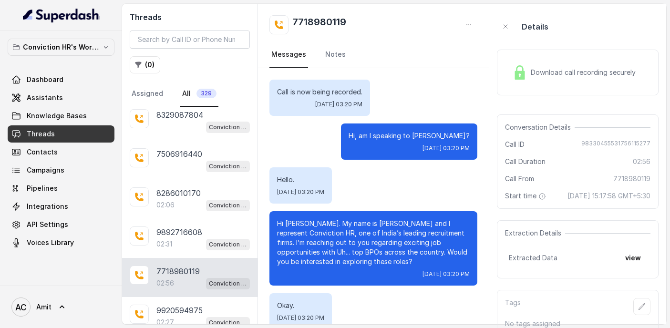
scroll to position [1470, 0]
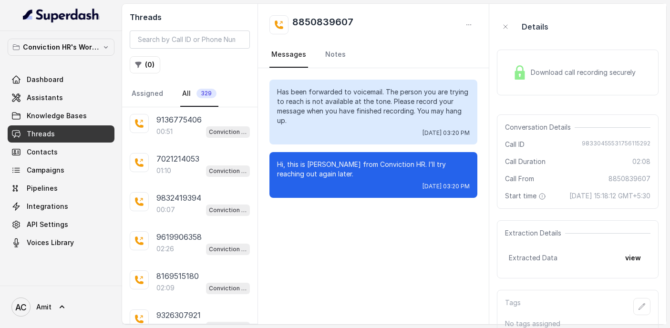
scroll to position [5479, 0]
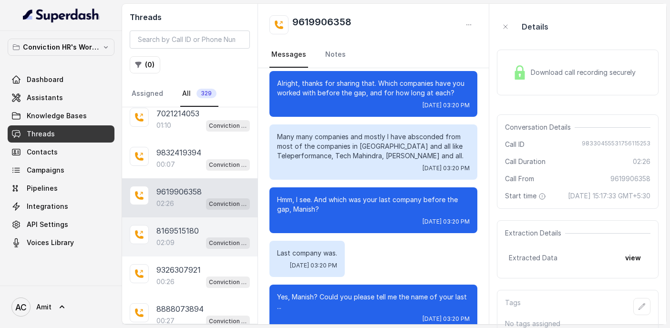
scroll to position [5606, 0]
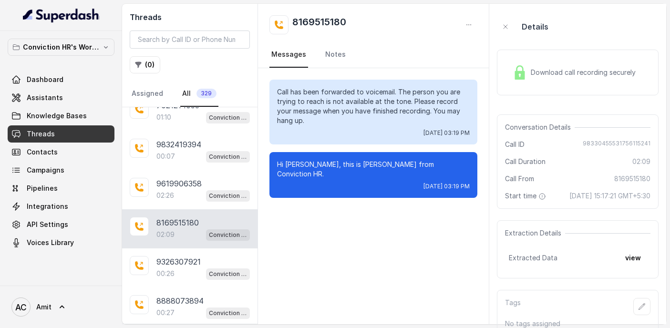
scroll to position [18, 0]
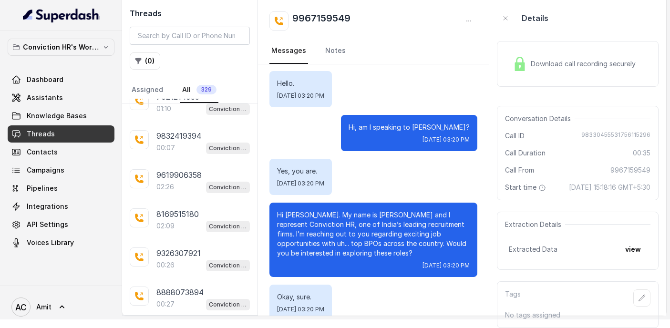
scroll to position [61, 0]
